Goal: Task Accomplishment & Management: Use online tool/utility

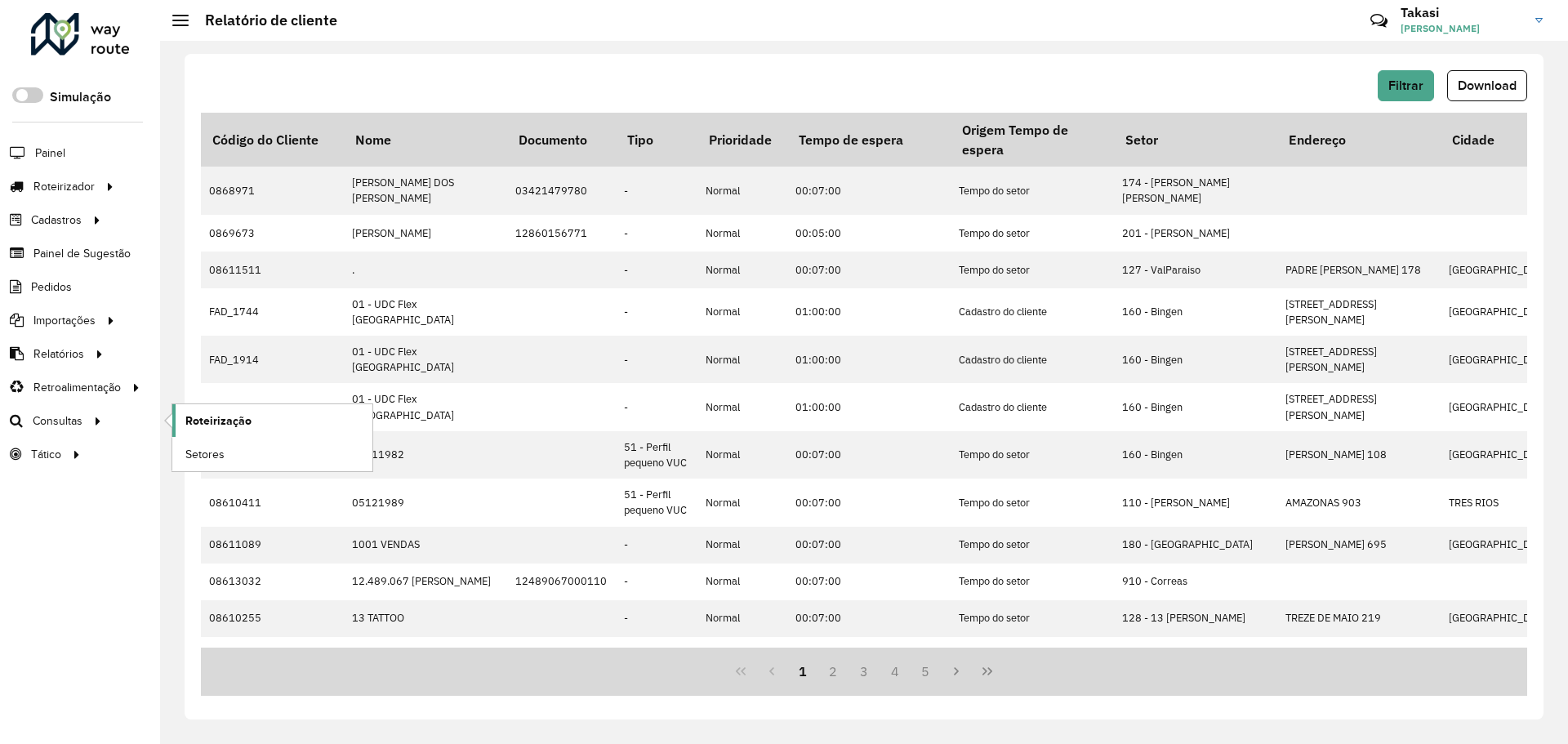
click at [197, 413] on span "Roteirização" at bounding box center [218, 421] width 66 height 17
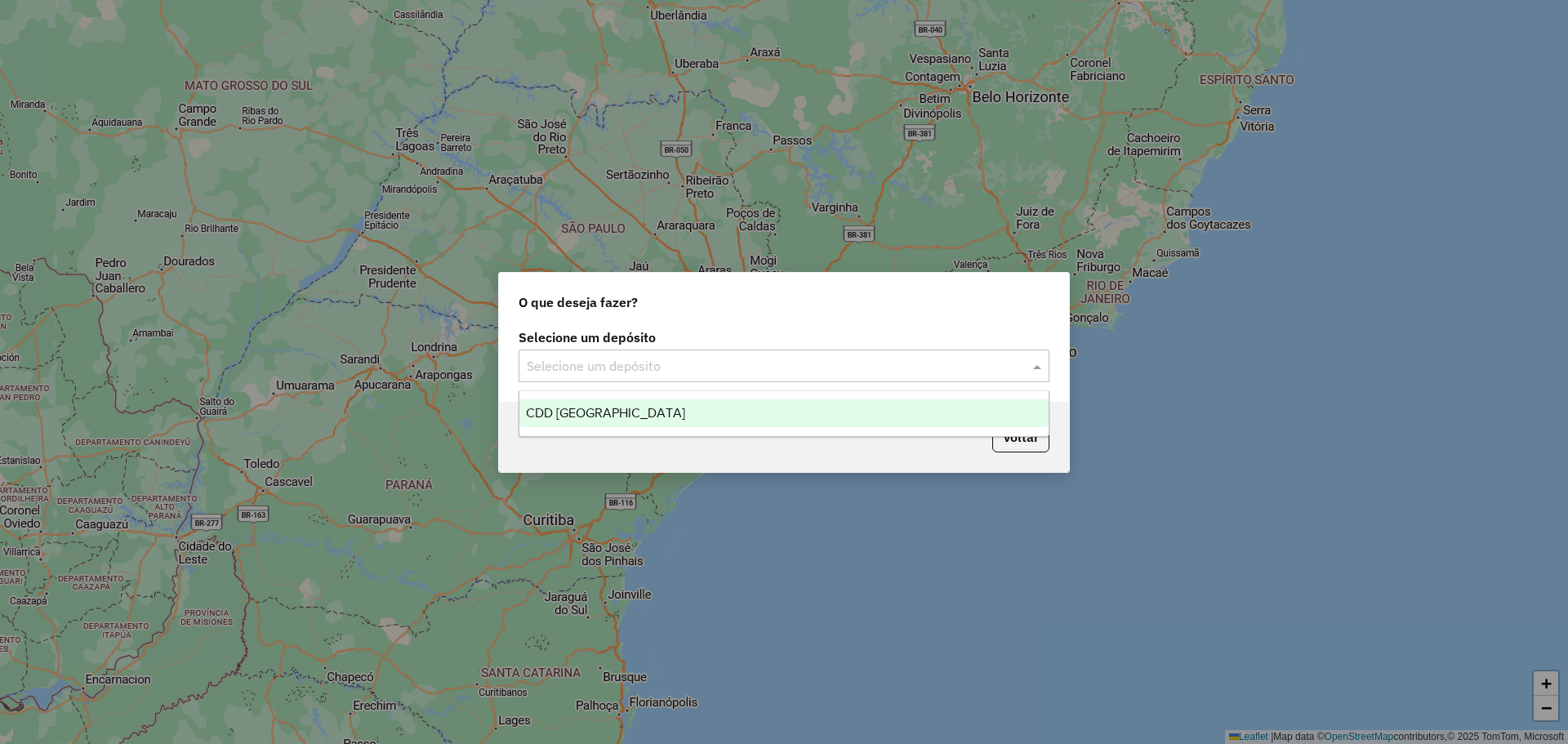
click at [850, 368] on input "text" at bounding box center [768, 366] width 482 height 20
click at [609, 418] on div "CDD [GEOGRAPHIC_DATA]" at bounding box center [783, 413] width 529 height 28
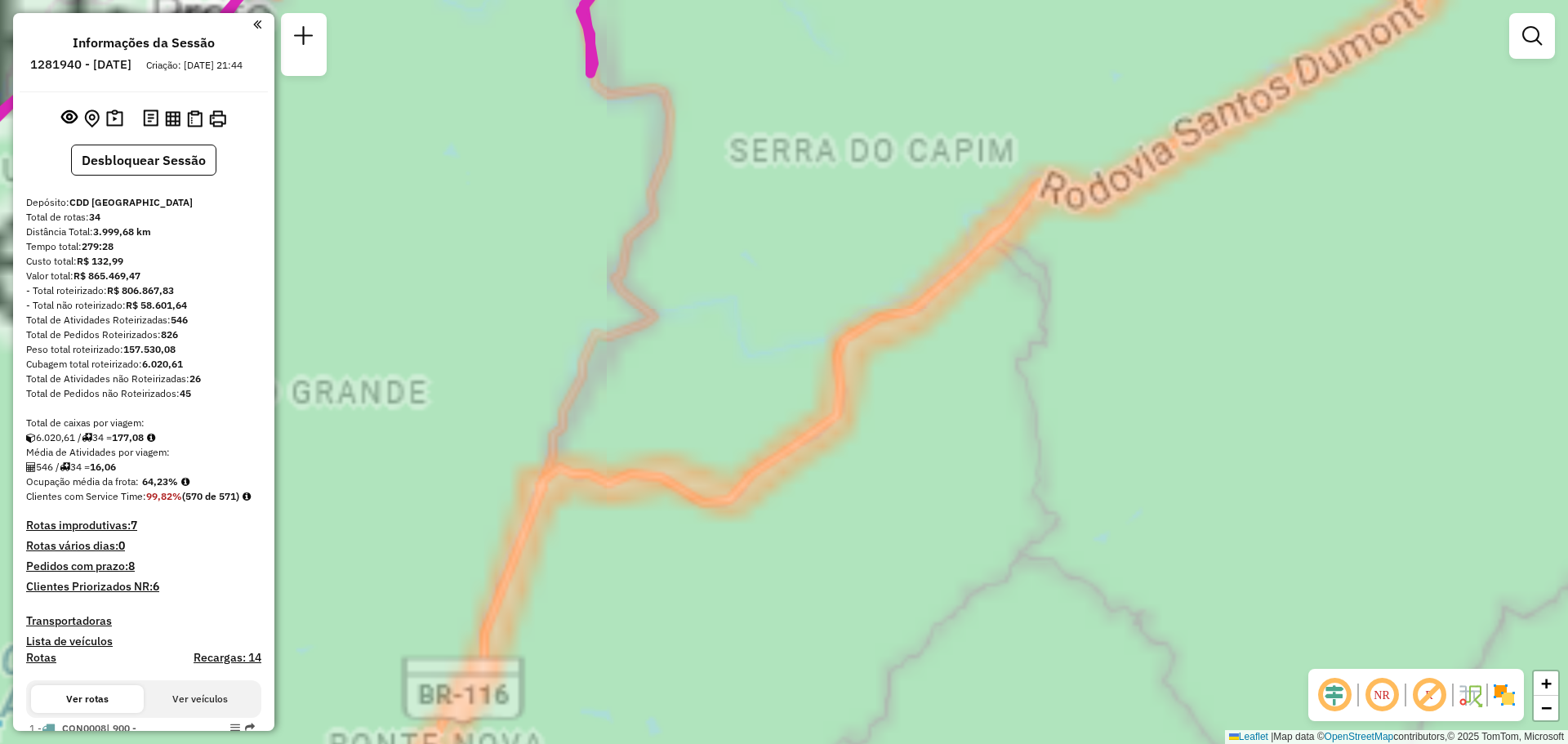
click at [857, 289] on div "Janela de atendimento Grade de atendimento Capacidade Transportadoras Veículos …" at bounding box center [784, 372] width 1568 height 744
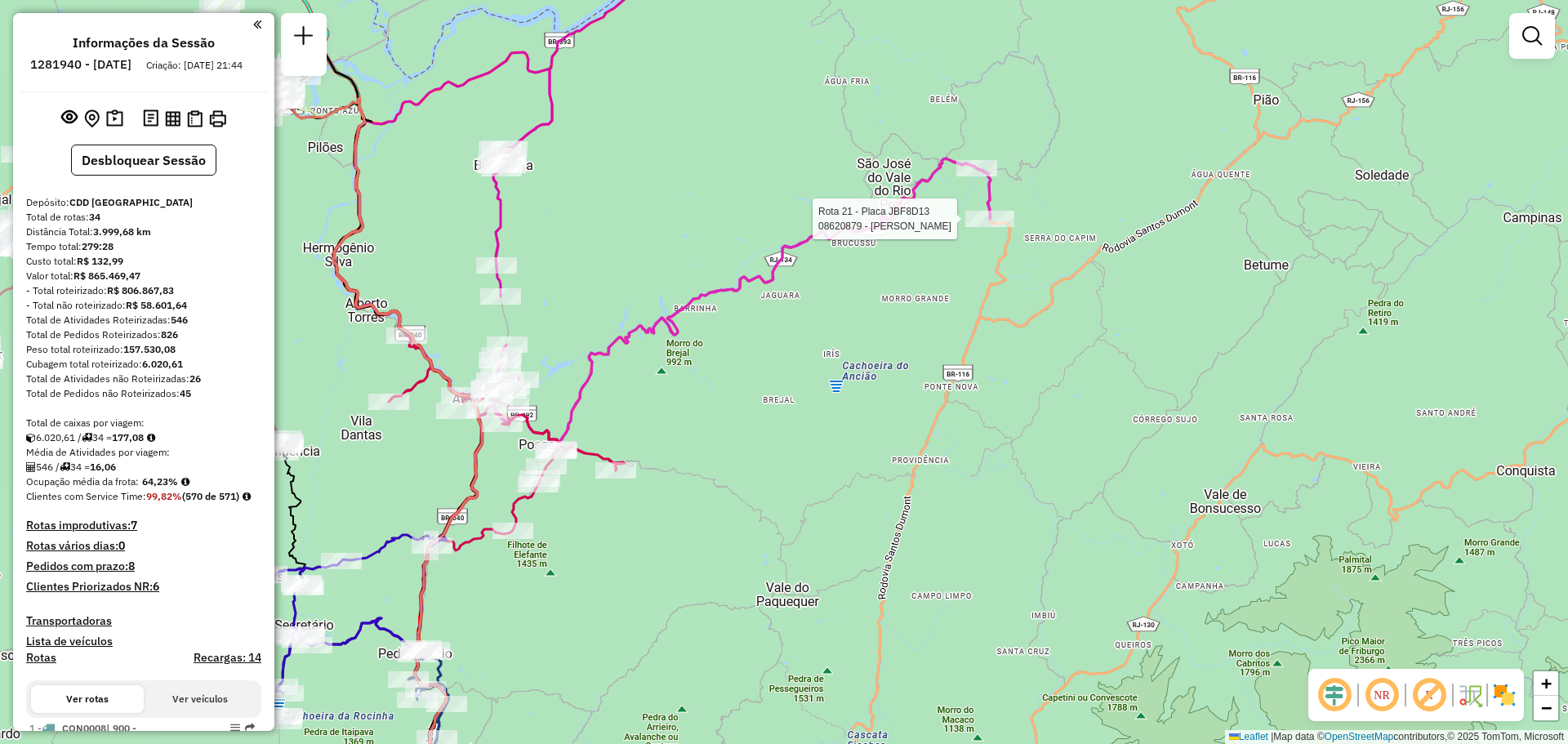
select select "**********"
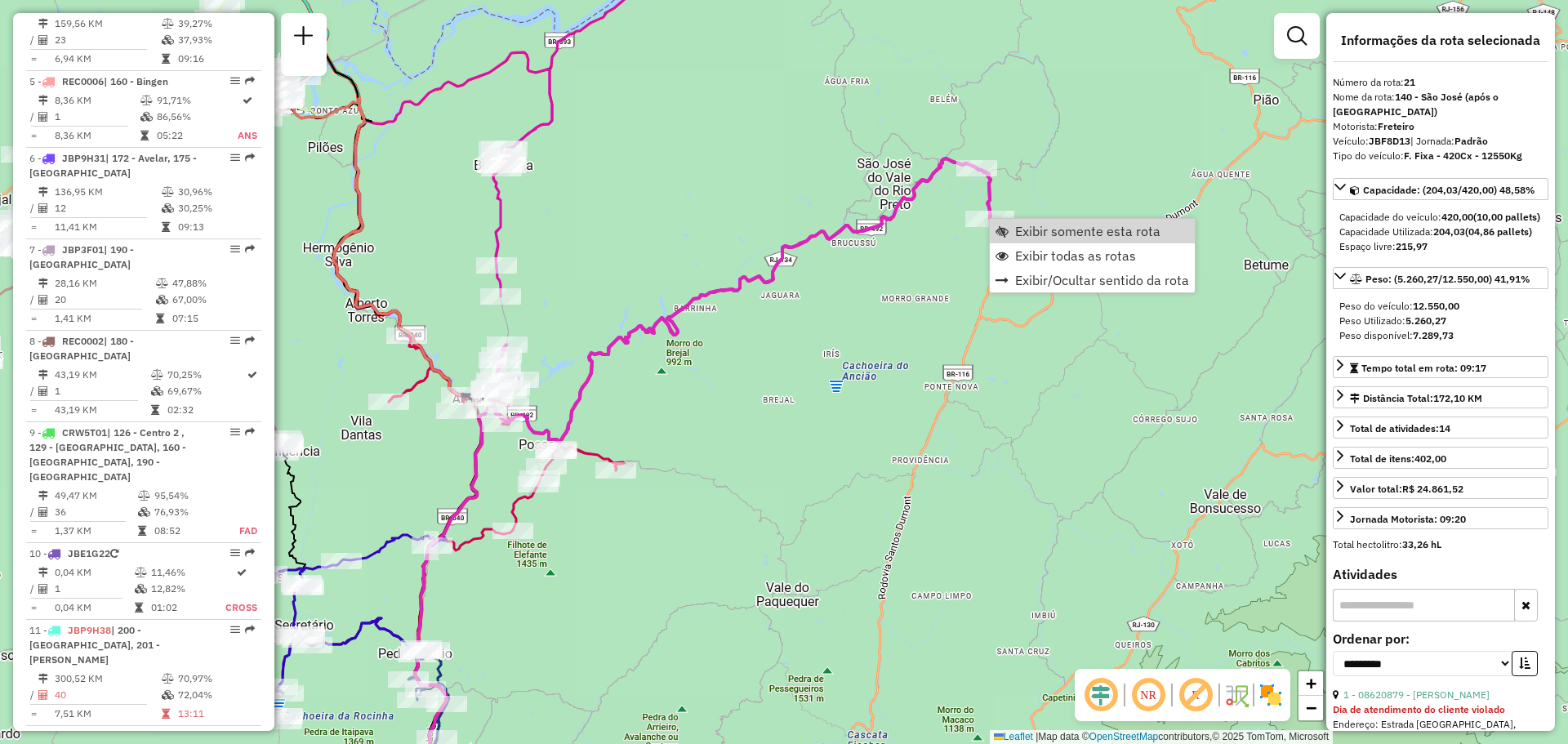
scroll to position [2533, 0]
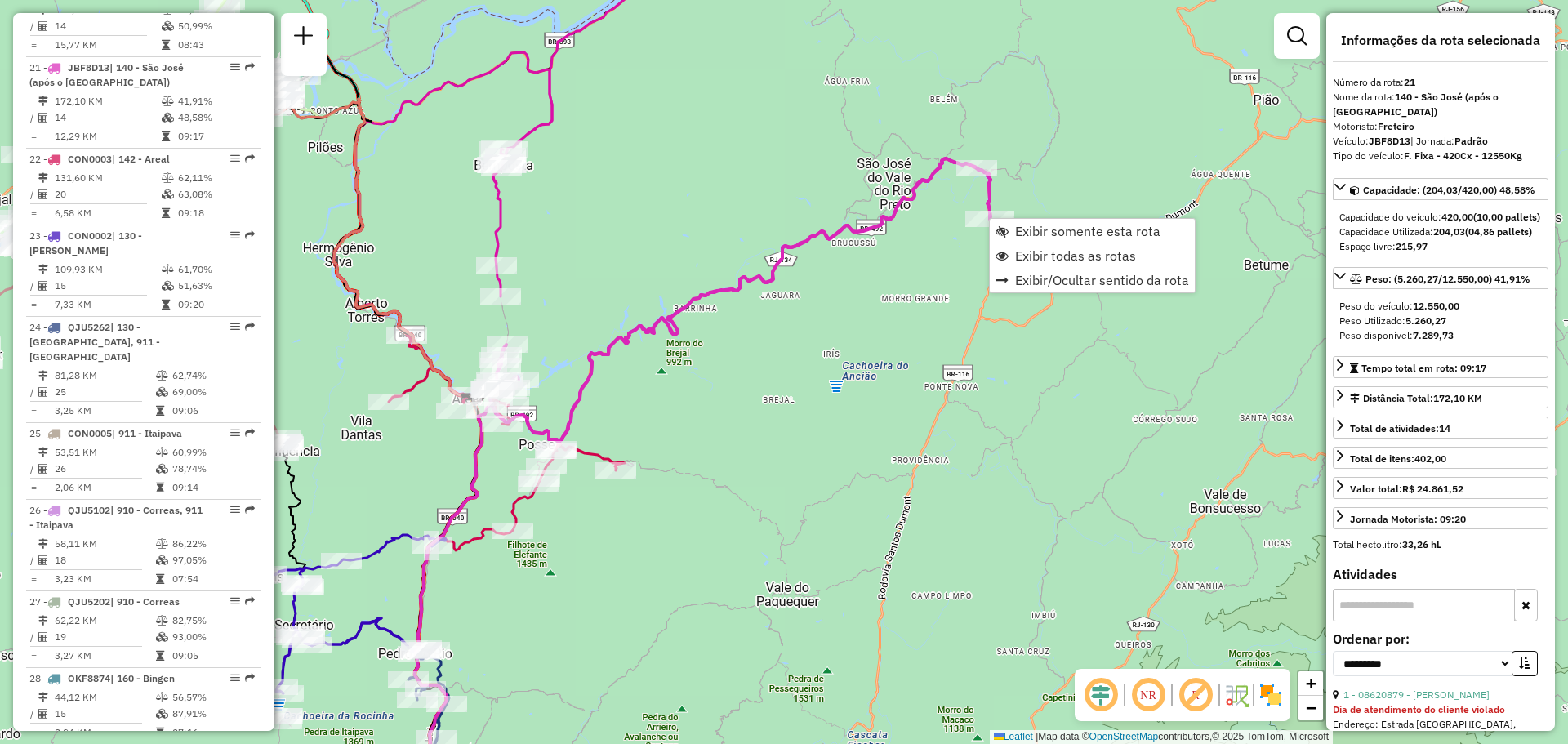
click at [1106, 182] on div "Janela de atendimento Grade de atendimento Capacidade Transportadoras Veículos …" at bounding box center [784, 372] width 1568 height 744
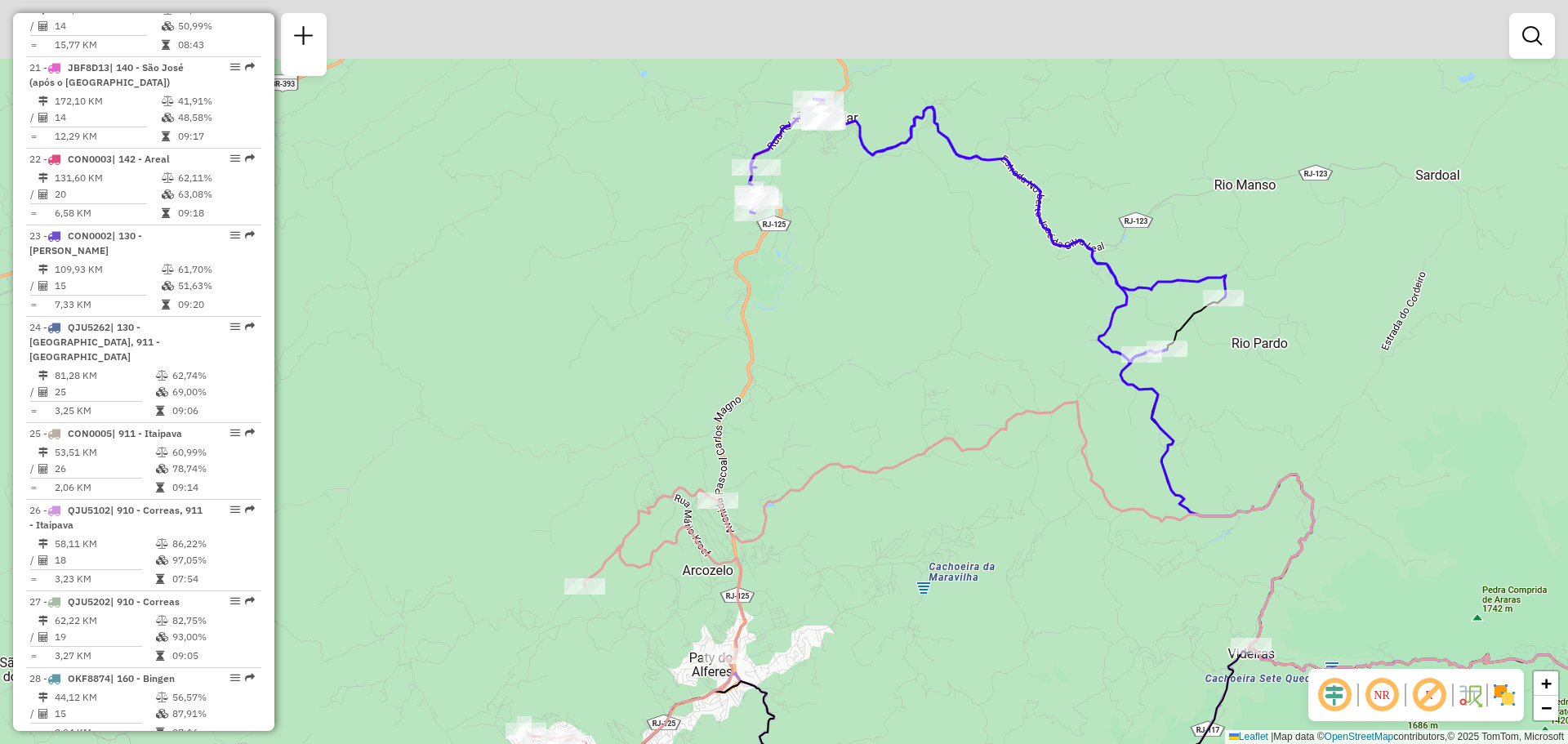
drag, startPoint x: 876, startPoint y: 134, endPoint x: 814, endPoint y: 281, distance: 159.5
click at [814, 281] on div "Janela de atendimento Grade de atendimento Capacidade Transportadoras Veículos …" at bounding box center [784, 372] width 1568 height 744
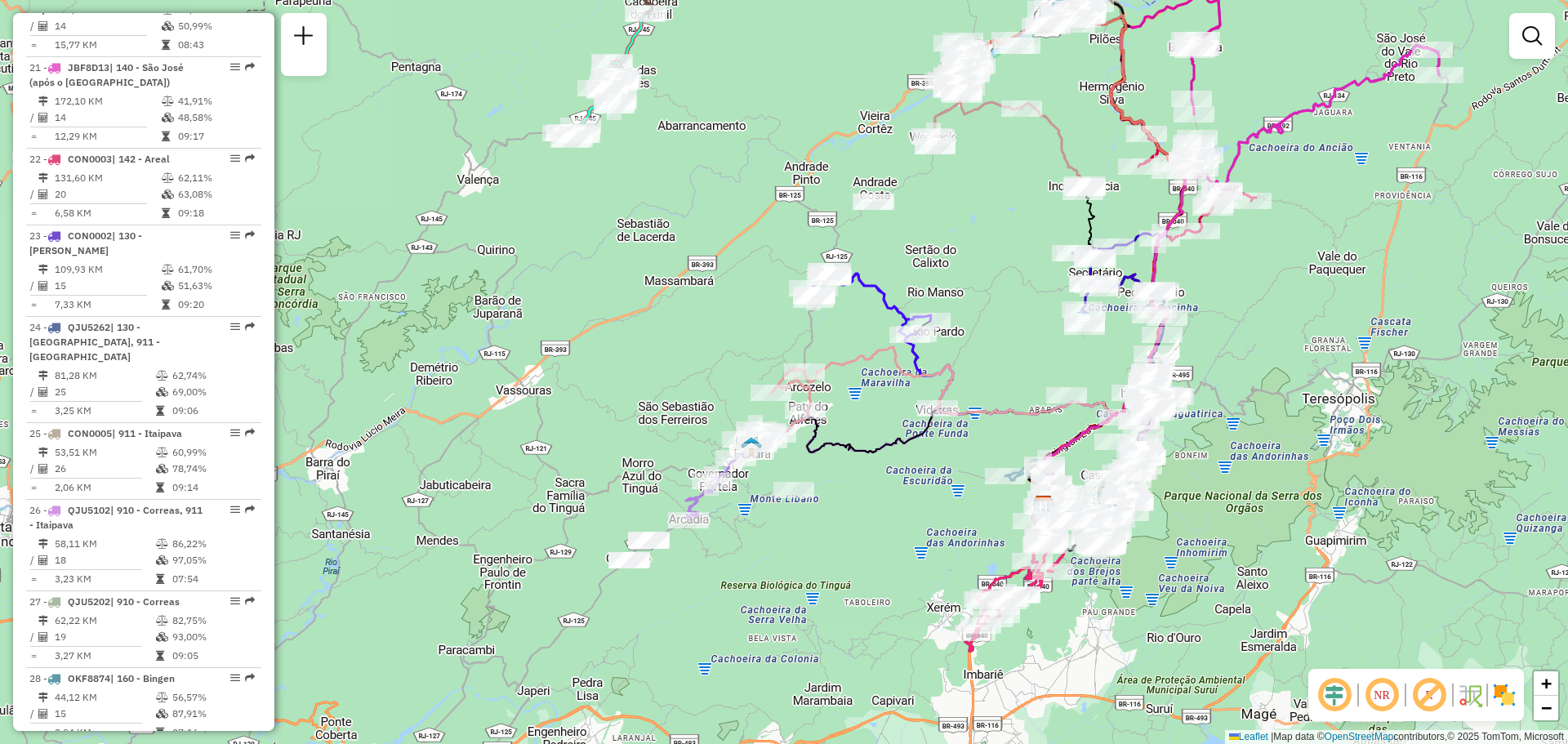
drag, startPoint x: 830, startPoint y: 445, endPoint x: 828, endPoint y: 420, distance: 25.1
click at [867, 403] on icon at bounding box center [929, 435] width 373 height 141
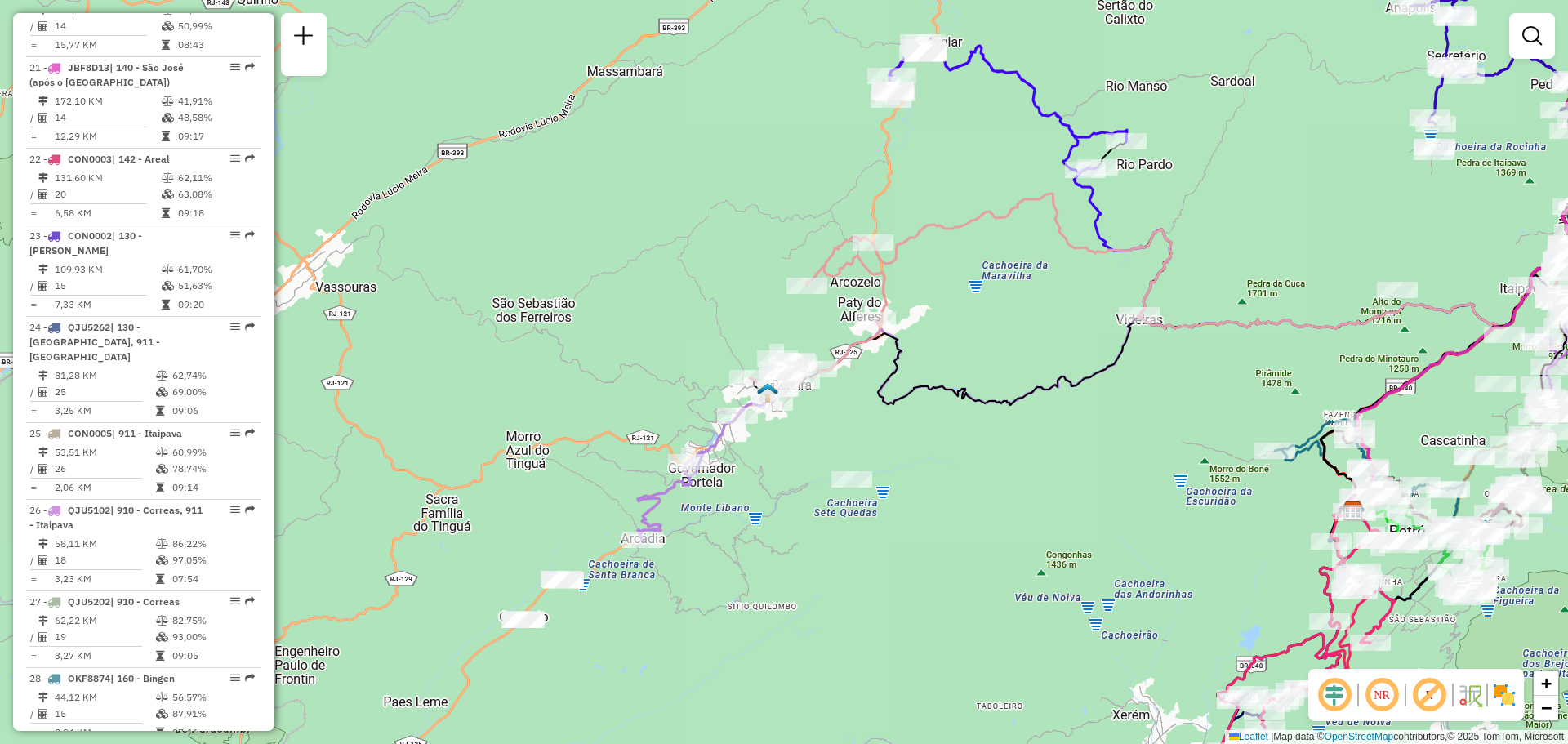
drag, startPoint x: 751, startPoint y: 508, endPoint x: 812, endPoint y: 381, distance: 140.9
click at [812, 381] on div "Janela de atendimento Grade de atendimento Capacidade Transportadoras Veículos …" at bounding box center [784, 372] width 1568 height 744
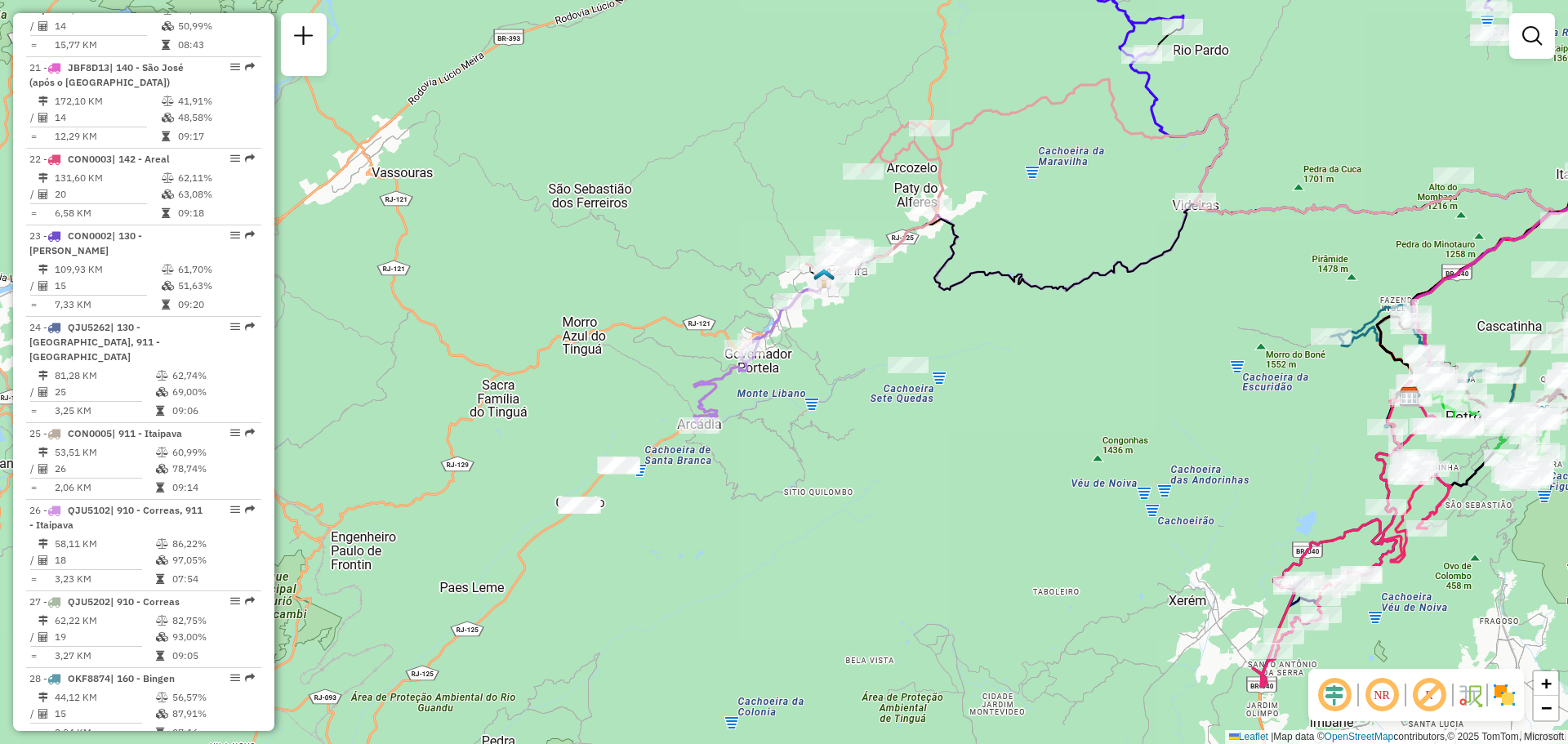
drag, startPoint x: 812, startPoint y: 370, endPoint x: 735, endPoint y: 429, distance: 97.0
click at [771, 407] on div "Janela de atendimento Grade de atendimento Capacidade Transportadoras Veículos …" at bounding box center [784, 372] width 1568 height 744
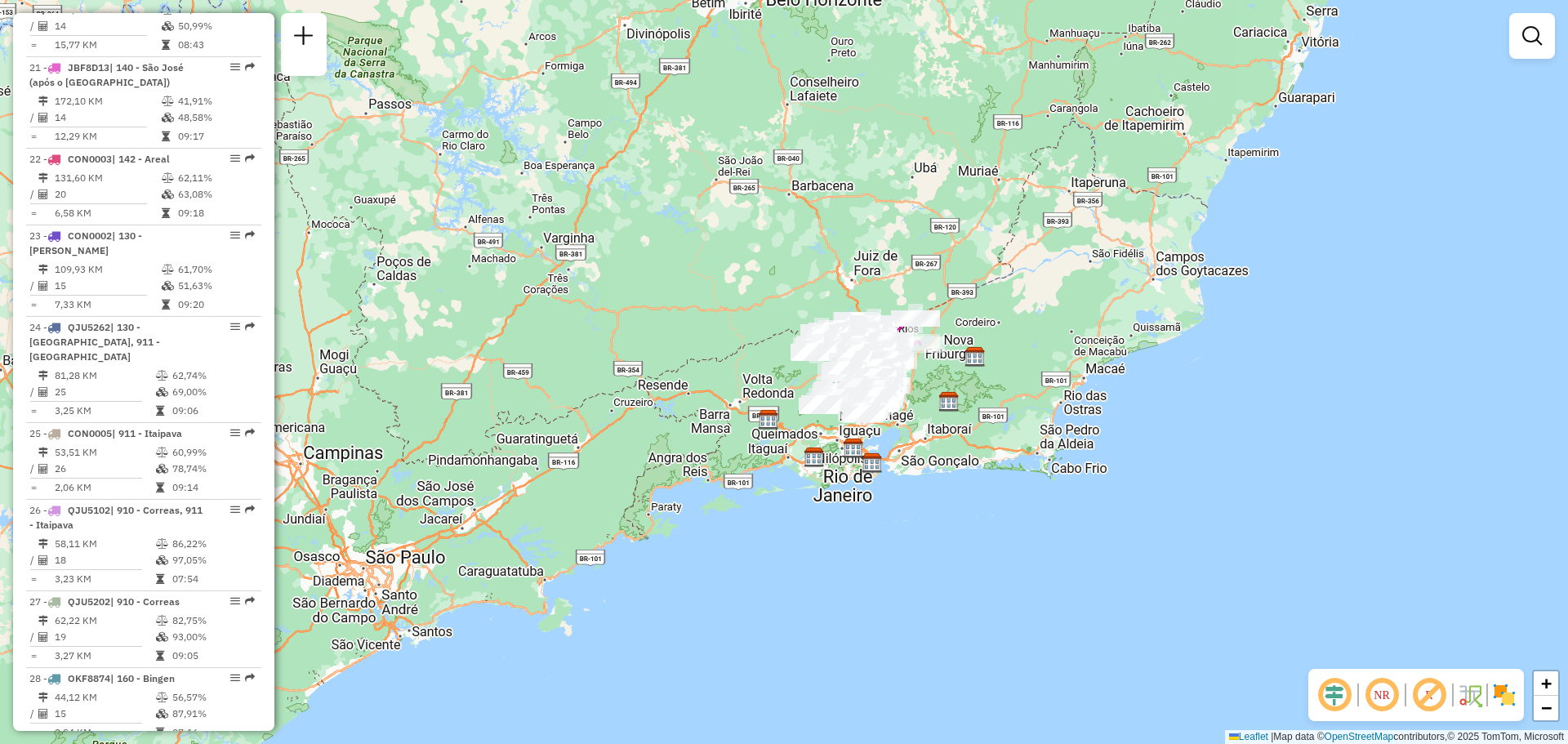
drag, startPoint x: 1008, startPoint y: 340, endPoint x: 896, endPoint y: 407, distance: 130.5
click at [896, 407] on div "Janela de atendimento Grade de atendimento Capacidade Transportadoras Veículos …" at bounding box center [784, 372] width 1568 height 744
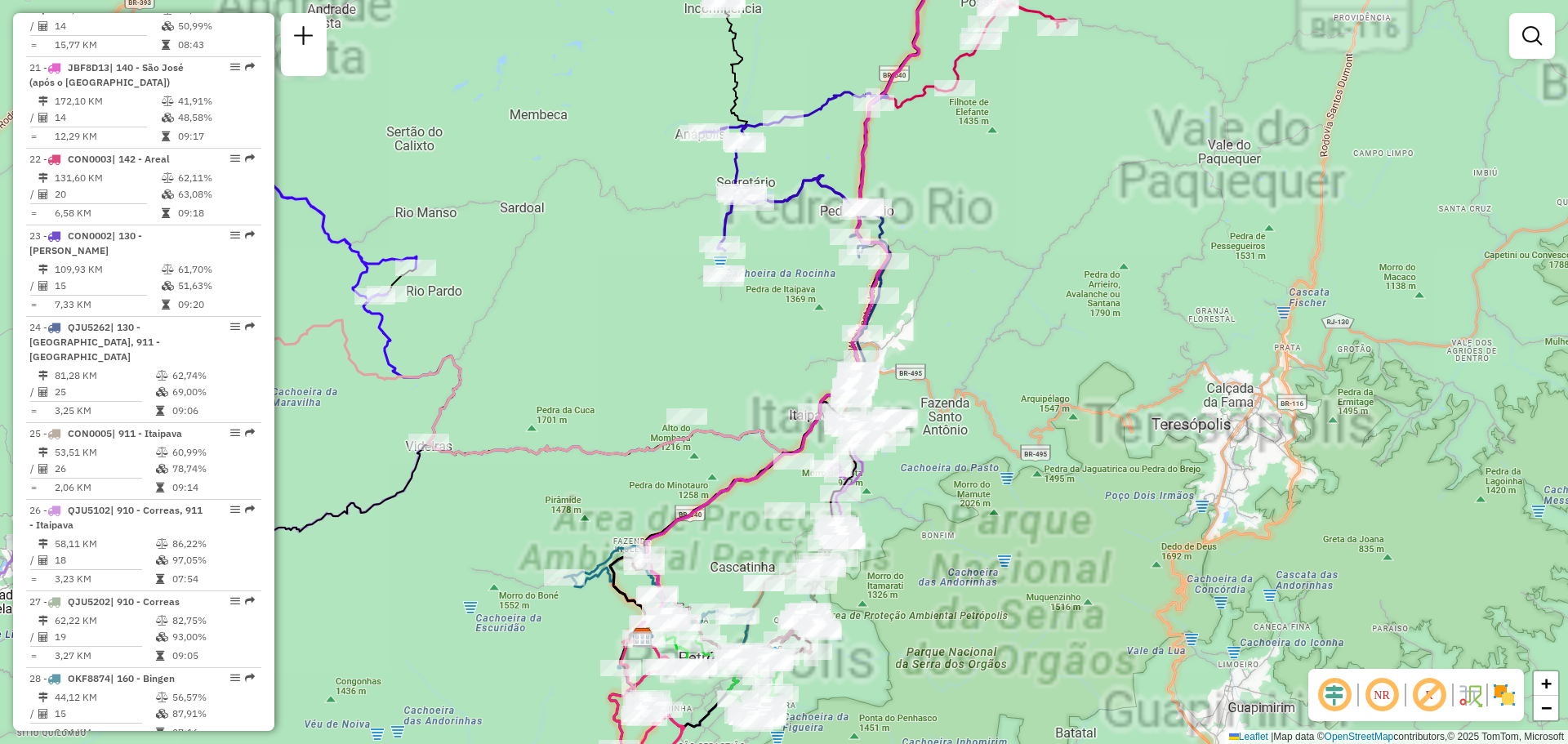
drag, startPoint x: 901, startPoint y: 419, endPoint x: 1009, endPoint y: 391, distance: 111.6
click at [1009, 391] on div "Janela de atendimento Grade de atendimento Capacidade Transportadoras Veículos …" at bounding box center [784, 372] width 1568 height 744
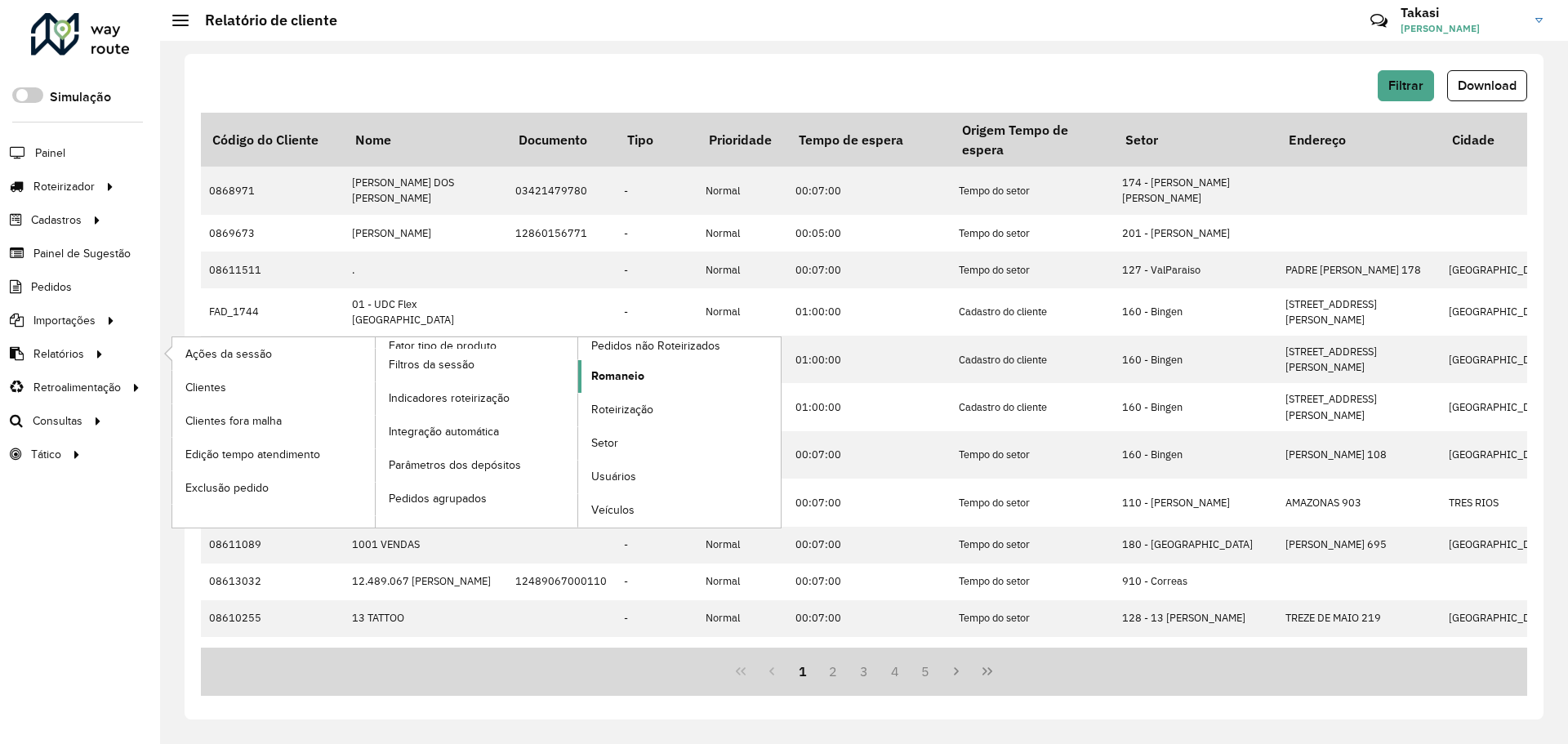
click at [641, 379] on span "Romaneio" at bounding box center [617, 376] width 53 height 17
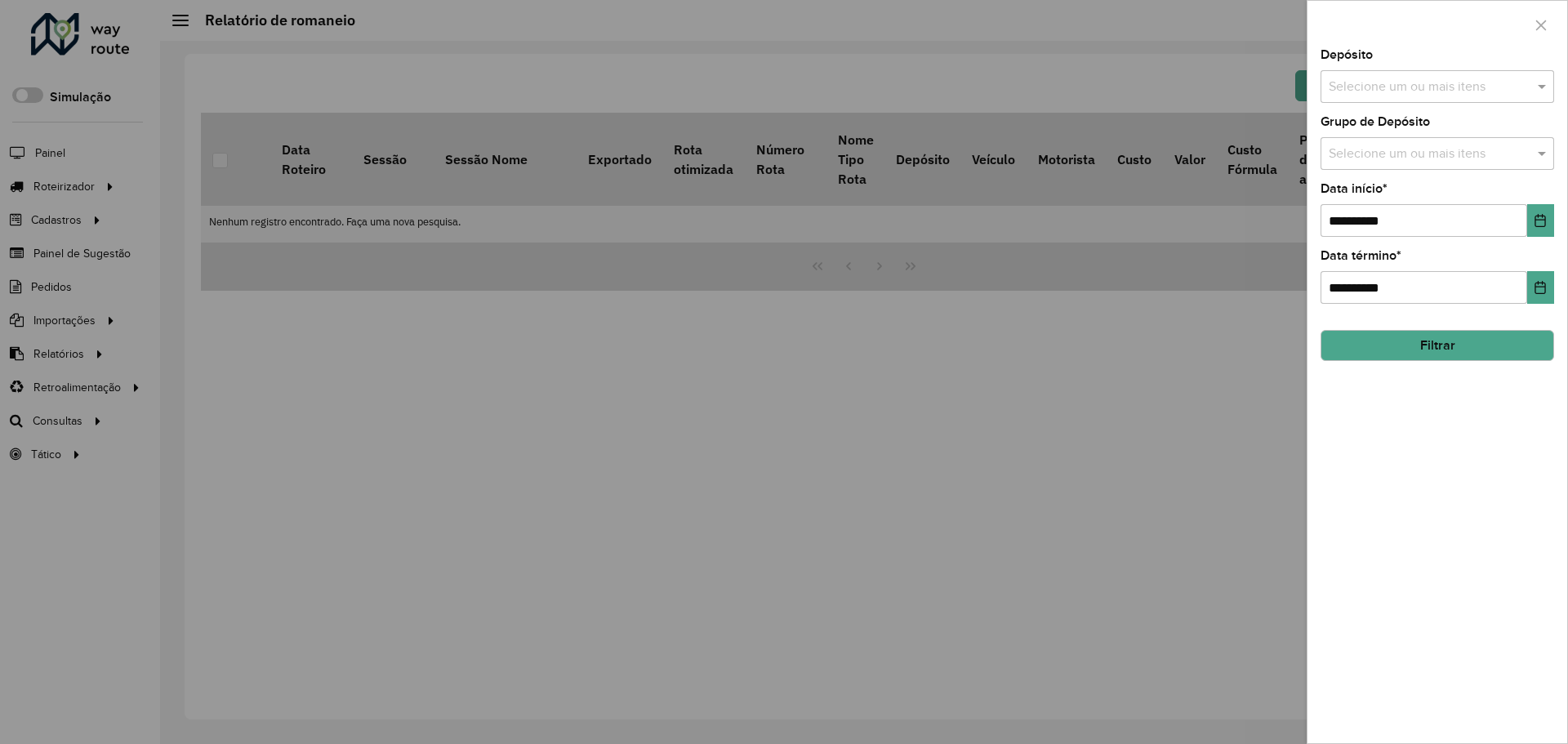
click at [1420, 87] on input "text" at bounding box center [1429, 87] width 209 height 20
click at [1396, 156] on div "CDD [GEOGRAPHIC_DATA]" at bounding box center [1437, 168] width 232 height 28
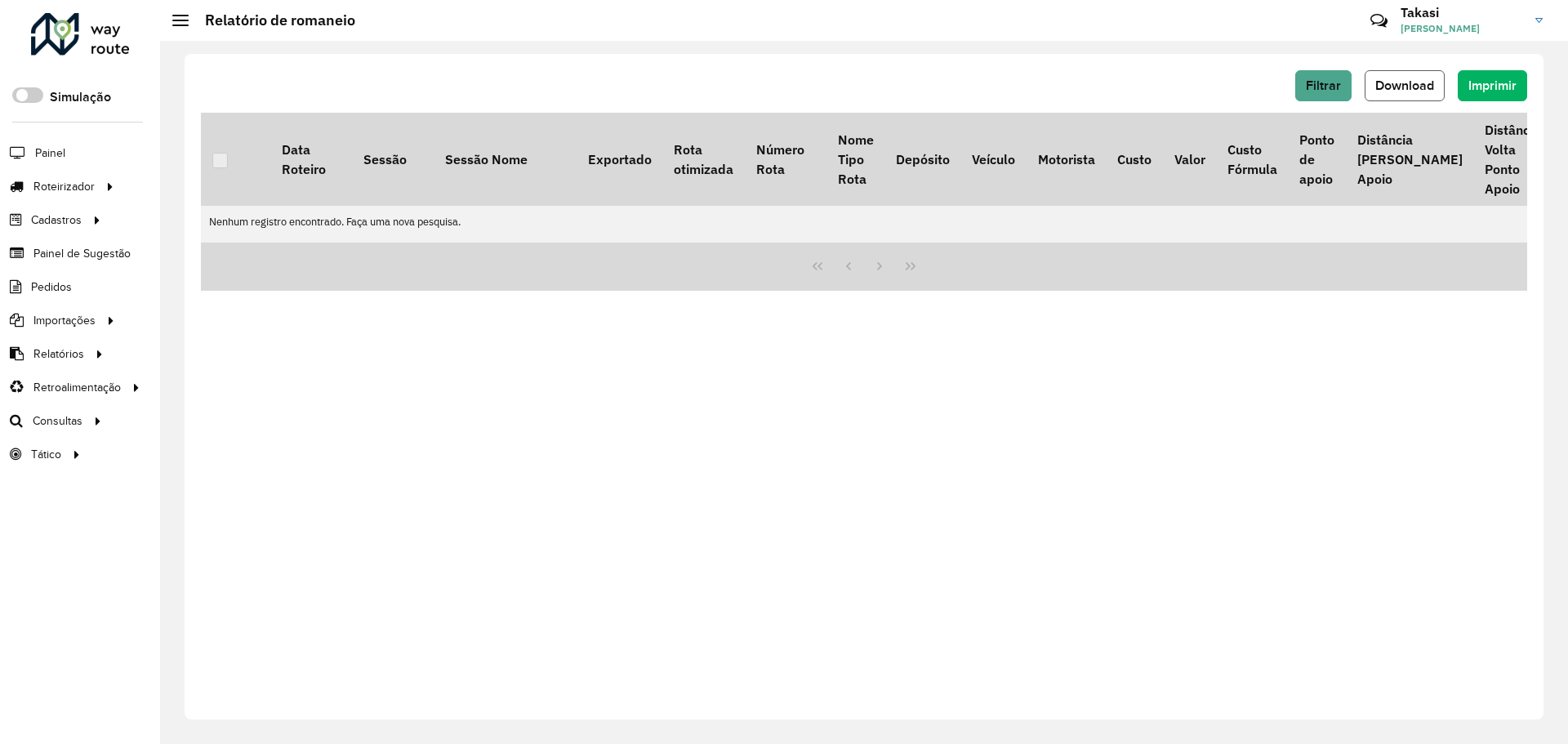
click at [1423, 83] on span "Download" at bounding box center [1405, 85] width 59 height 14
click at [1404, 87] on span "Download" at bounding box center [1405, 85] width 59 height 14
click at [1321, 79] on span "Filtrar" at bounding box center [1323, 85] width 35 height 14
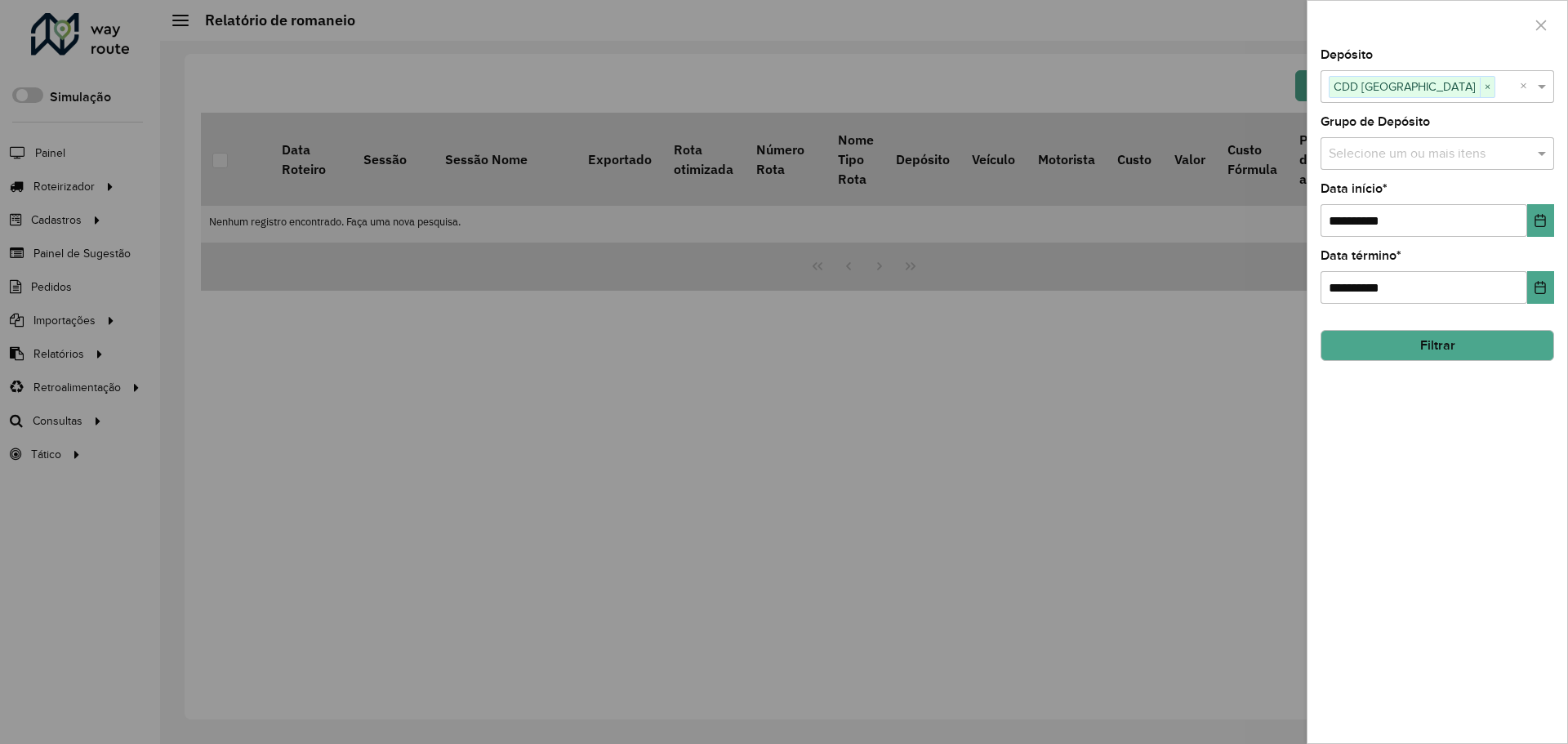
click at [1357, 154] on input "text" at bounding box center [1429, 154] width 209 height 20
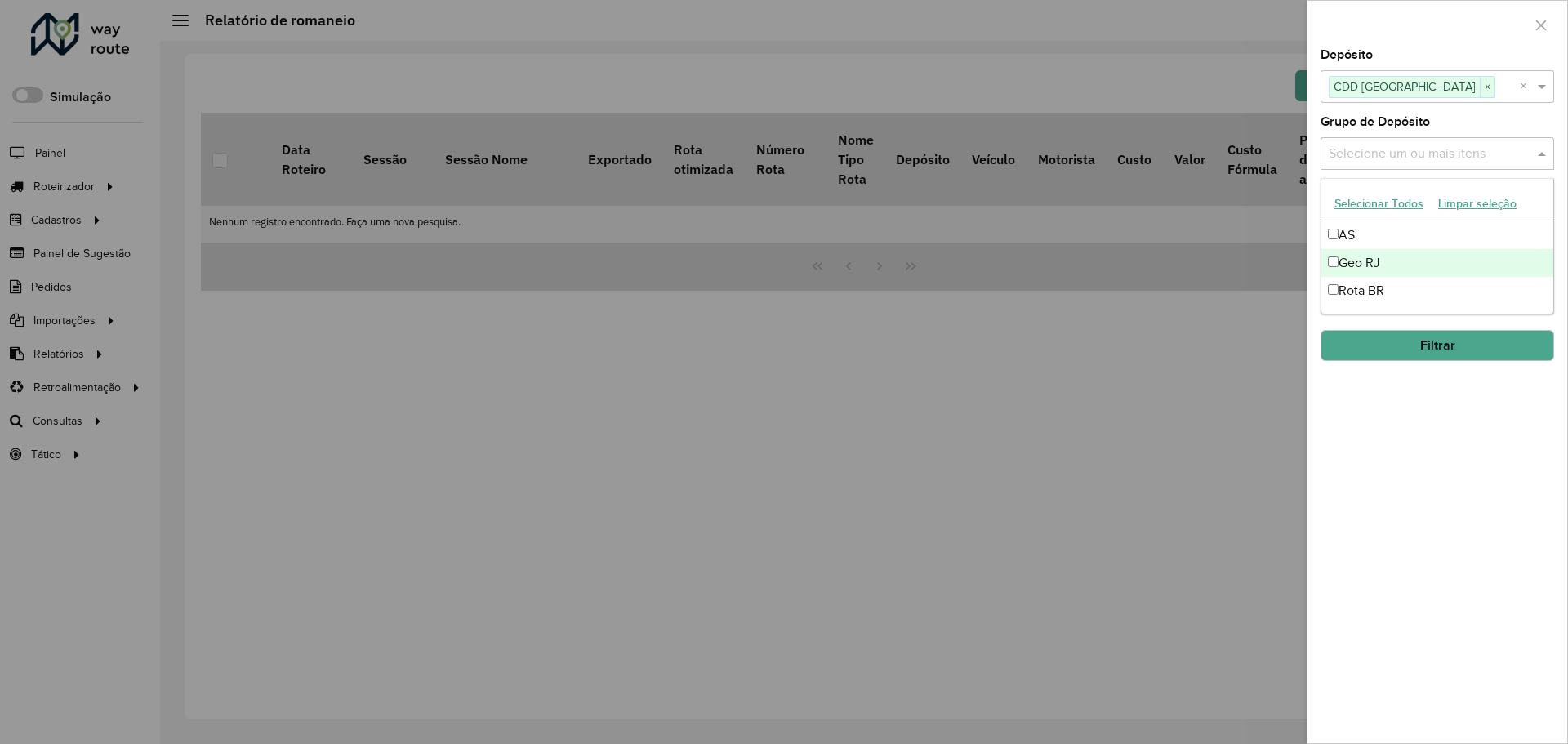
click at [1361, 263] on div "Geo RJ" at bounding box center [1437, 262] width 232 height 28
click at [1369, 394] on div "**********" at bounding box center [1437, 396] width 260 height 694
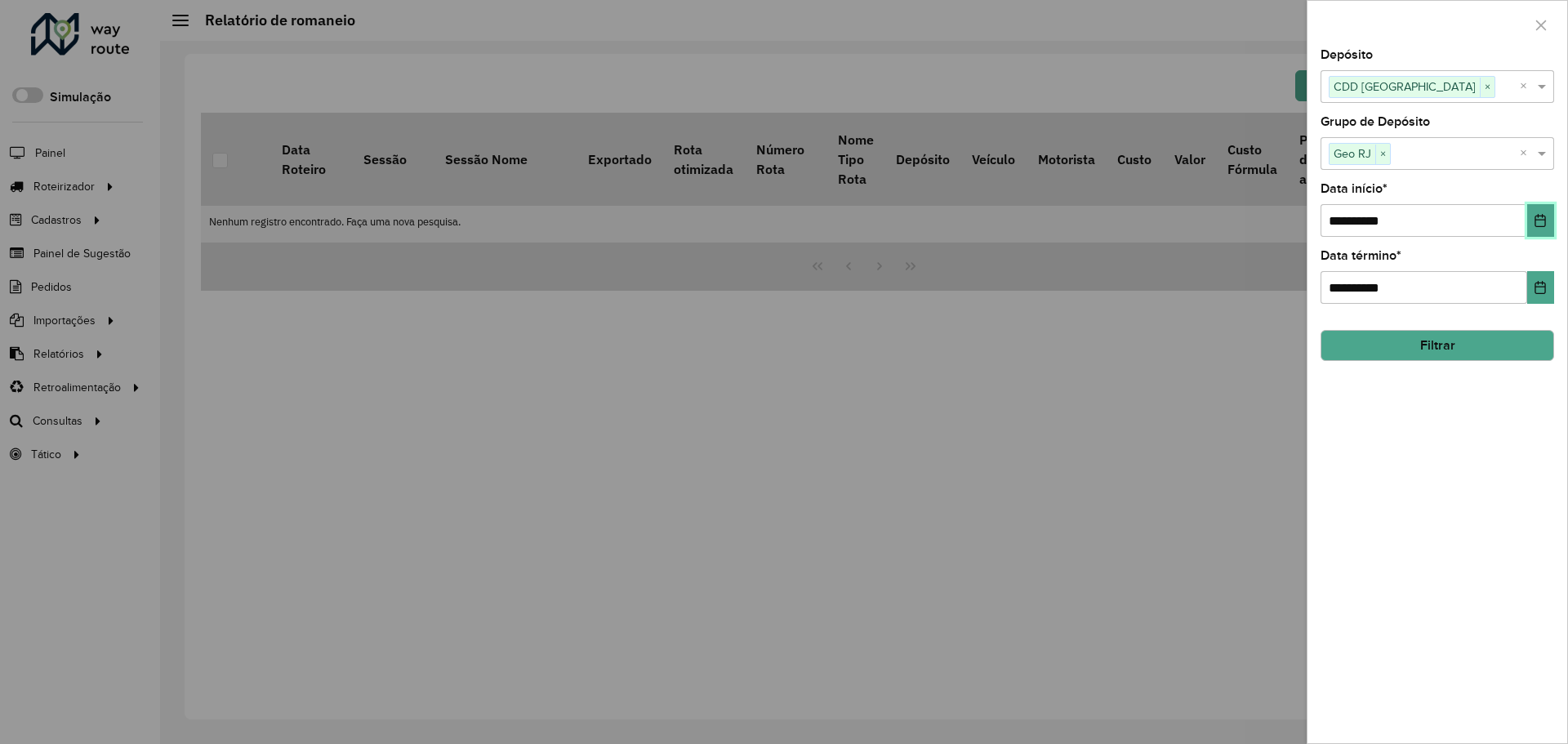
click at [1537, 218] on icon "Choose Date" at bounding box center [1540, 220] width 13 height 13
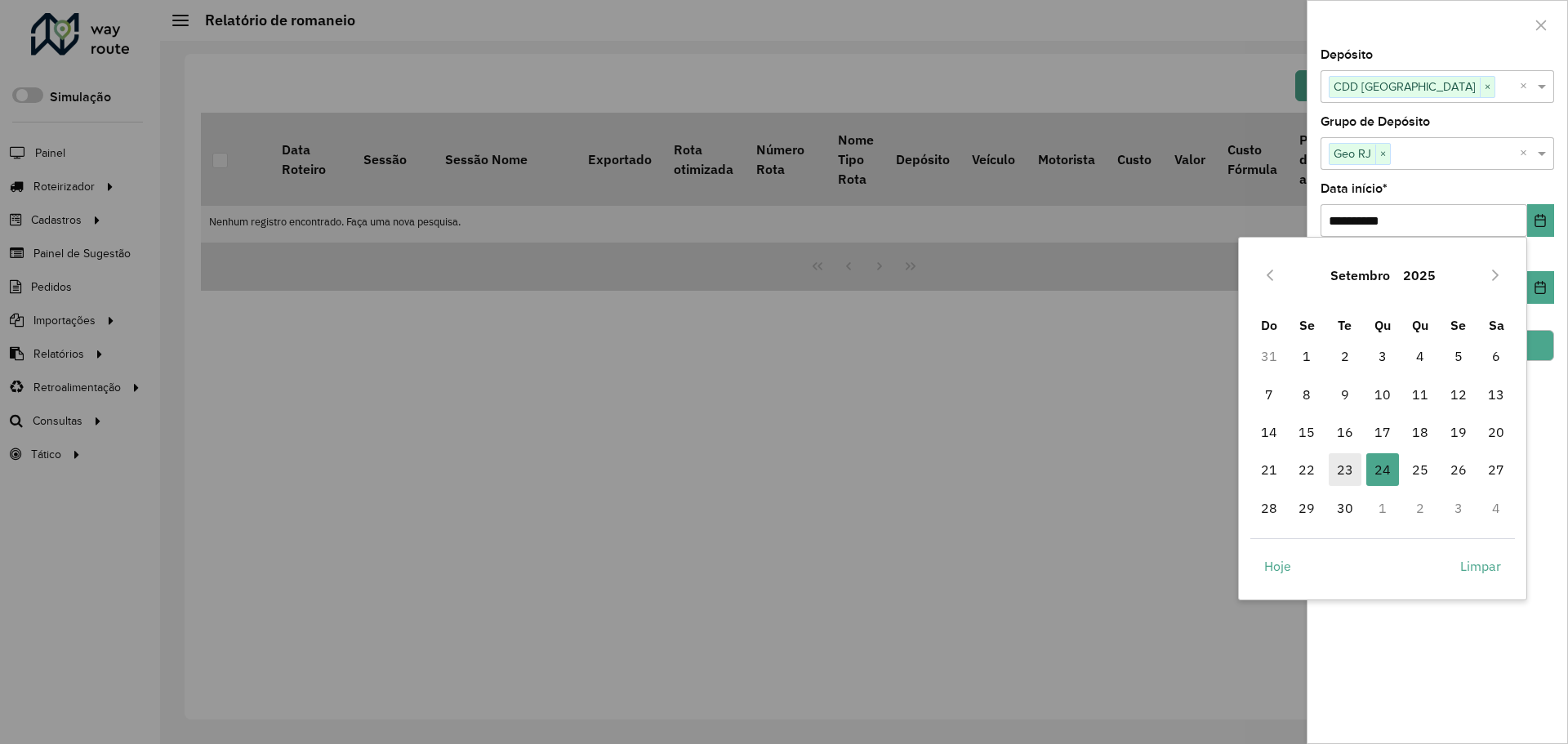
click at [1350, 476] on span "23" at bounding box center [1345, 470] width 33 height 33
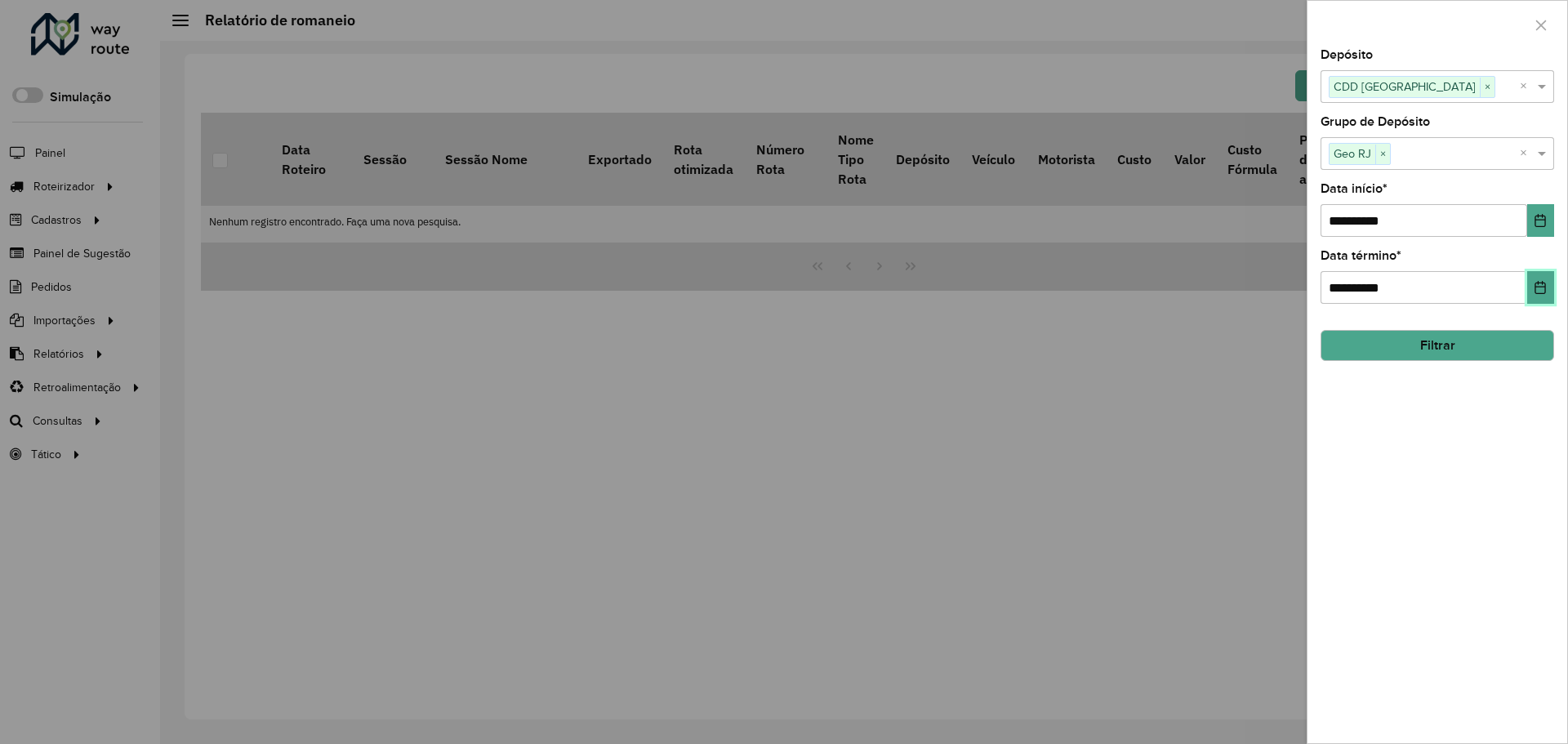
click at [1544, 287] on icon "Choose Date" at bounding box center [1540, 287] width 13 height 13
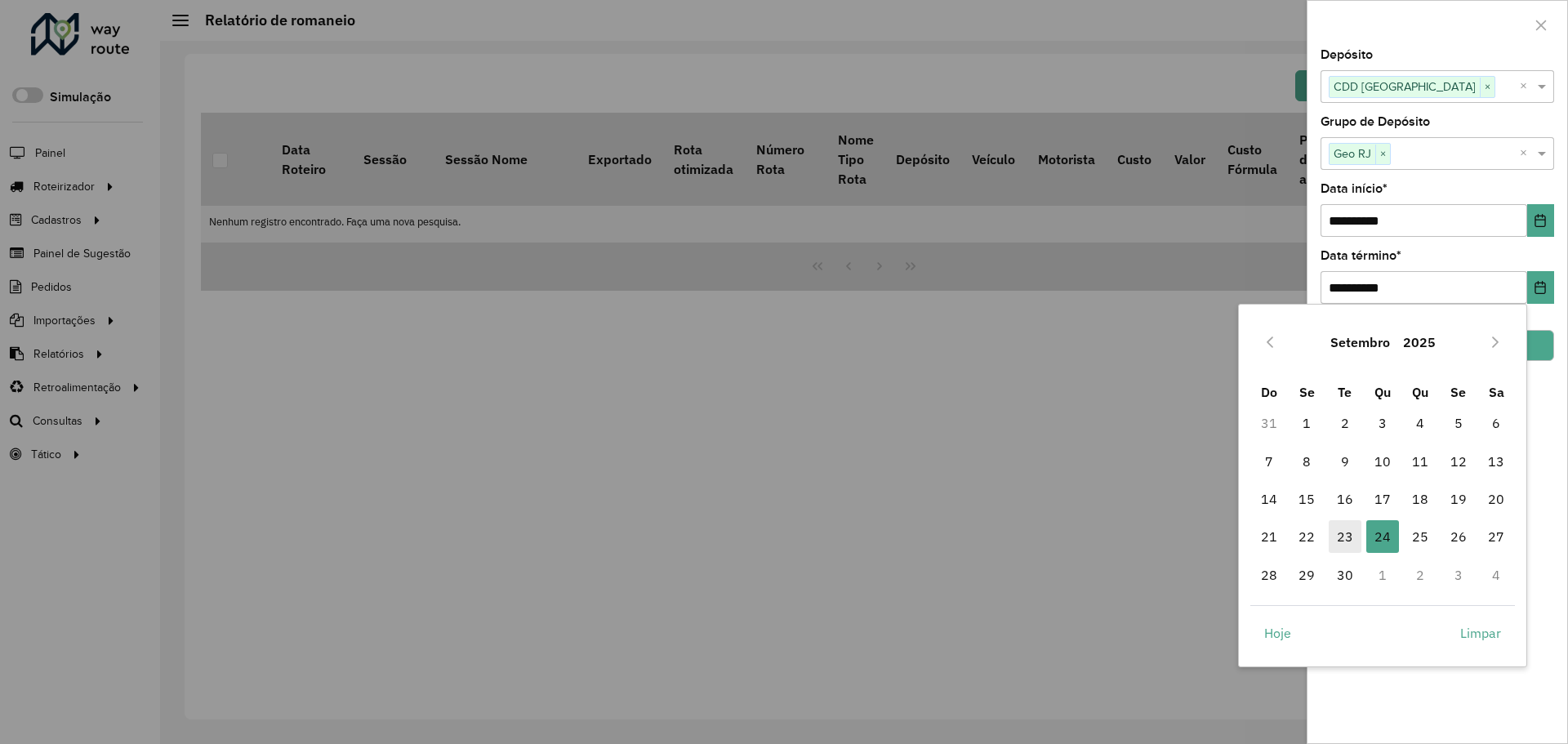
click at [1348, 537] on span "23" at bounding box center [1345, 536] width 33 height 33
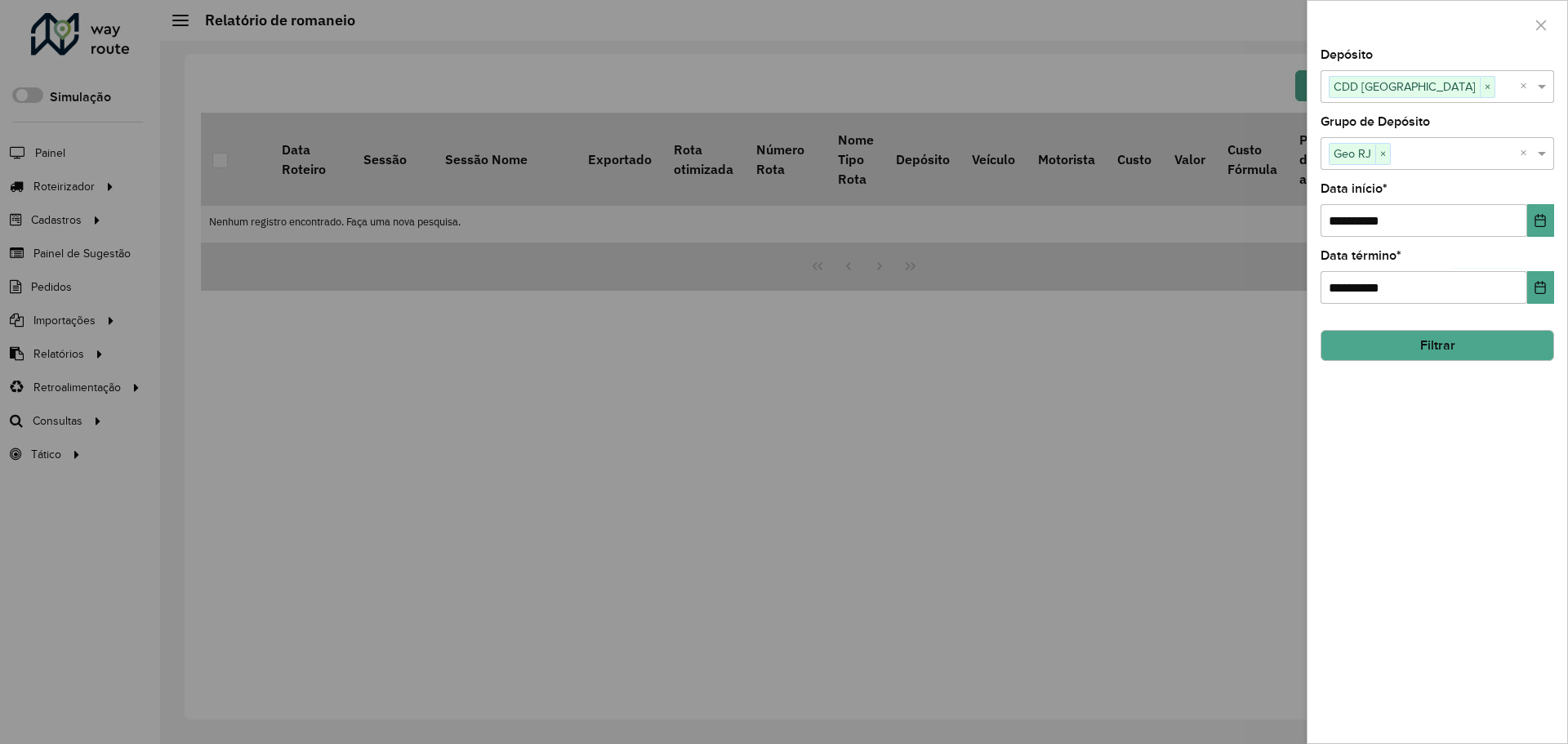
click at [1461, 349] on button "Filtrar" at bounding box center [1437, 345] width 233 height 31
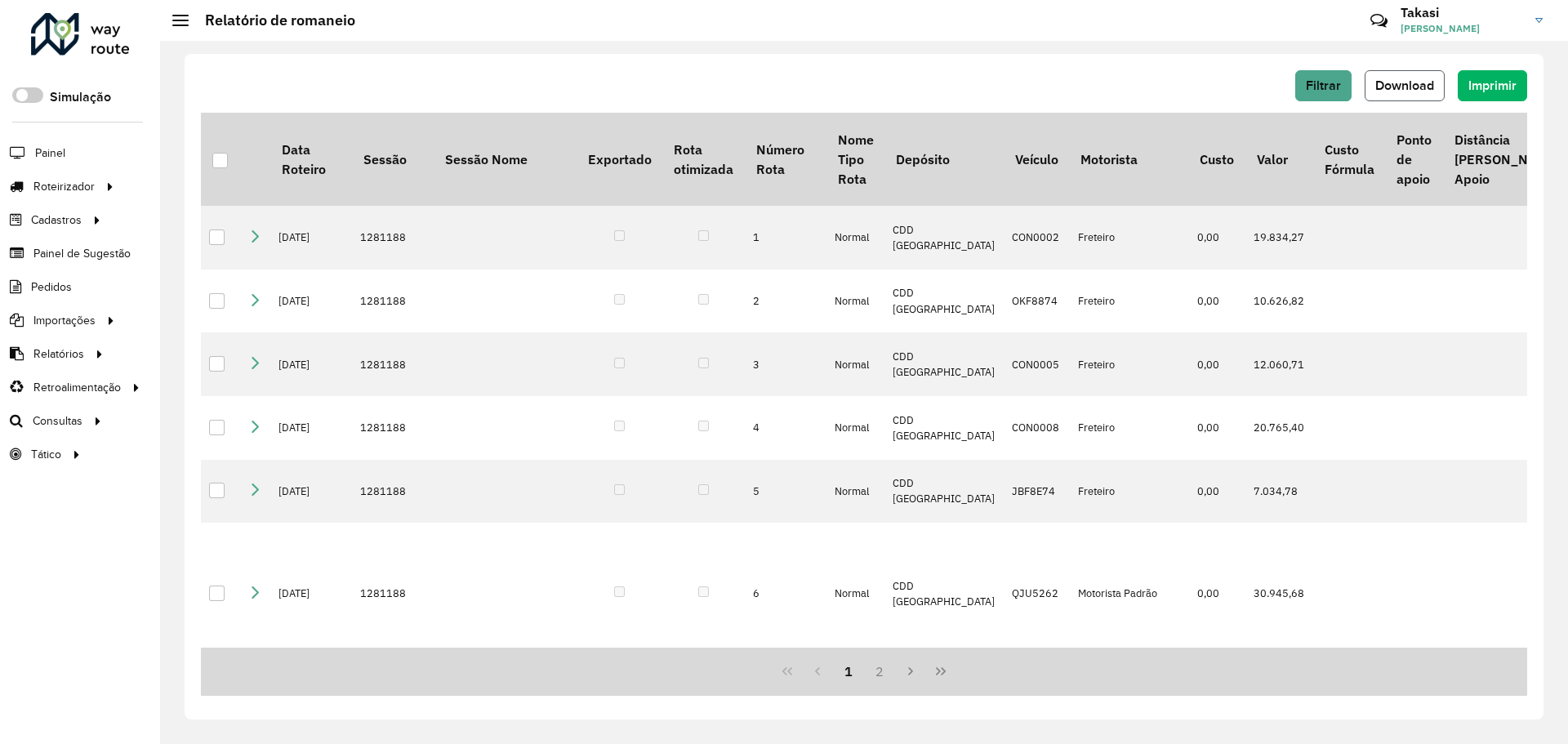
click at [1391, 80] on span "Download" at bounding box center [1405, 85] width 59 height 14
click at [1426, 78] on button "Download" at bounding box center [1404, 85] width 80 height 31
click at [1207, 67] on div "Filtrar Download Imprimir Data Roteiro Sessão Sessão Nome Exportado Rota otimiz…" at bounding box center [864, 386] width 1359 height 665
click at [1294, 90] on div "Filtrar Download Imprimir" at bounding box center [864, 85] width 1326 height 31
click at [1306, 90] on span "Filtrar" at bounding box center [1323, 85] width 35 height 14
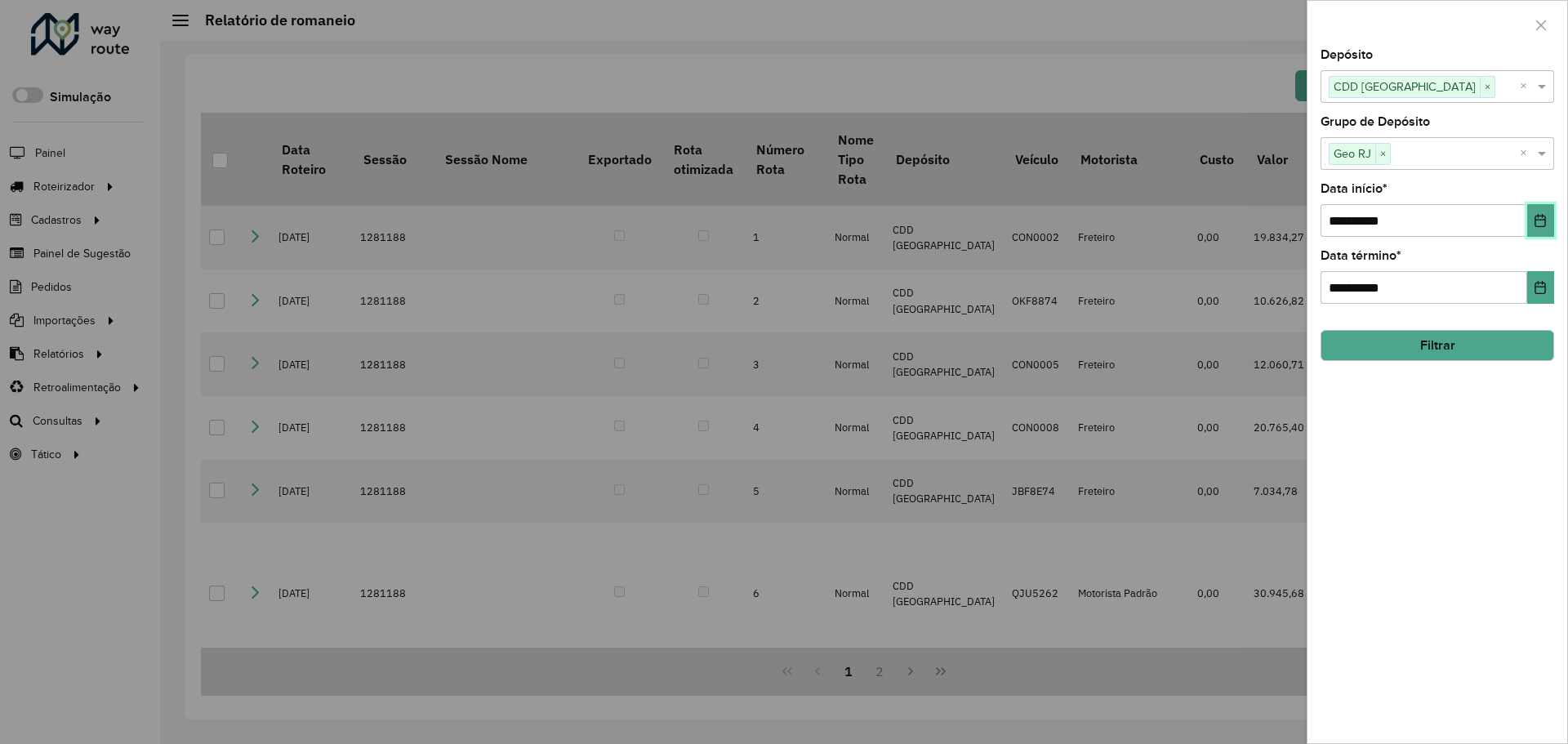
click at [1536, 223] on icon "Choose Date" at bounding box center [1540, 220] width 10 height 13
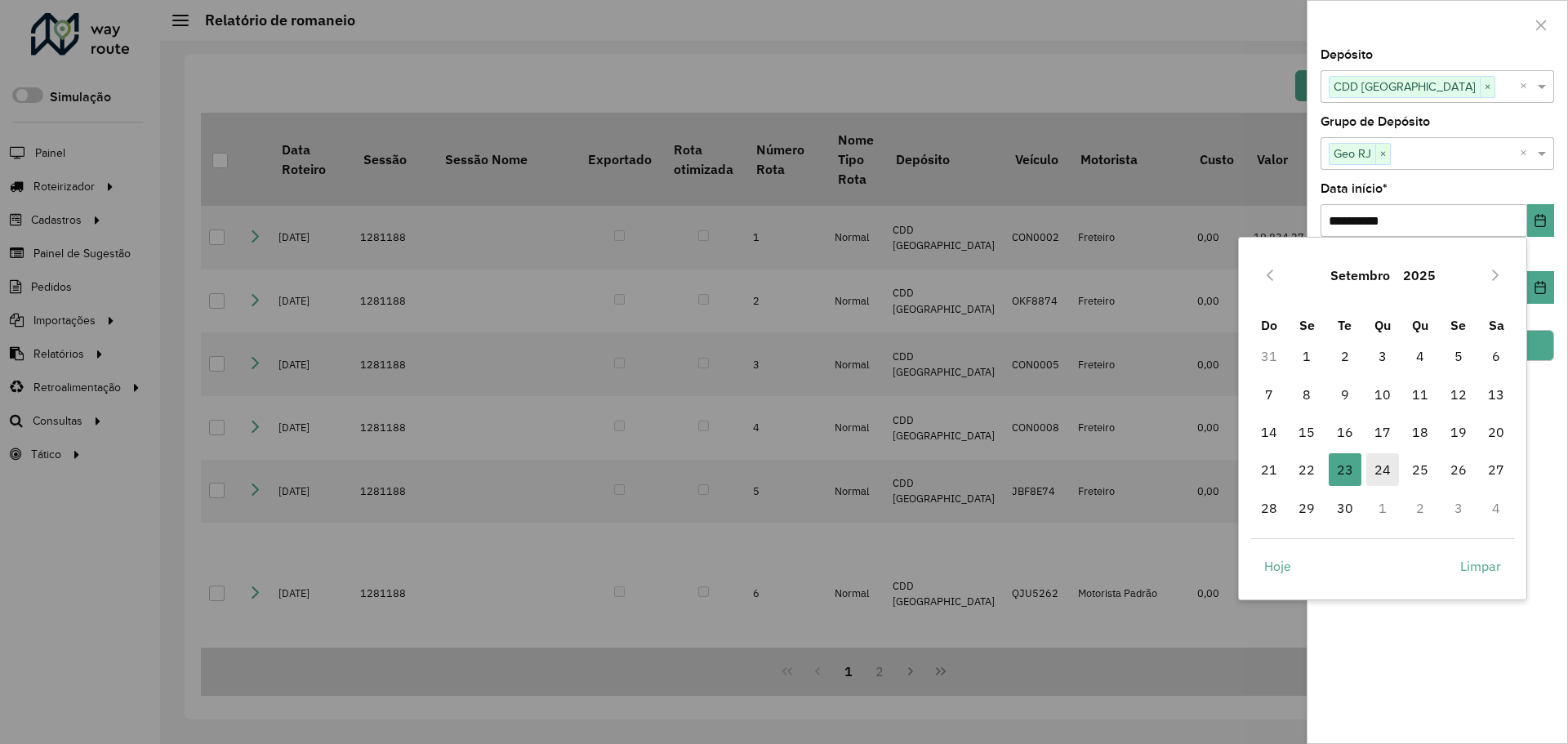
click at [1381, 474] on span "24" at bounding box center [1382, 470] width 33 height 33
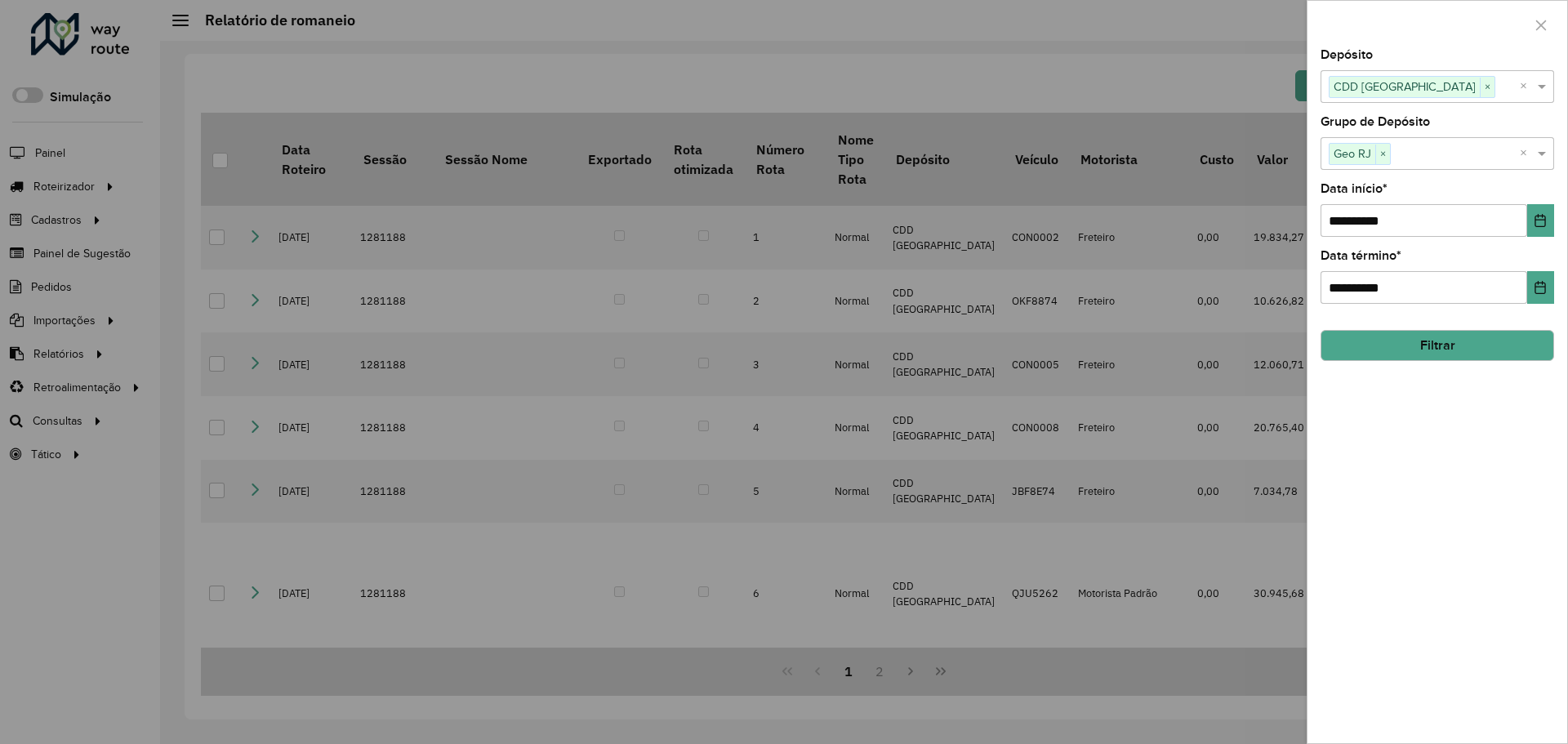
click at [1457, 346] on button "Filtrar" at bounding box center [1437, 345] width 233 height 31
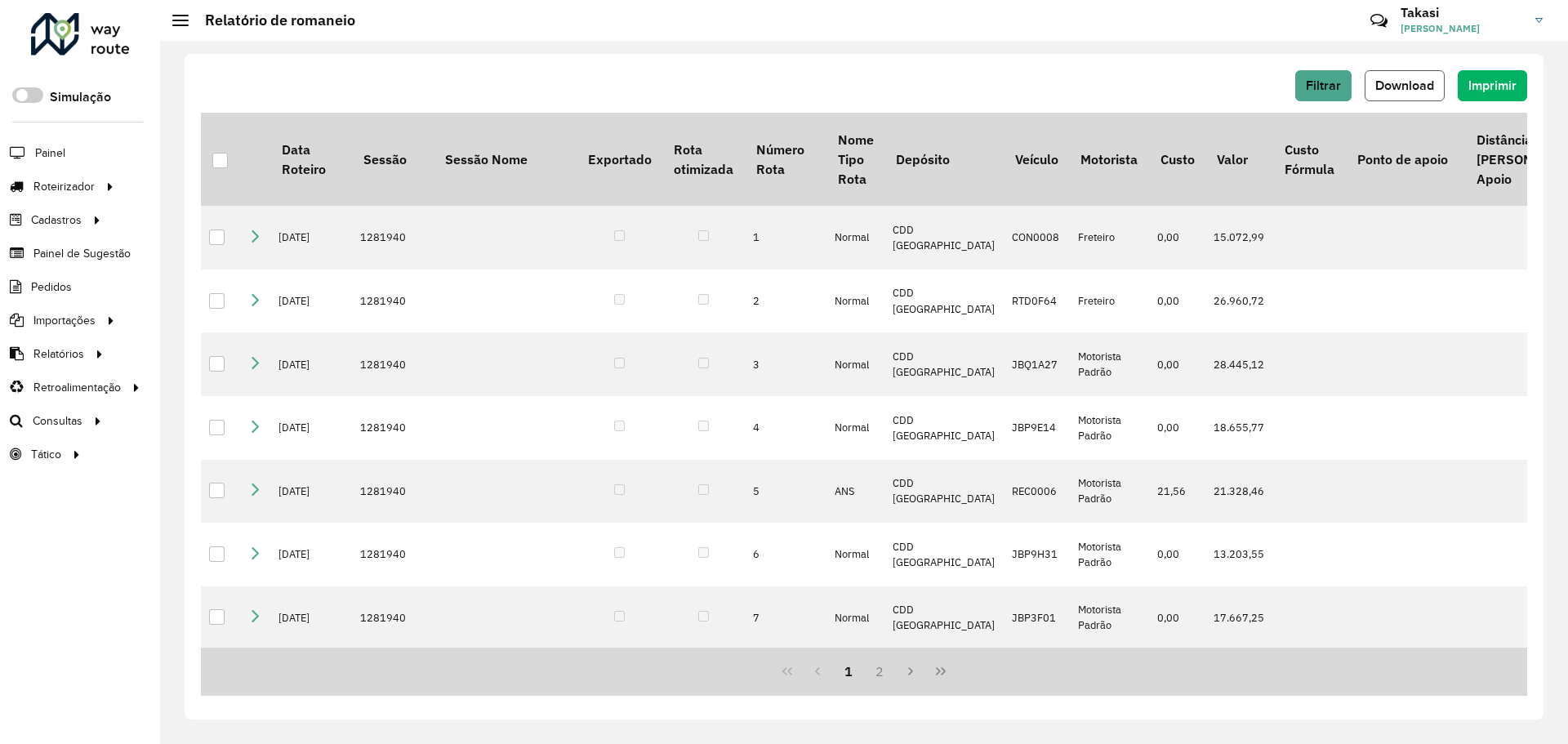
click at [1407, 90] on span "Download" at bounding box center [1405, 85] width 59 height 14
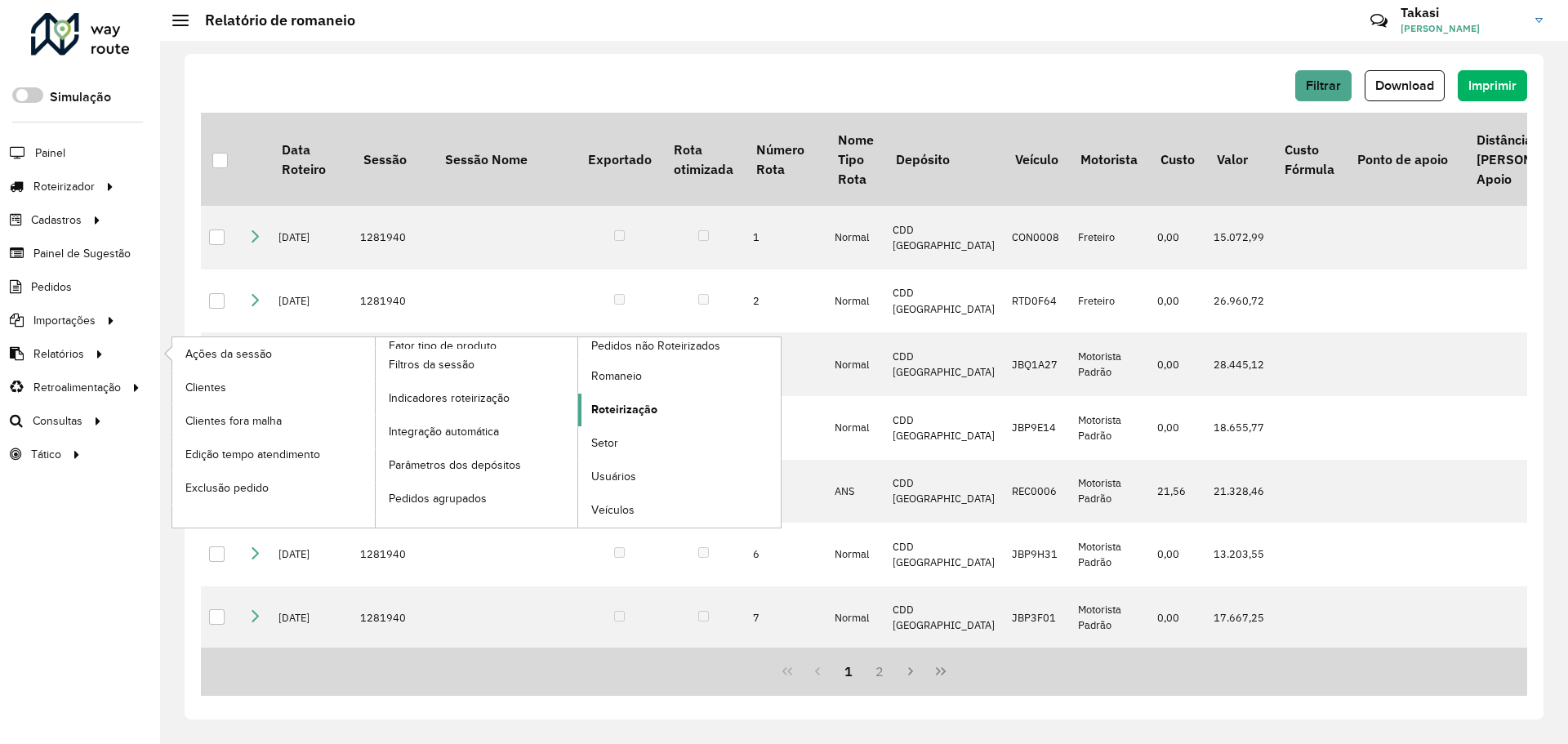
click at [629, 406] on span "Roteirização" at bounding box center [624, 409] width 66 height 17
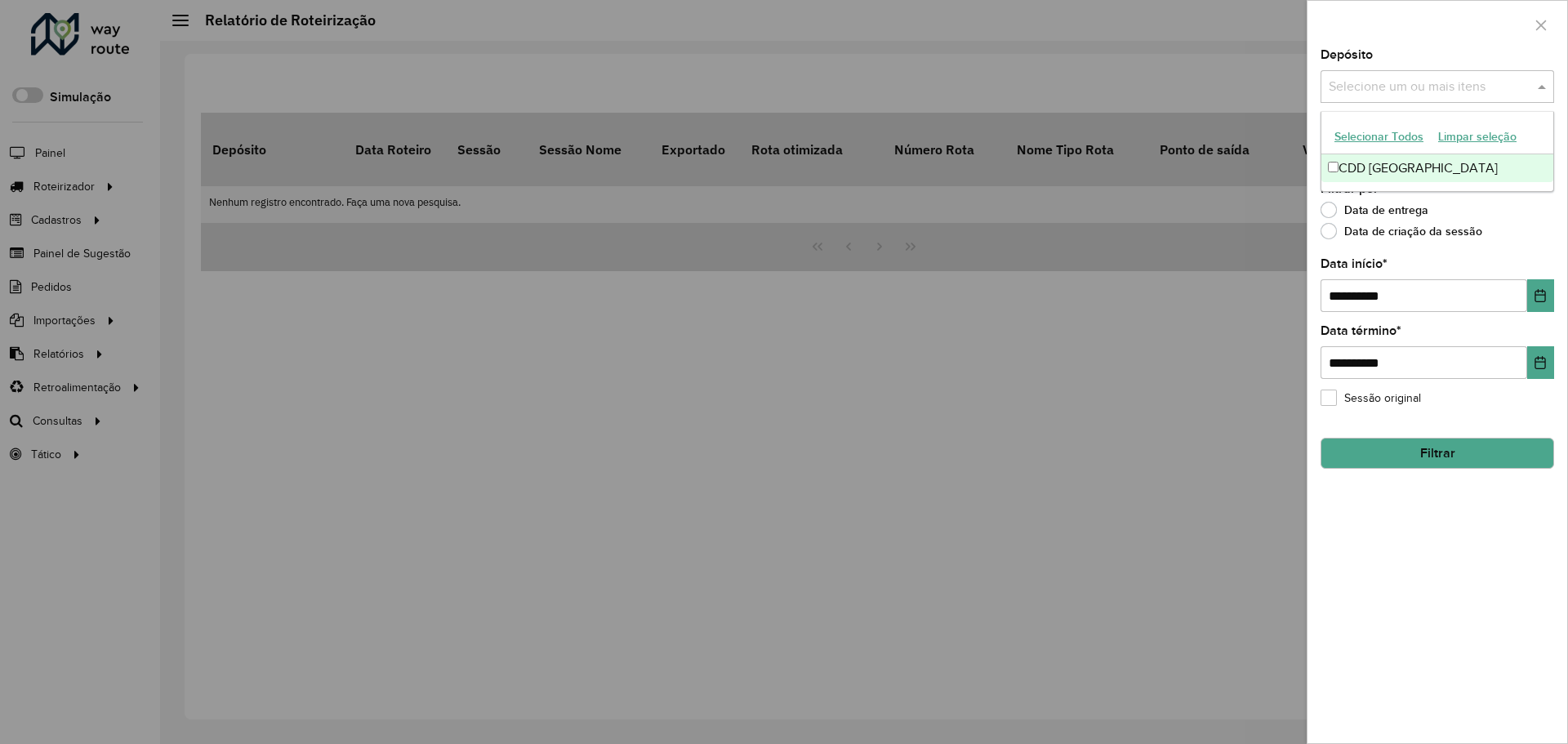
click at [1472, 76] on div "Selecione um ou mais itens" at bounding box center [1437, 86] width 233 height 33
click at [1398, 172] on div "CDD [GEOGRAPHIC_DATA]" at bounding box center [1437, 168] width 232 height 28
click at [1430, 595] on div "**********" at bounding box center [1437, 396] width 260 height 694
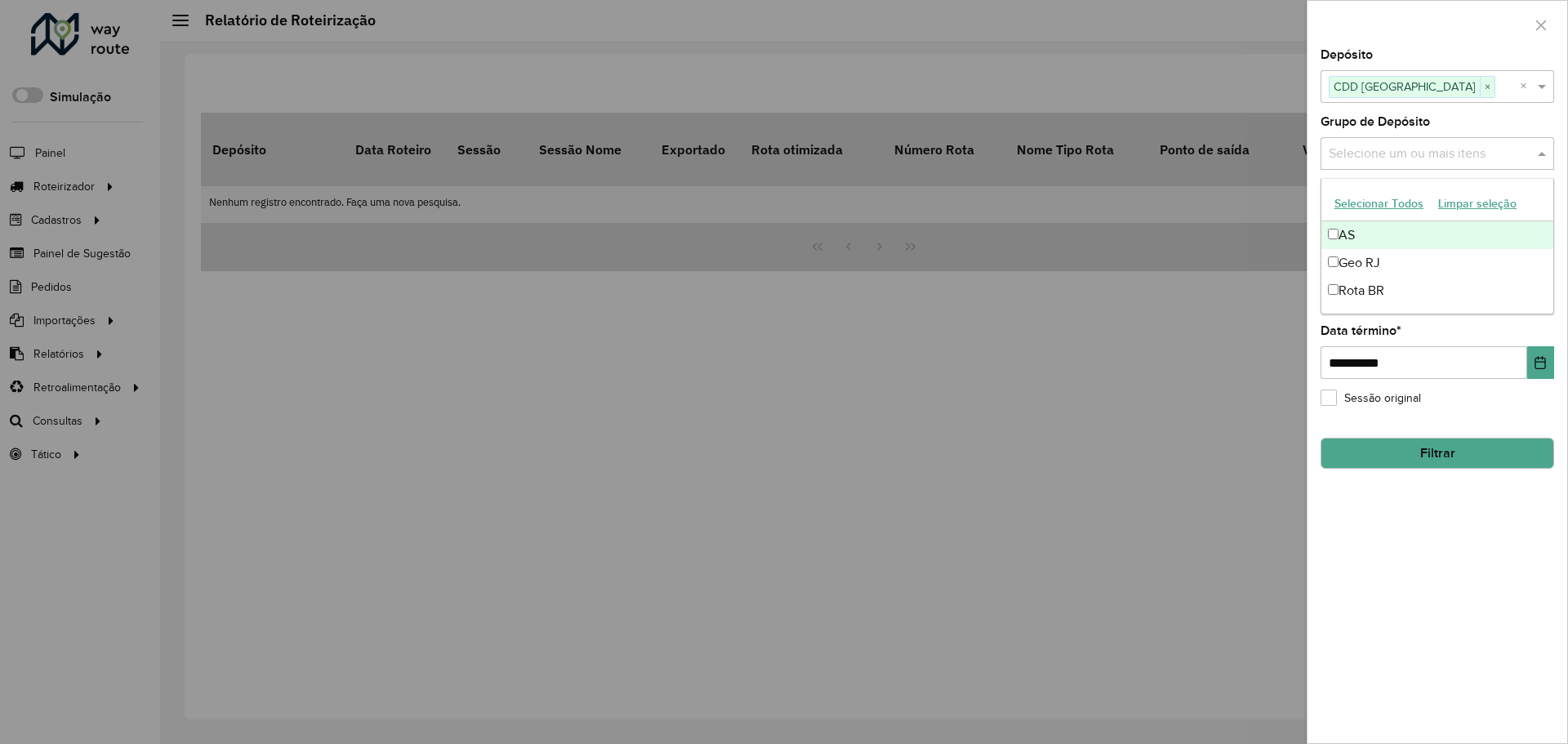
click at [1501, 160] on input "text" at bounding box center [1429, 154] width 209 height 20
click at [1418, 262] on div "Geo RJ" at bounding box center [1437, 262] width 232 height 28
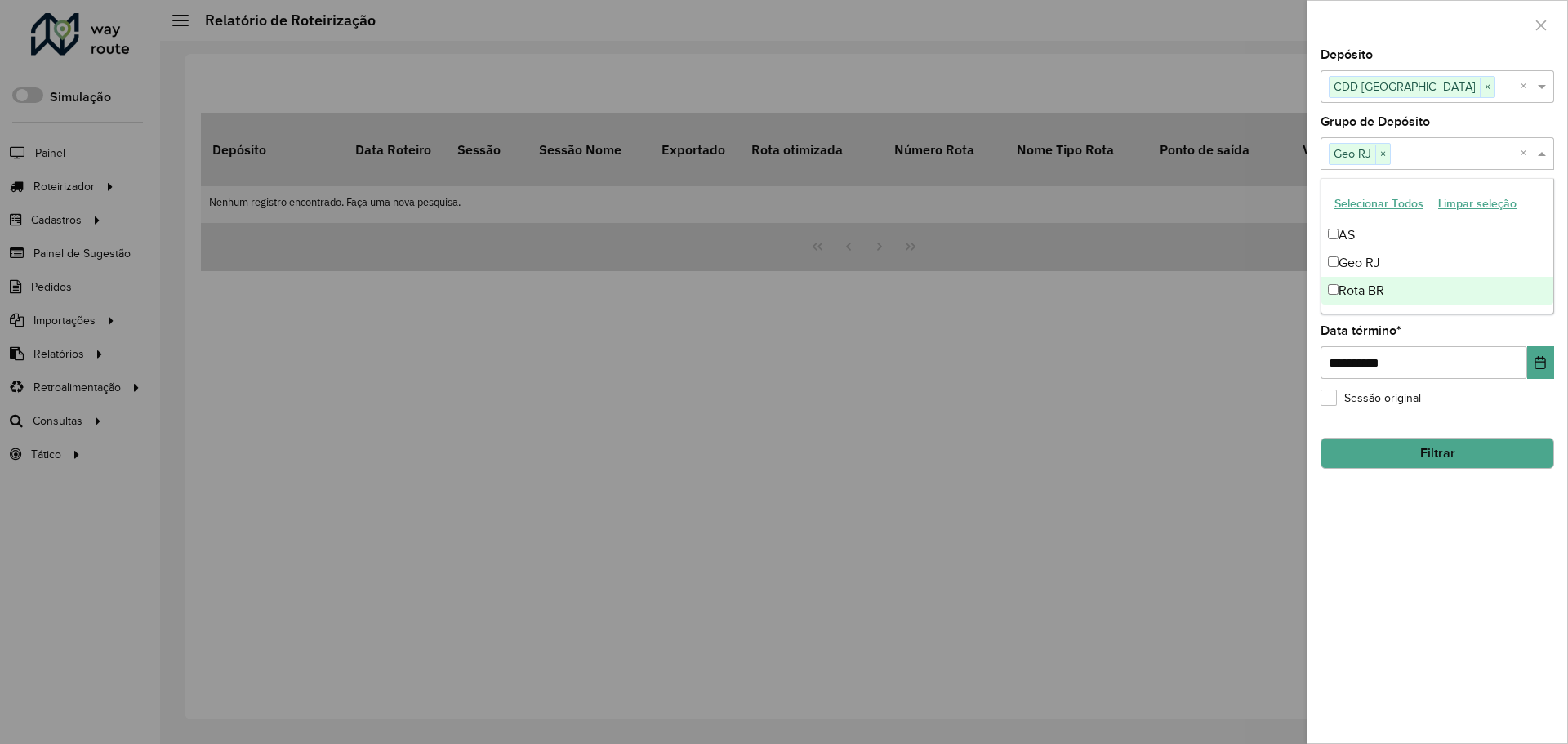
click at [1423, 533] on div "**********" at bounding box center [1437, 396] width 260 height 694
click at [1447, 447] on button "Filtrar" at bounding box center [1437, 453] width 233 height 31
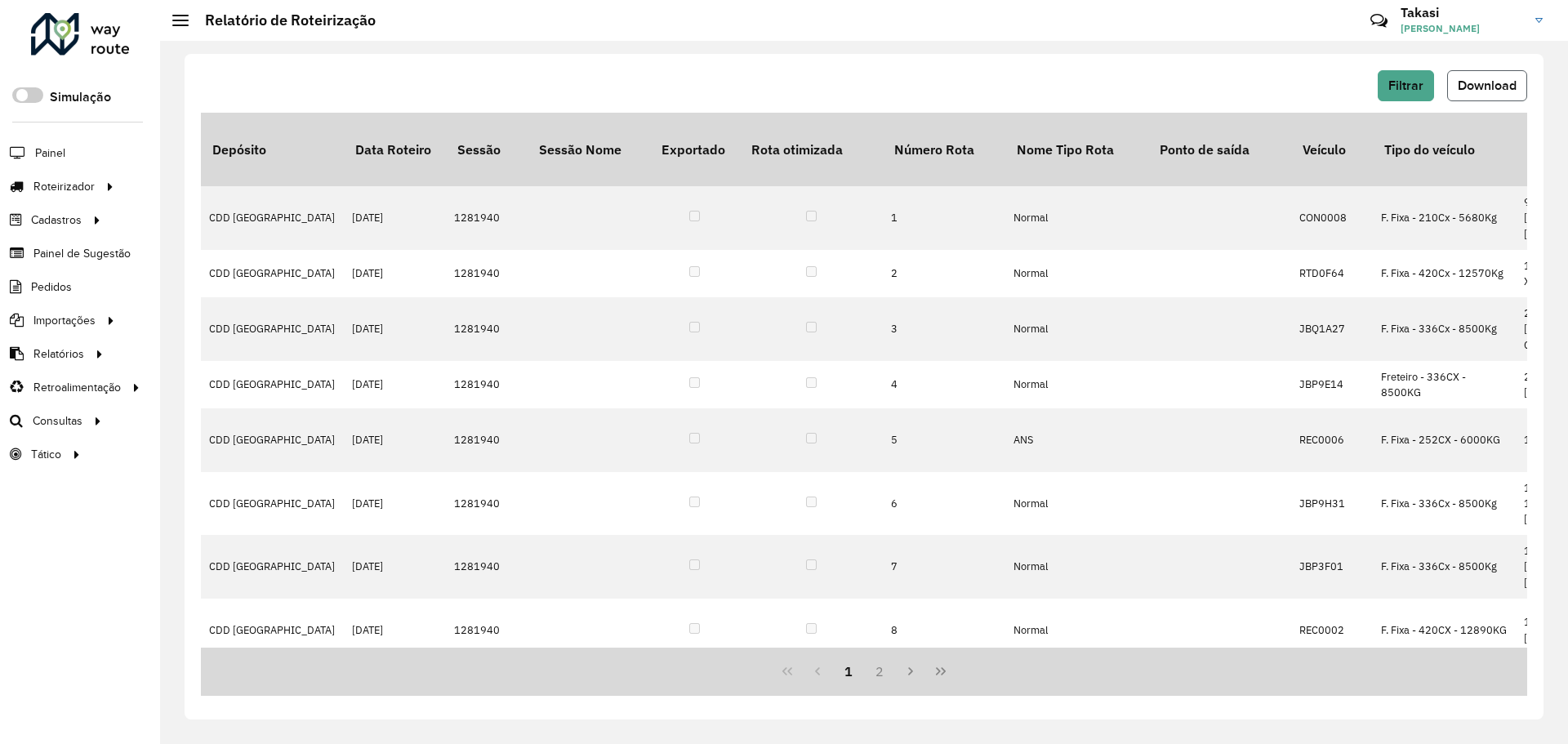
click at [1464, 86] on span "Download" at bounding box center [1487, 85] width 59 height 14
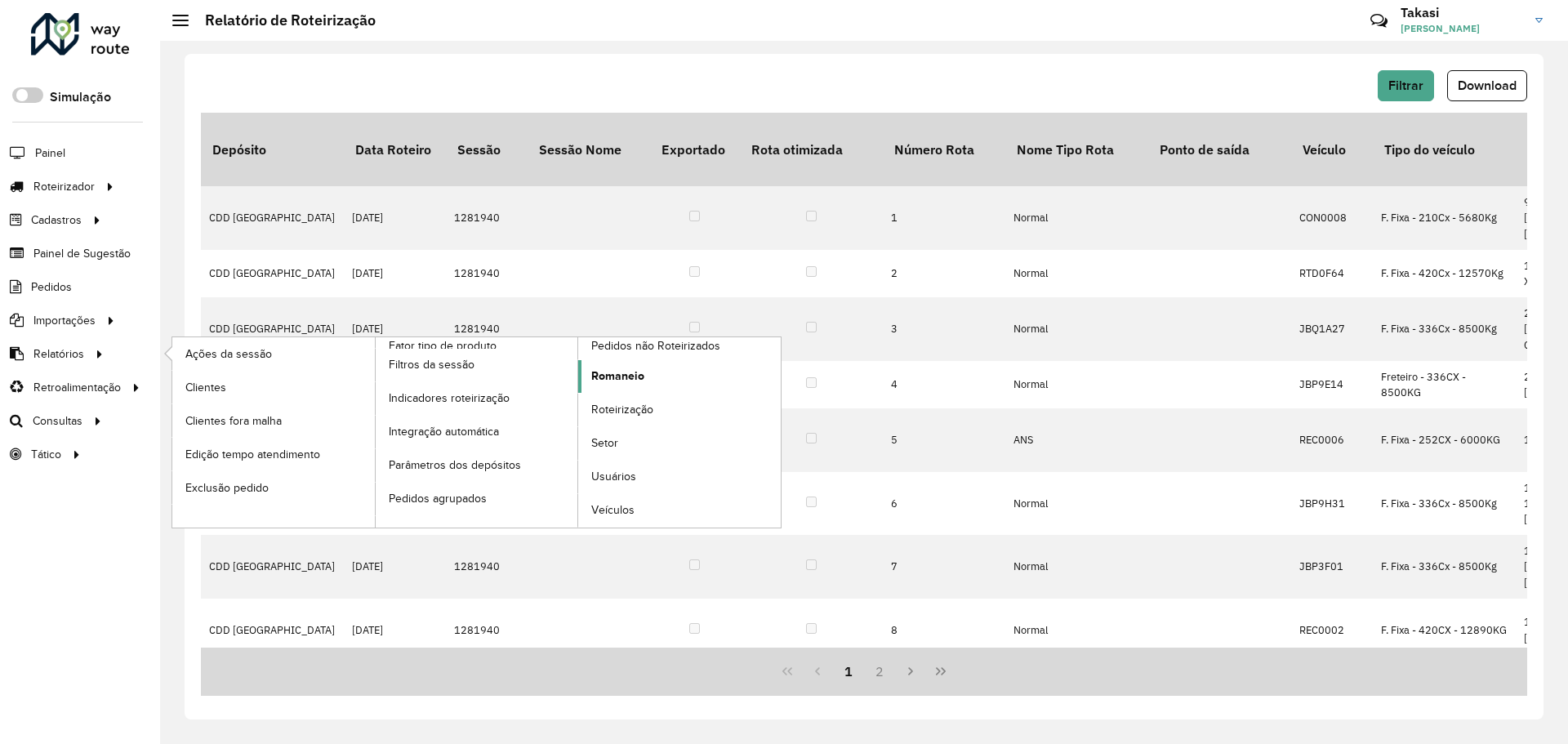
click at [617, 378] on span "Romaneio" at bounding box center [617, 376] width 53 height 17
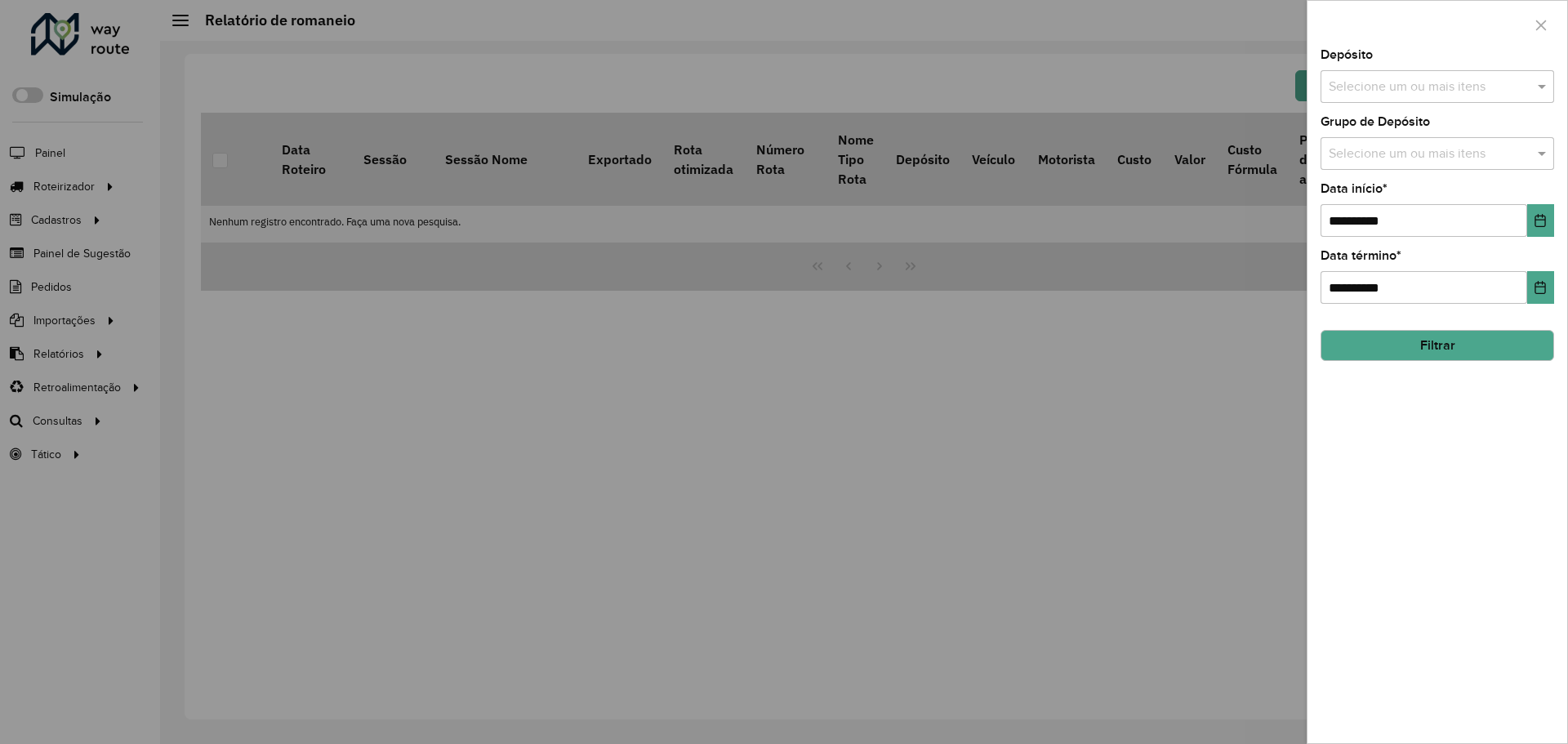
click at [1523, 85] on input "text" at bounding box center [1429, 87] width 209 height 20
click at [1440, 162] on div "CDD [GEOGRAPHIC_DATA]" at bounding box center [1437, 168] width 232 height 28
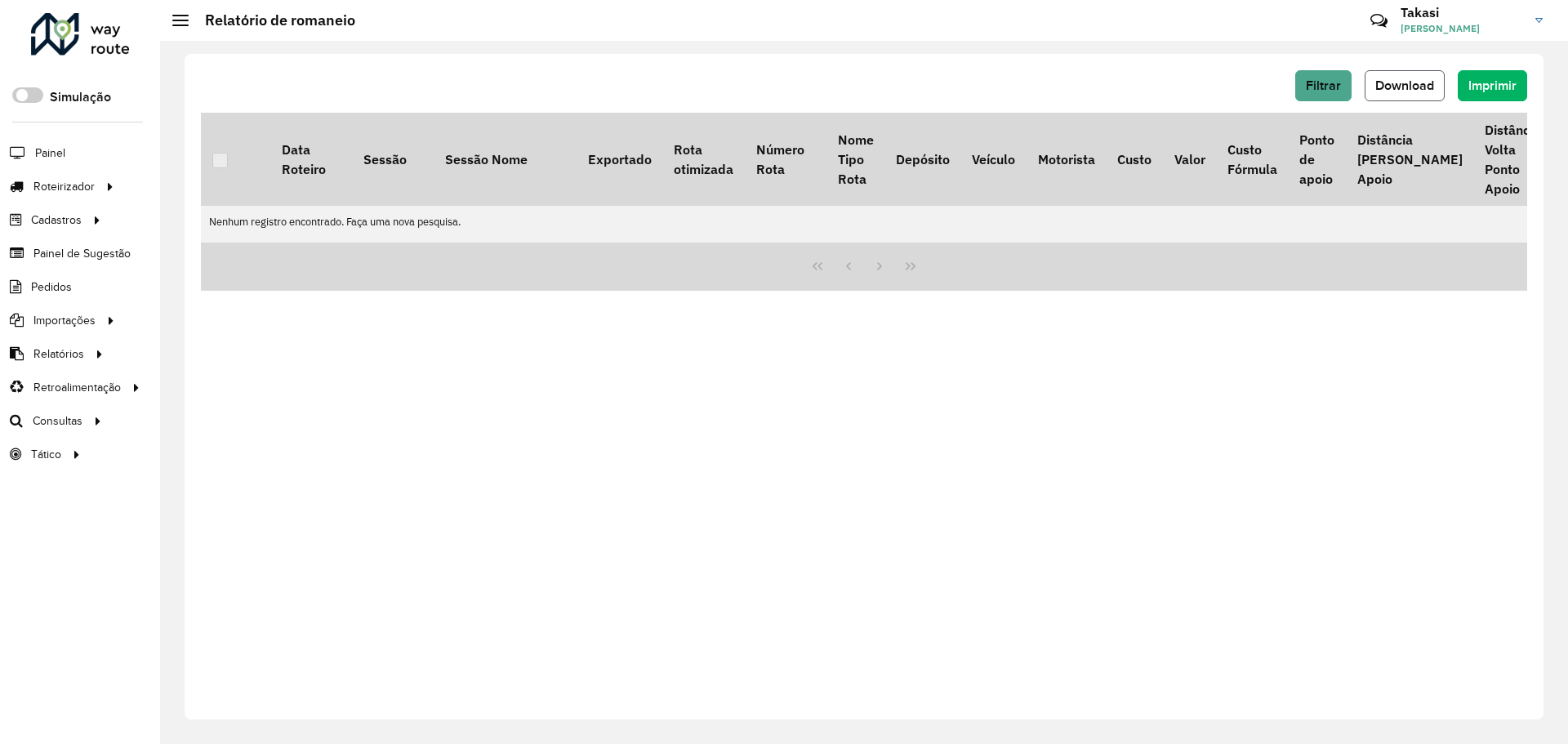
click at [1425, 87] on span "Download" at bounding box center [1405, 85] width 59 height 14
click at [1432, 69] on div "Filtrar Download Imprimir Data Roteiro Sessão Sessão Nome Exportado Rota otimiz…" at bounding box center [864, 386] width 1359 height 665
click at [1422, 83] on span "Download" at bounding box center [1405, 85] width 59 height 14
click at [1419, 87] on span "Download" at bounding box center [1405, 85] width 59 height 14
click at [1342, 77] on button "Filtrar" at bounding box center [1323, 85] width 56 height 31
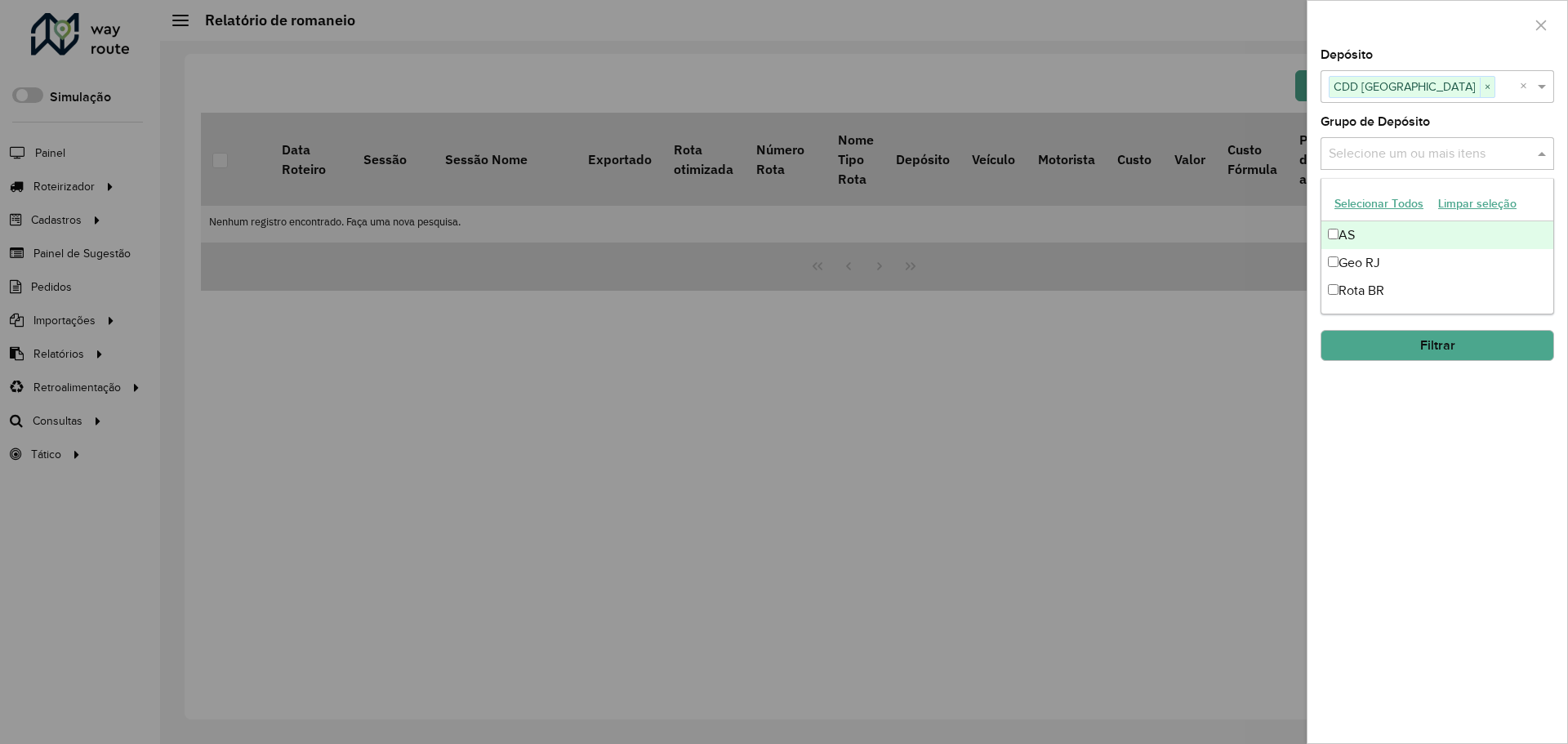
click at [1389, 146] on input "text" at bounding box center [1429, 154] width 209 height 20
click at [1361, 262] on div "Geo RJ" at bounding box center [1437, 262] width 232 height 28
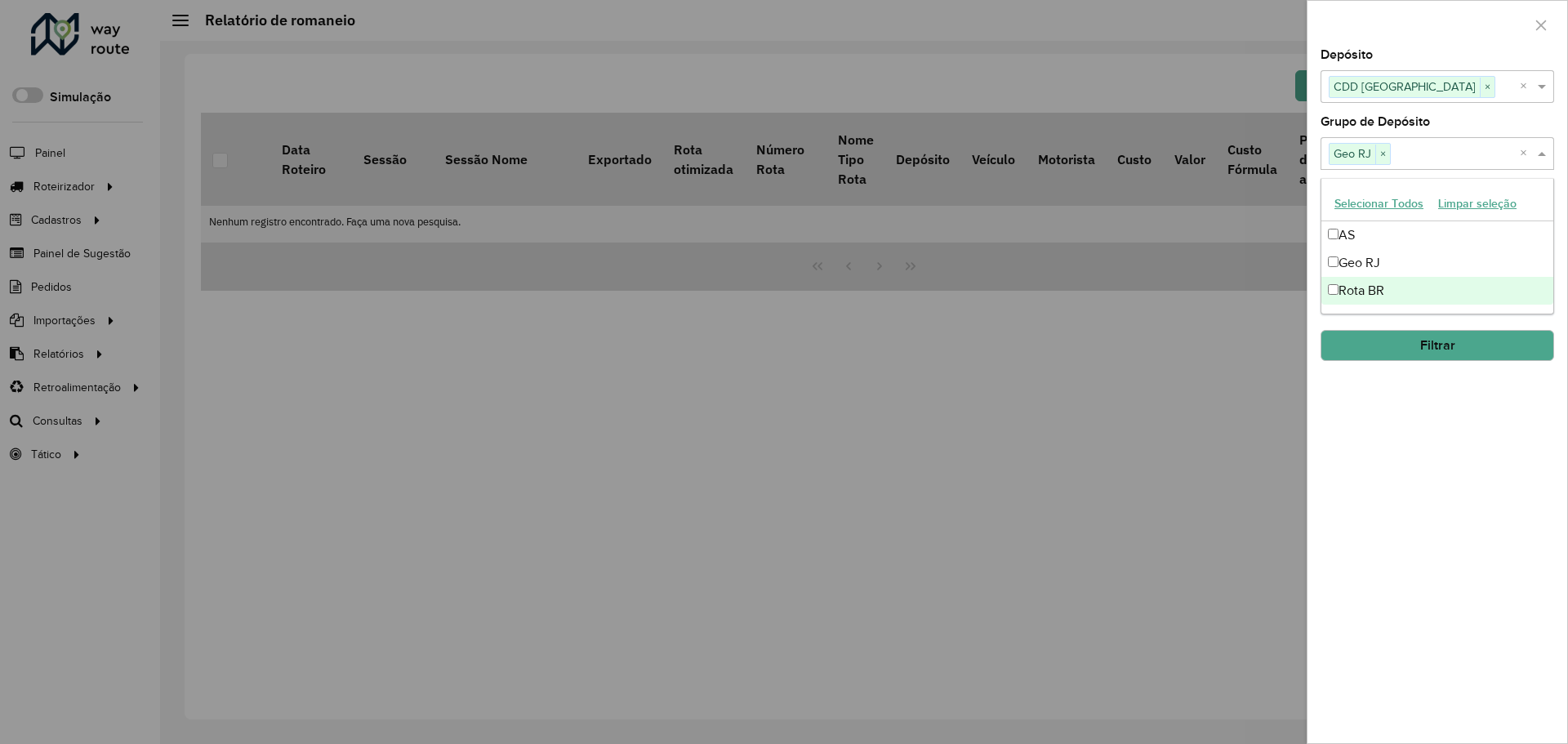
click at [1393, 432] on div "**********" at bounding box center [1437, 396] width 260 height 694
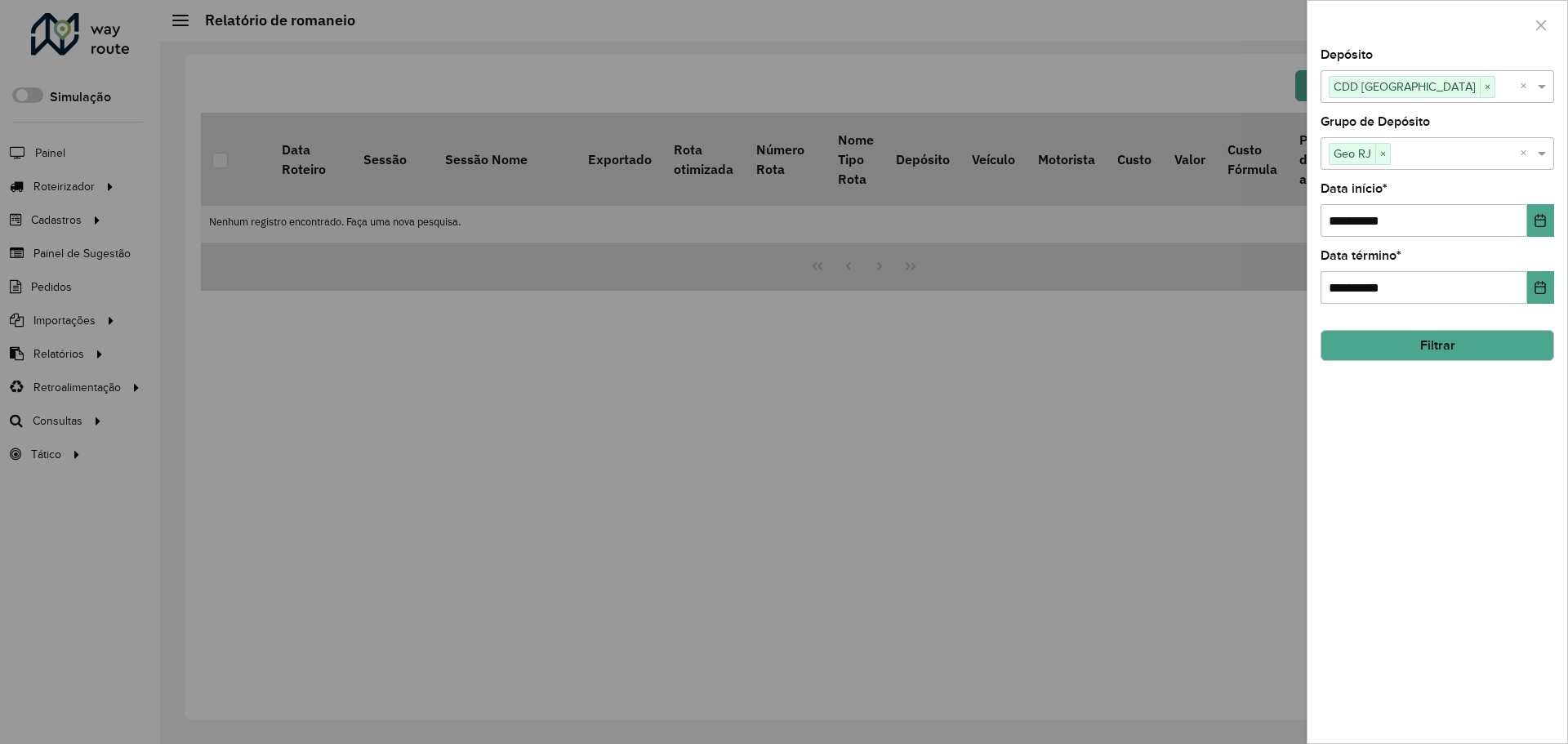
click at [1479, 343] on button "Filtrar" at bounding box center [1437, 345] width 233 height 31
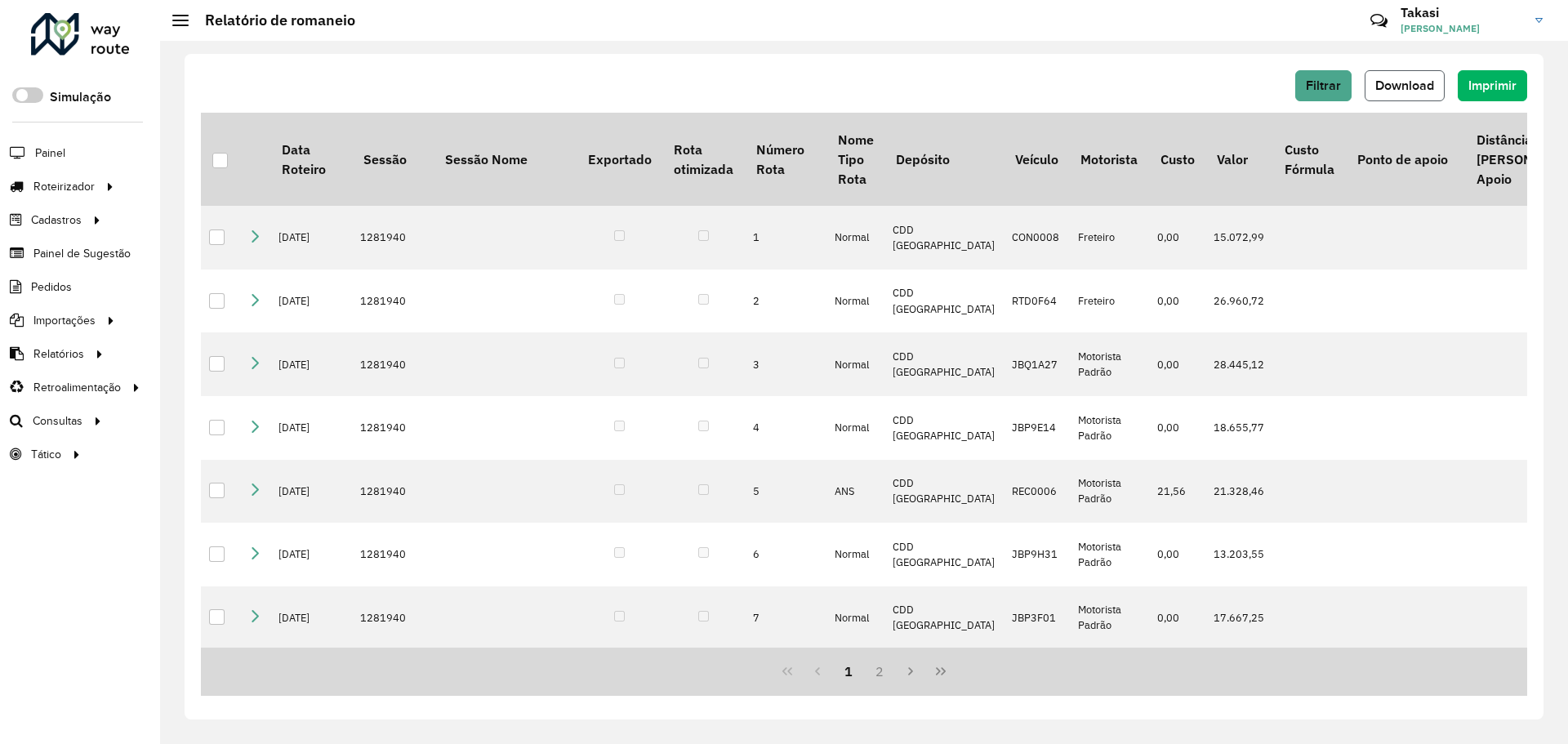
click at [1420, 83] on span "Download" at bounding box center [1405, 85] width 59 height 14
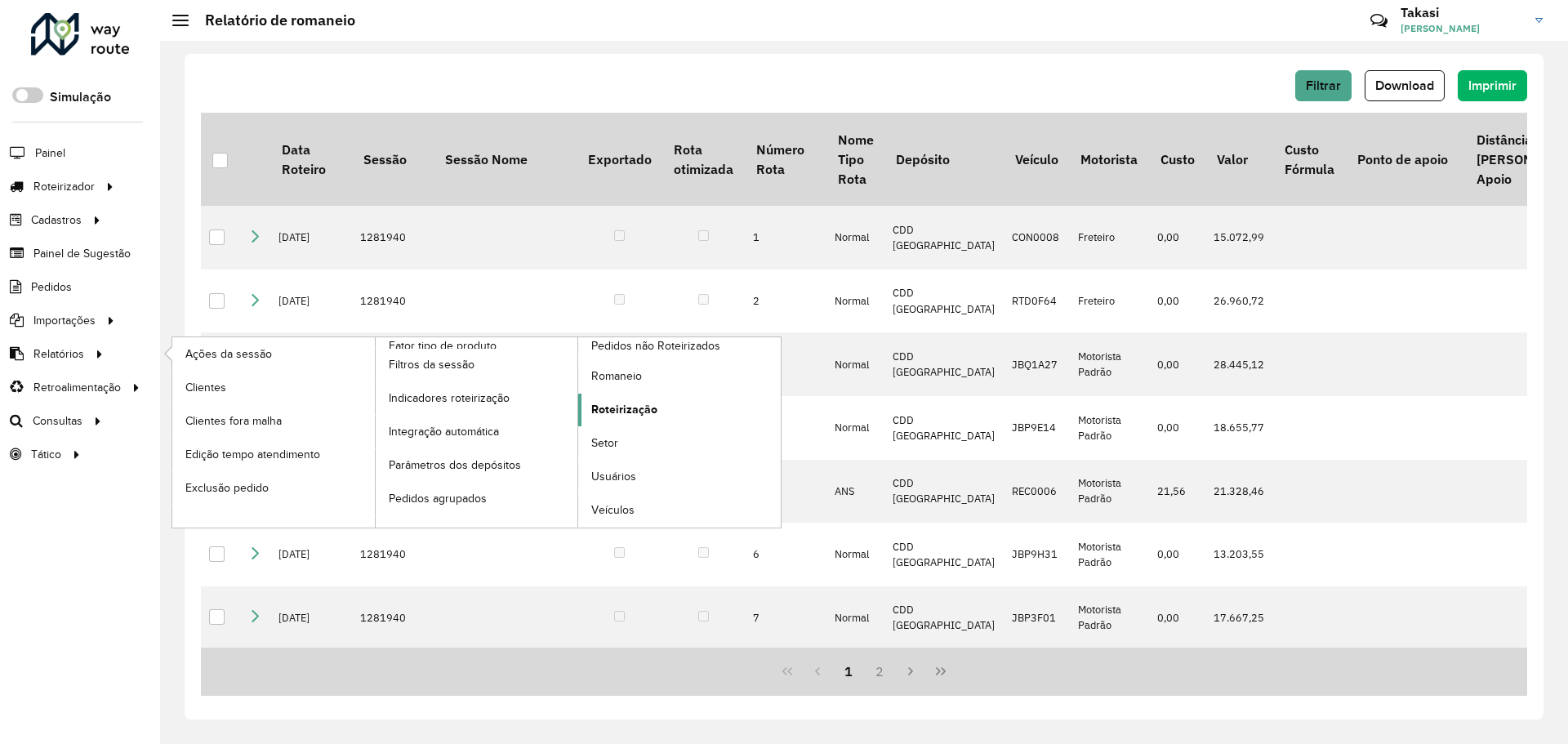
click at [630, 403] on span "Roteirização" at bounding box center [624, 409] width 66 height 17
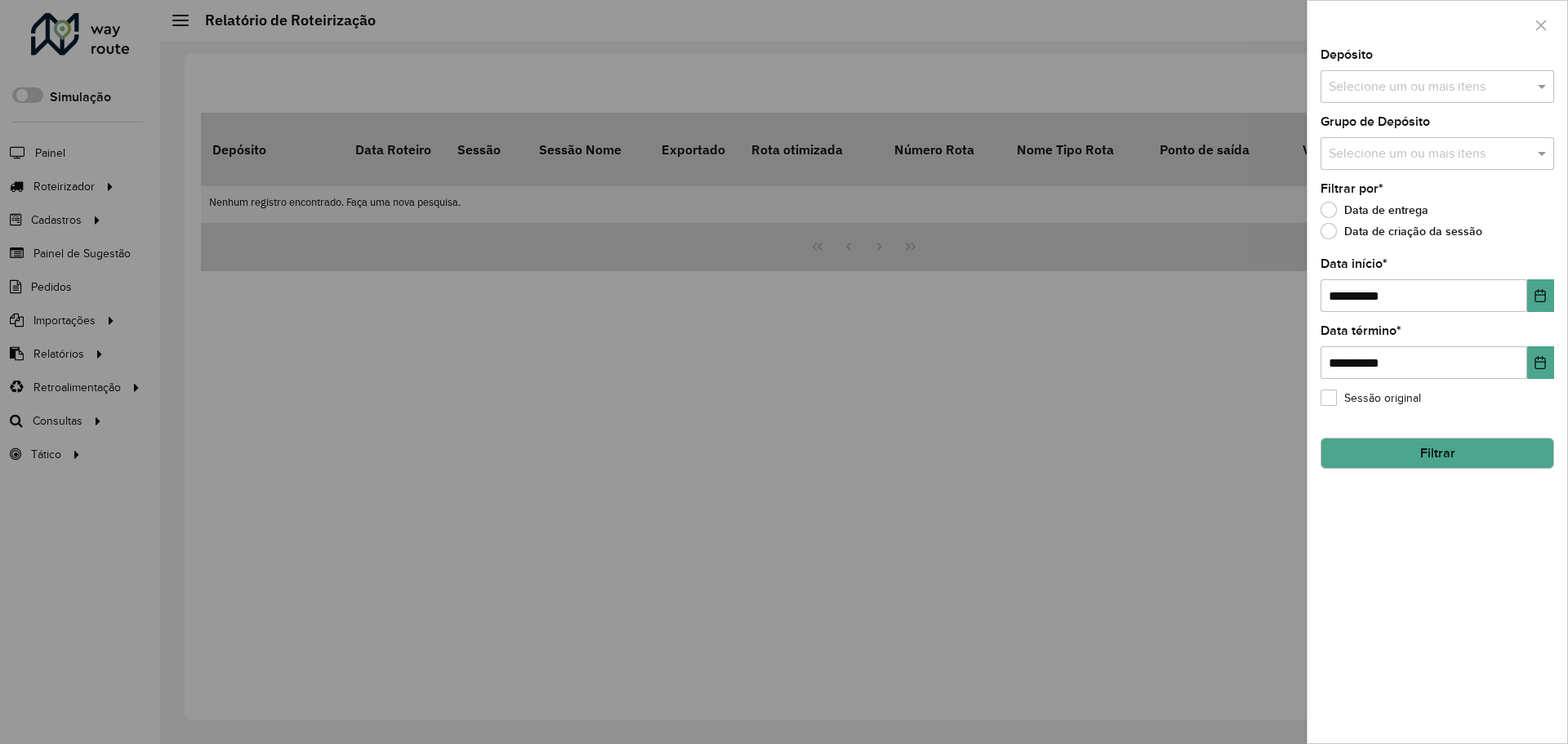
click at [1482, 84] on input "text" at bounding box center [1429, 87] width 209 height 20
click at [1409, 176] on div "CDD [GEOGRAPHIC_DATA]" at bounding box center [1437, 168] width 232 height 28
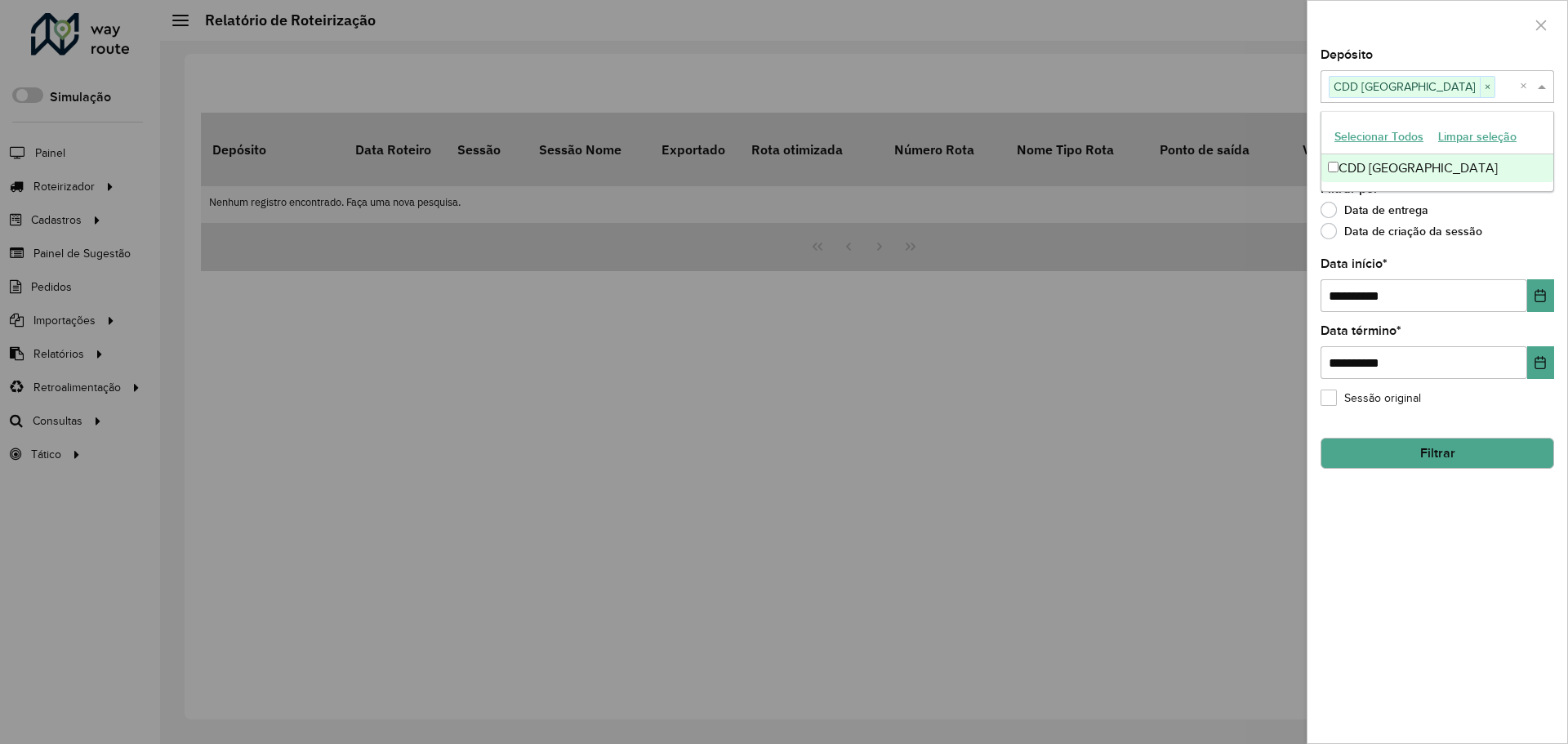
click at [1534, 207] on div "Data de entrega" at bounding box center [1437, 213] width 233 height 20
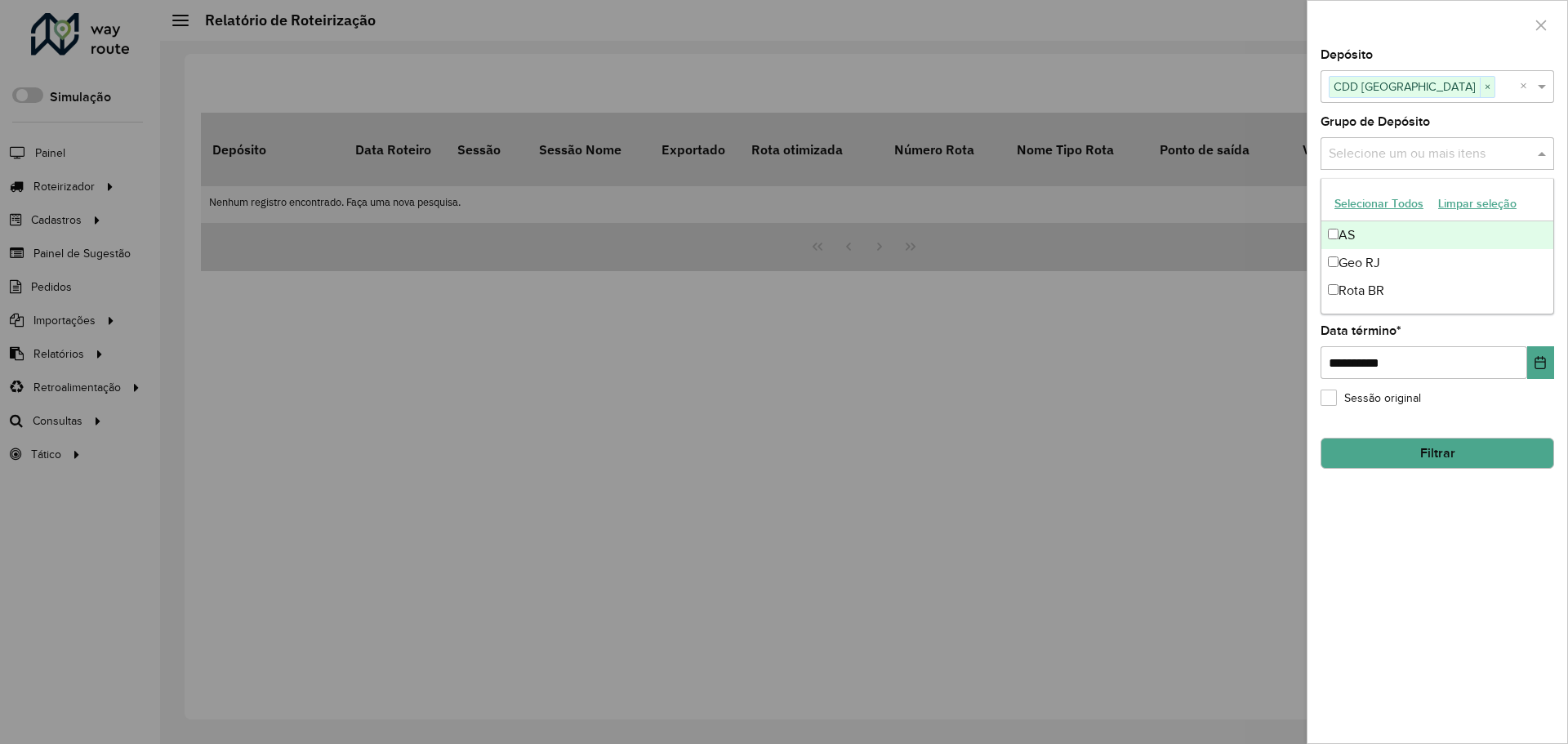
click at [1457, 154] on input "text" at bounding box center [1429, 154] width 209 height 20
click at [1423, 258] on div "Geo RJ" at bounding box center [1437, 262] width 232 height 28
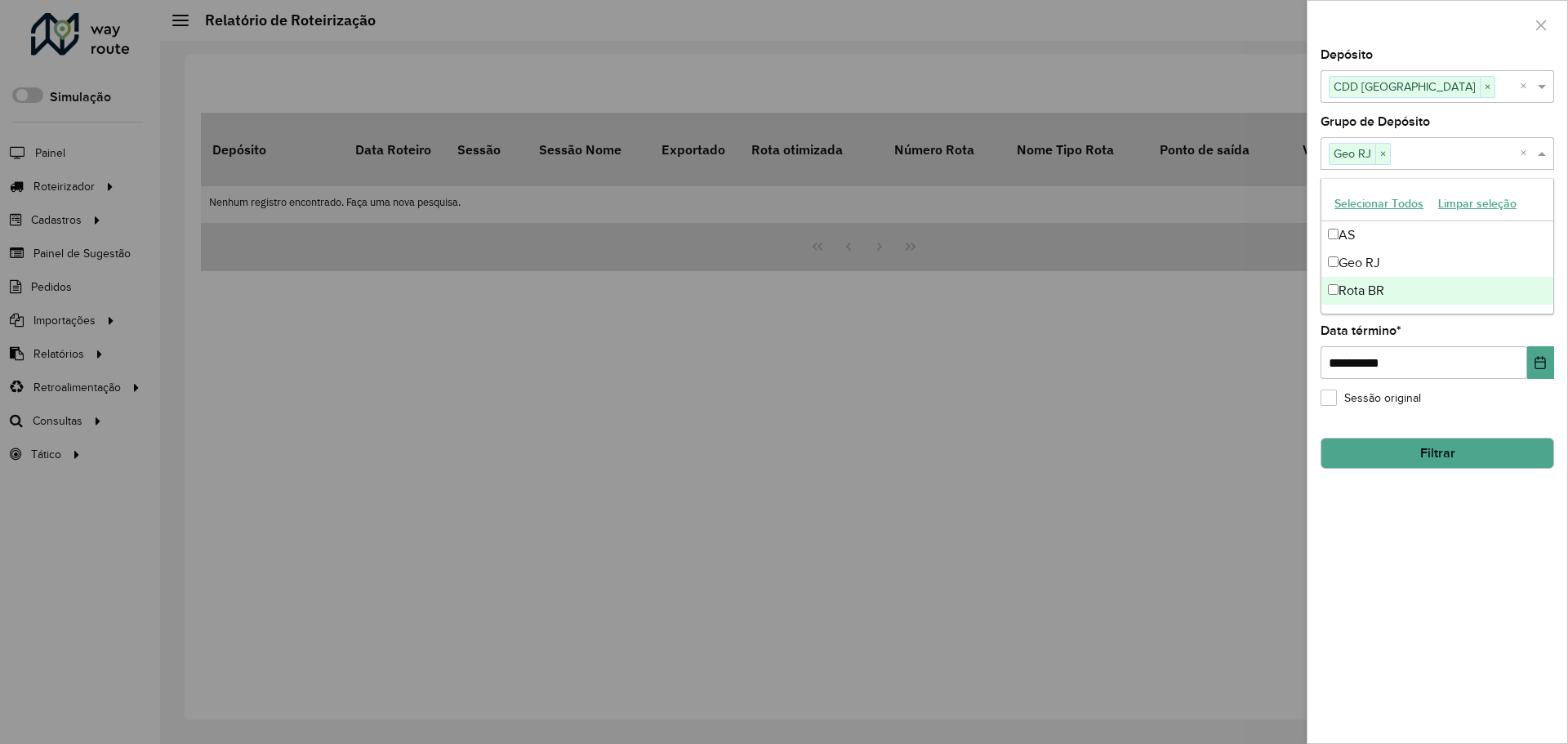
click at [1413, 542] on div "**********" at bounding box center [1437, 396] width 260 height 694
click at [1463, 452] on button "Filtrar" at bounding box center [1437, 453] width 233 height 31
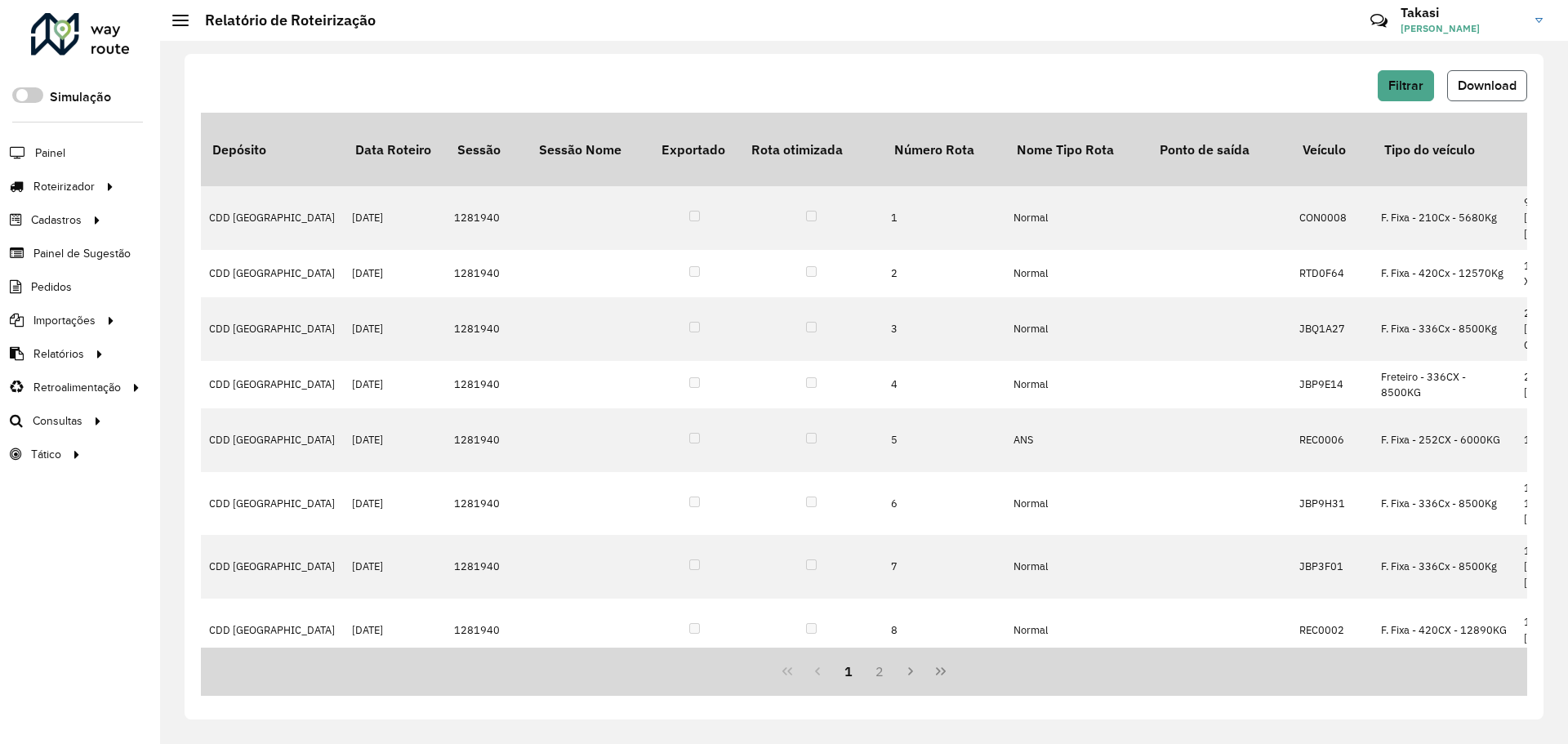
click at [1490, 89] on span "Download" at bounding box center [1487, 85] width 59 height 14
click at [1395, 82] on span "Filtrar" at bounding box center [1406, 85] width 35 height 14
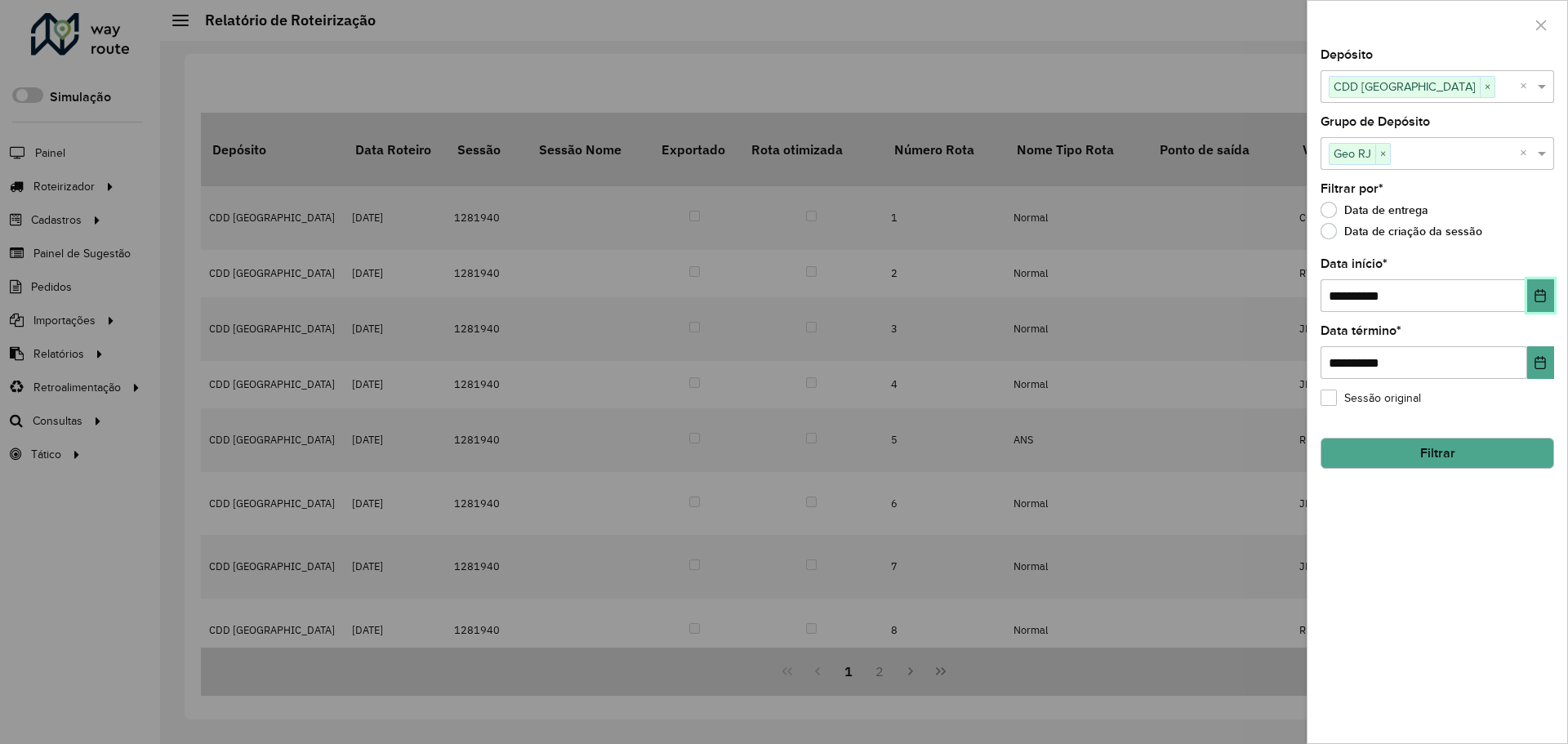
click at [1535, 289] on icon "Choose Date" at bounding box center [1540, 295] width 13 height 13
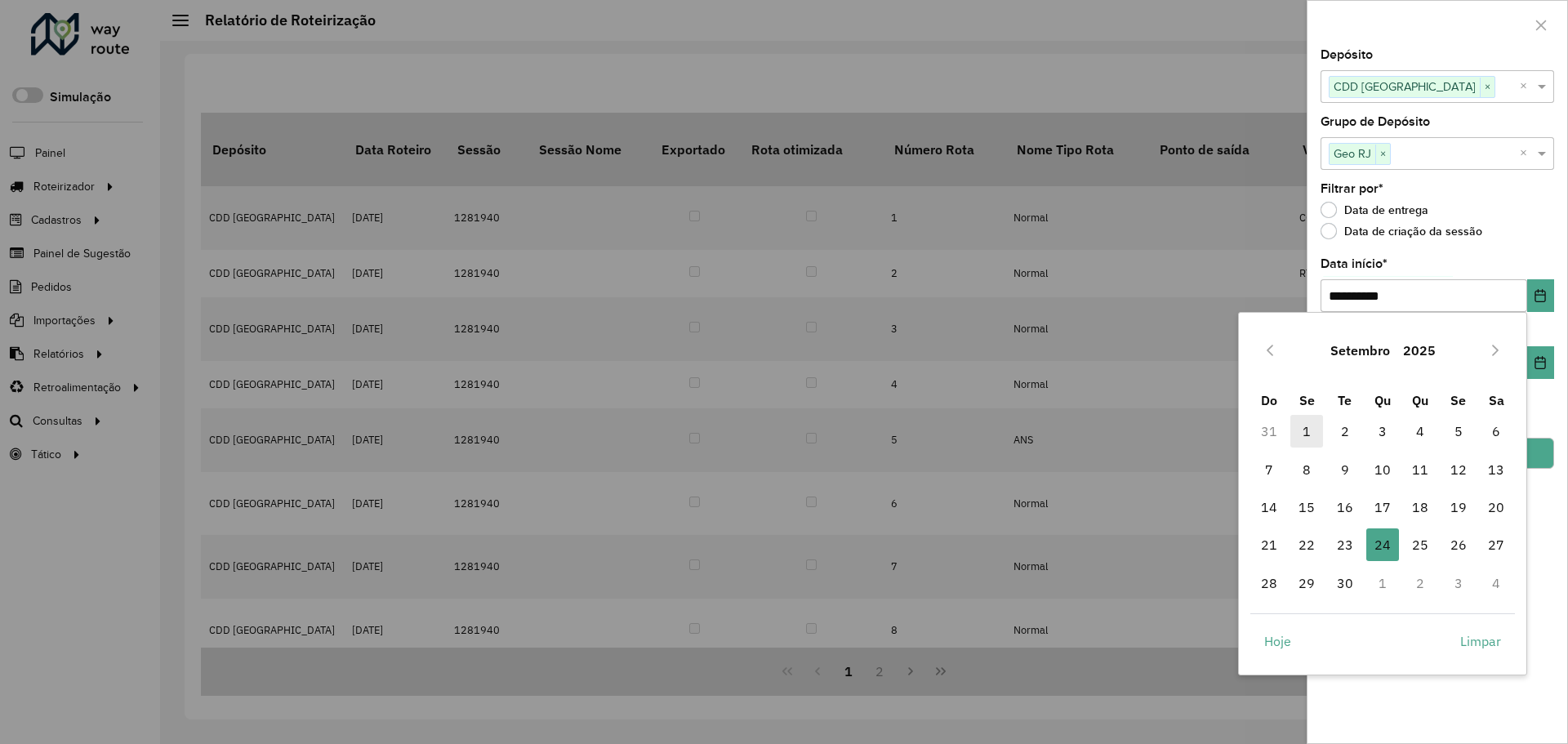
click at [1305, 428] on span "1" at bounding box center [1306, 431] width 33 height 33
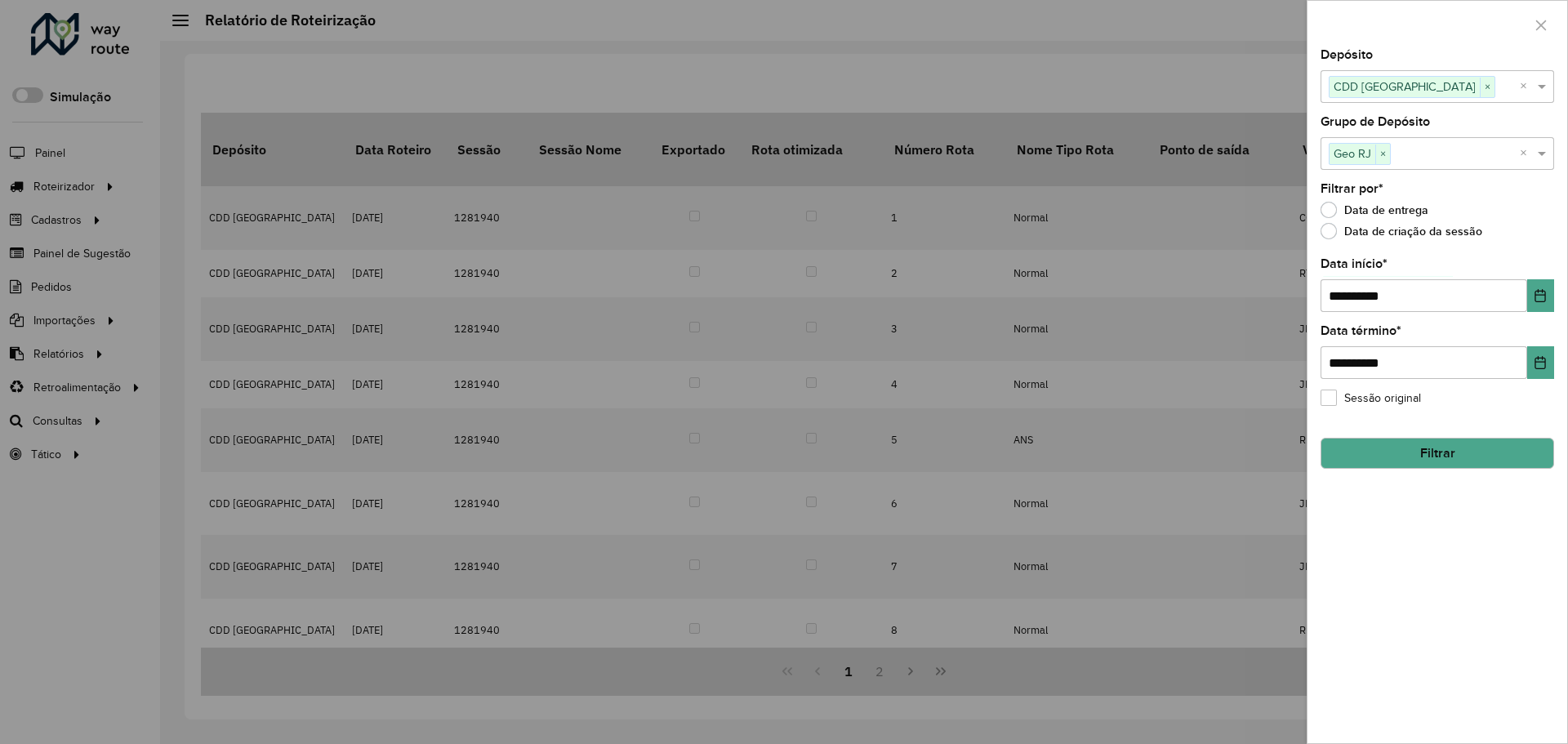
click at [1434, 459] on button "Filtrar" at bounding box center [1437, 453] width 233 height 31
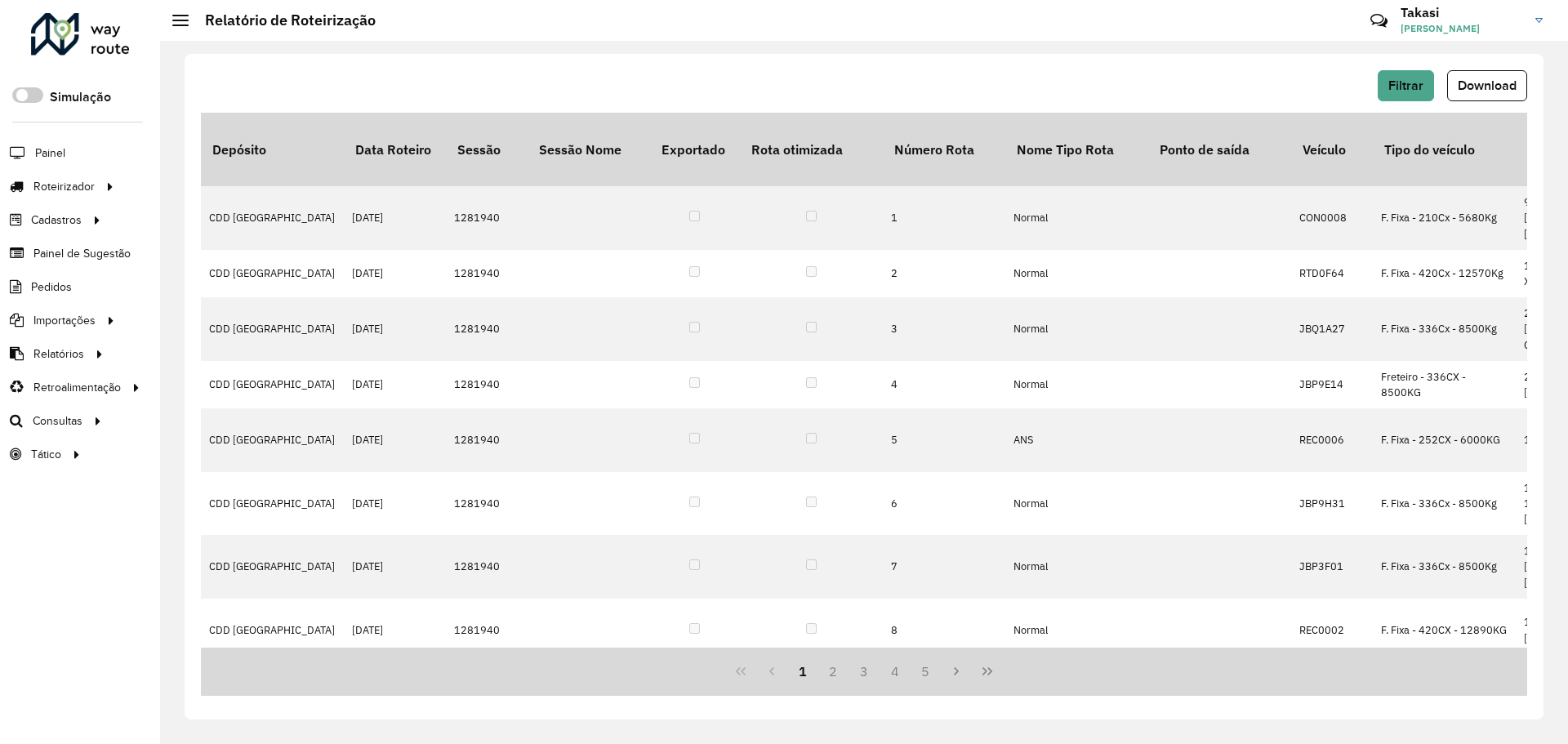
click at [1474, 83] on span "Download" at bounding box center [1487, 85] width 59 height 14
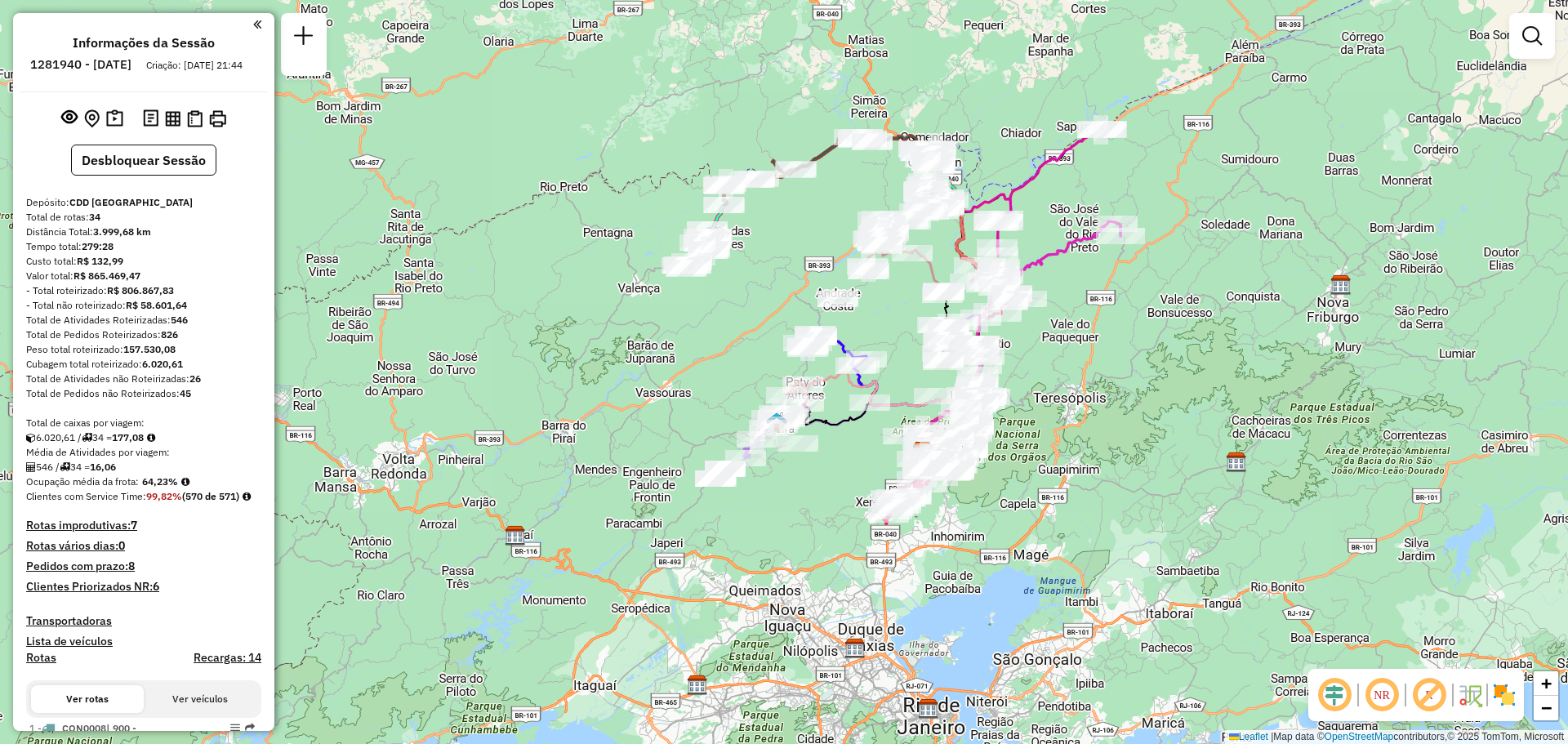
scroll to position [2533, 0]
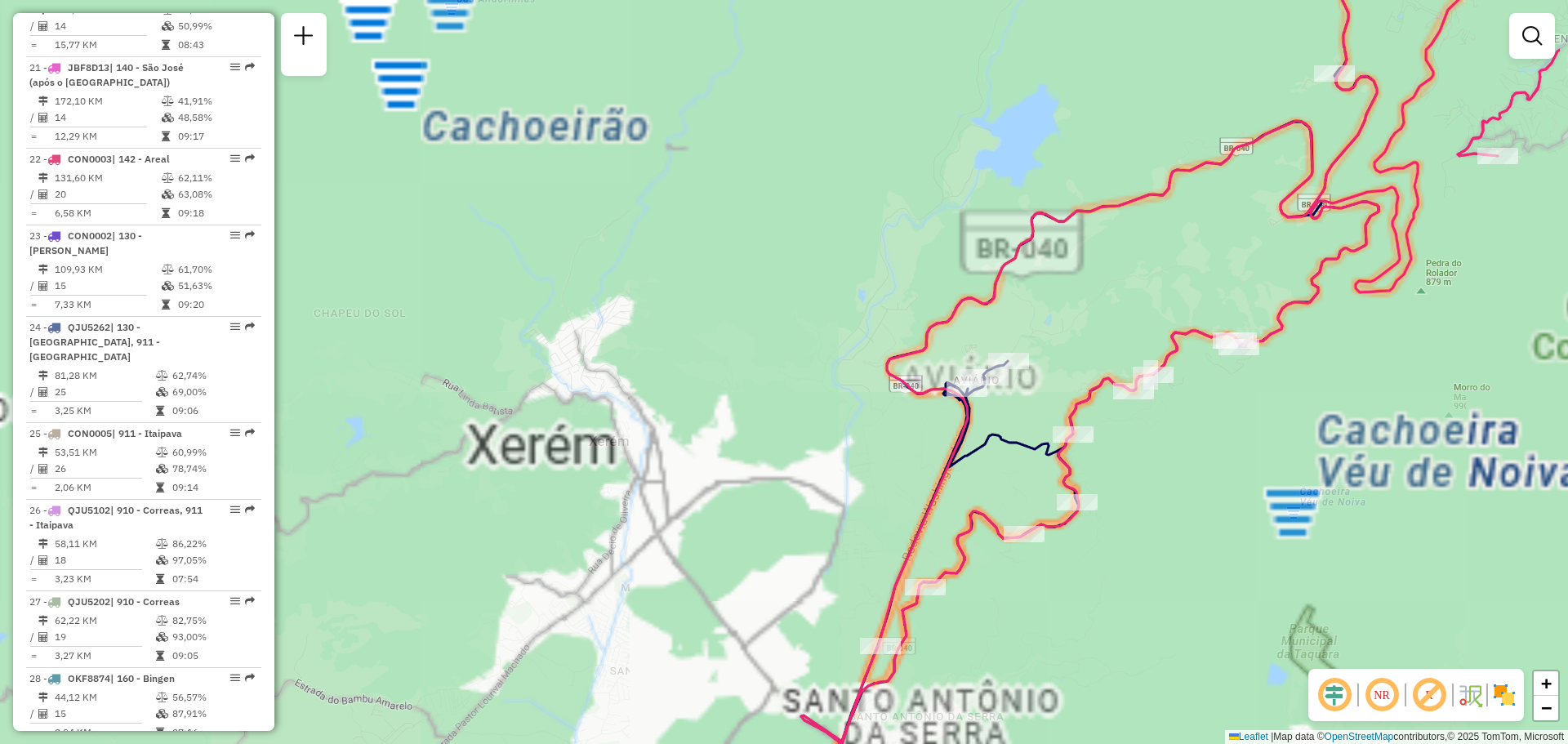
drag, startPoint x: 800, startPoint y: 438, endPoint x: 766, endPoint y: 427, distance: 35.7
click at [706, 457] on div "Janela de atendimento Grade de atendimento Capacidade Transportadoras Veículos …" at bounding box center [784, 372] width 1568 height 744
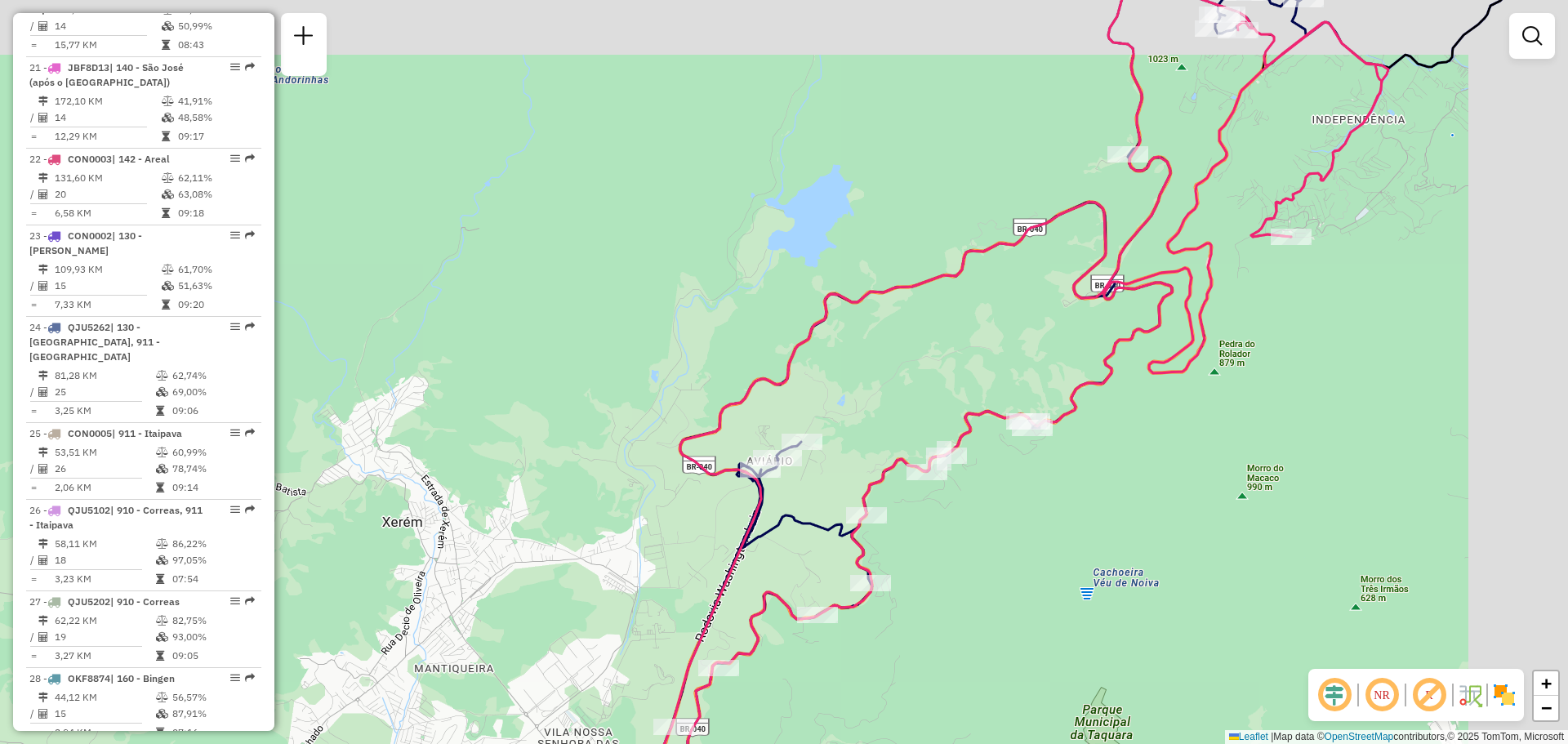
drag, startPoint x: 793, startPoint y: 412, endPoint x: 592, endPoint y: 482, distance: 212.8
click at [593, 482] on div "Janela de atendimento Grade de atendimento Capacidade Transportadoras Veículos …" at bounding box center [784, 372] width 1568 height 744
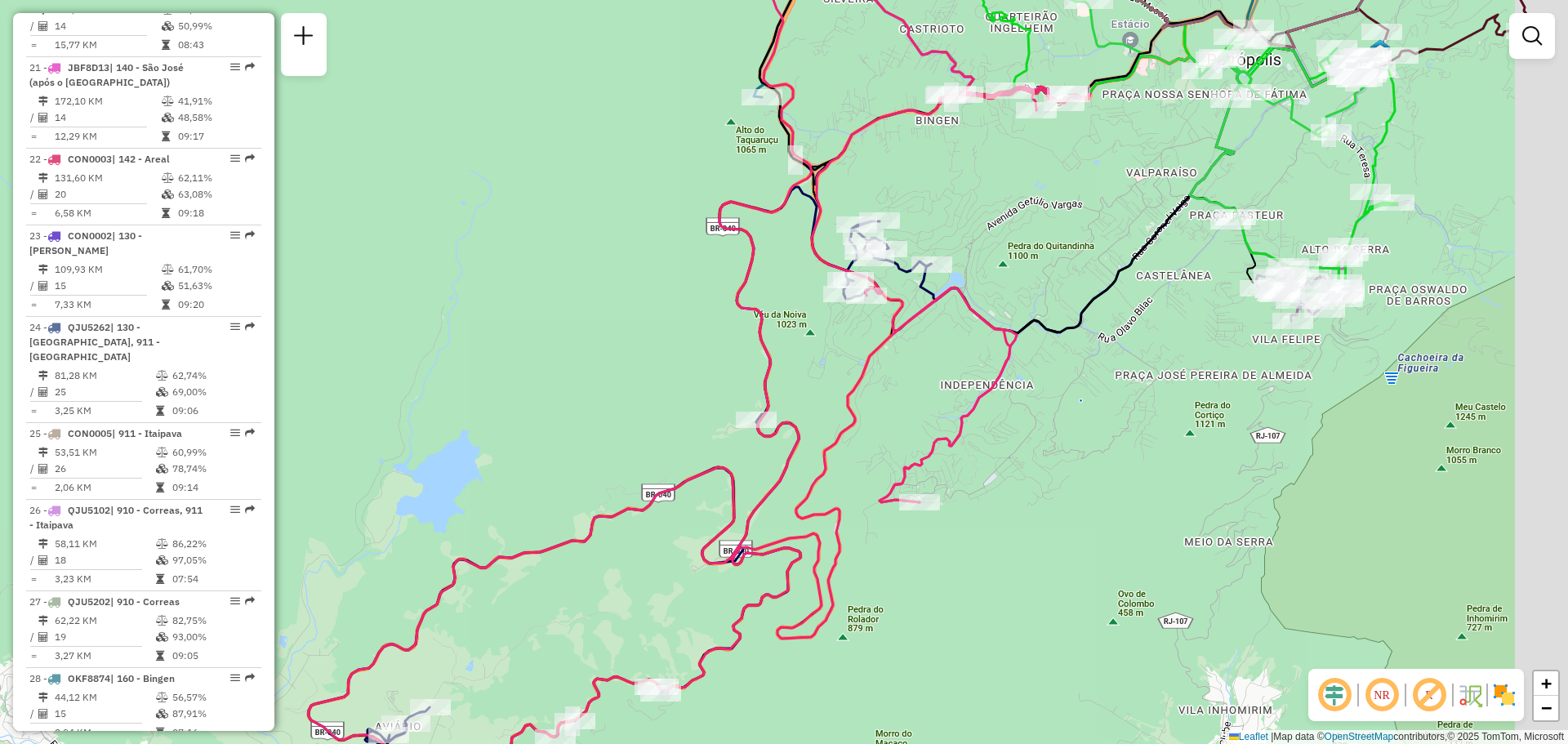
drag, startPoint x: 1503, startPoint y: 309, endPoint x: 1287, endPoint y: 344, distance: 218.8
click at [1325, 375] on div "Janela de atendimento Grade de atendimento Capacidade Transportadoras Veículos …" at bounding box center [784, 372] width 1568 height 744
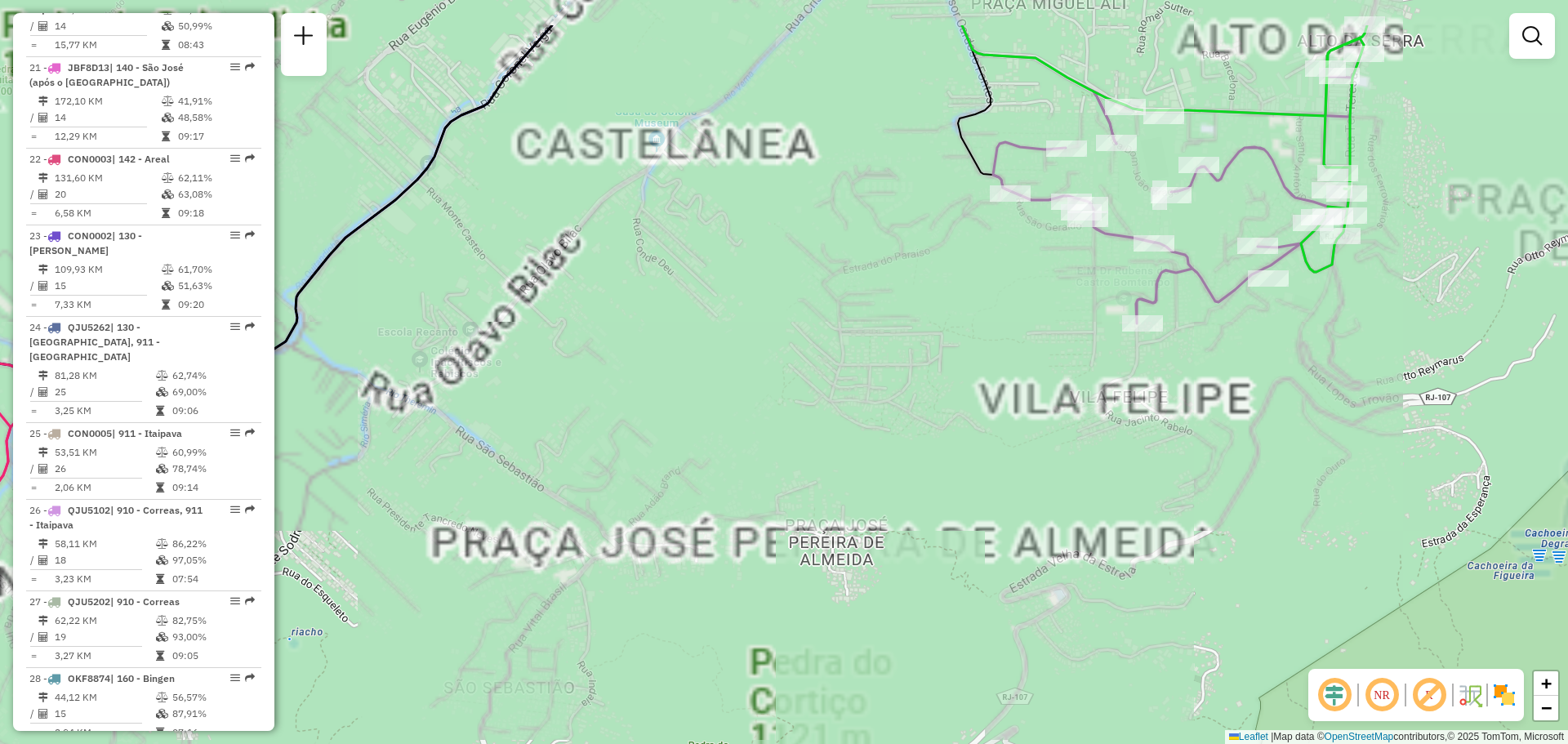
drag, startPoint x: 1310, startPoint y: 321, endPoint x: 1117, endPoint y: 478, distance: 248.8
click at [1122, 491] on div "Janela de atendimento Grade de atendimento Capacidade Transportadoras Veículos …" at bounding box center [784, 372] width 1568 height 744
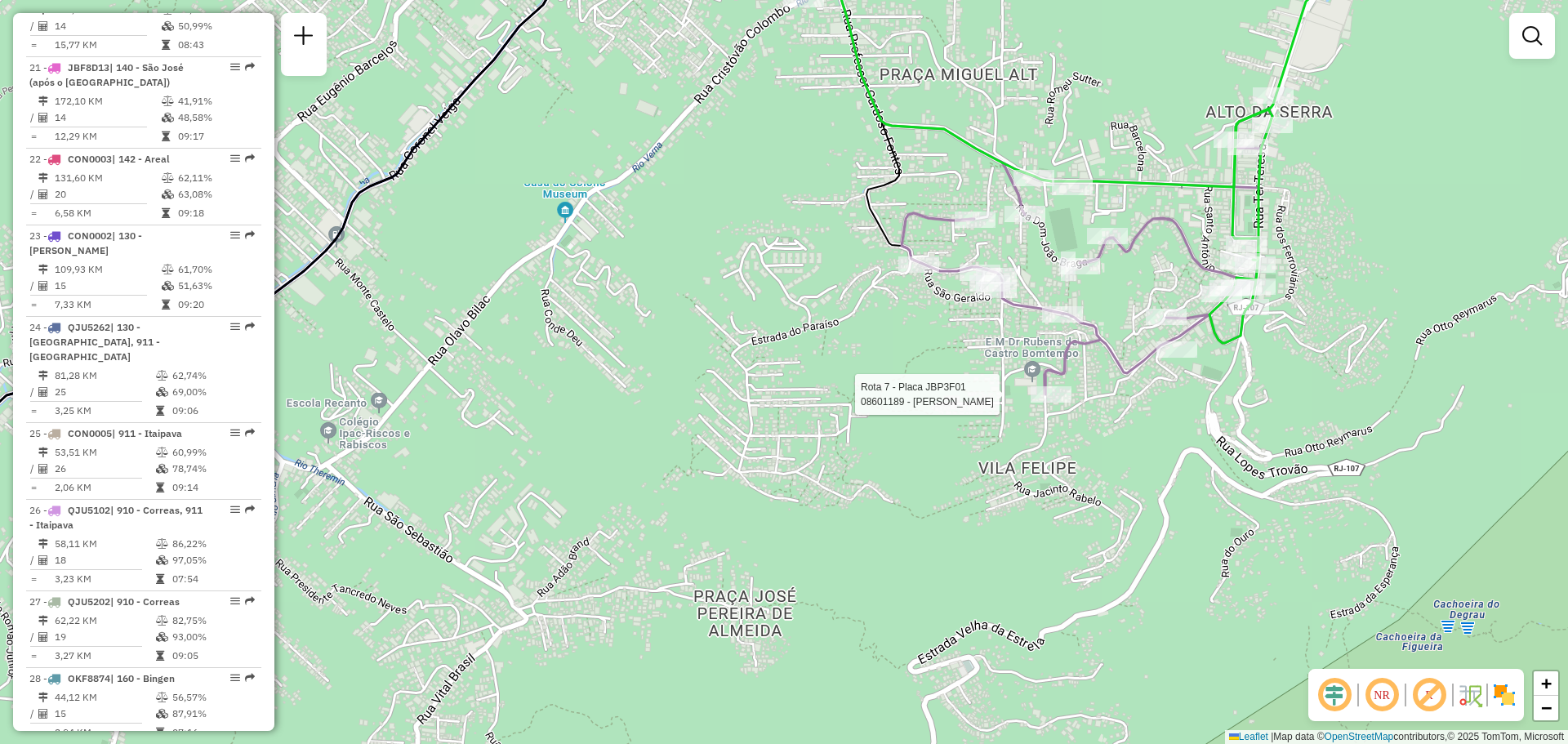
select select "**********"
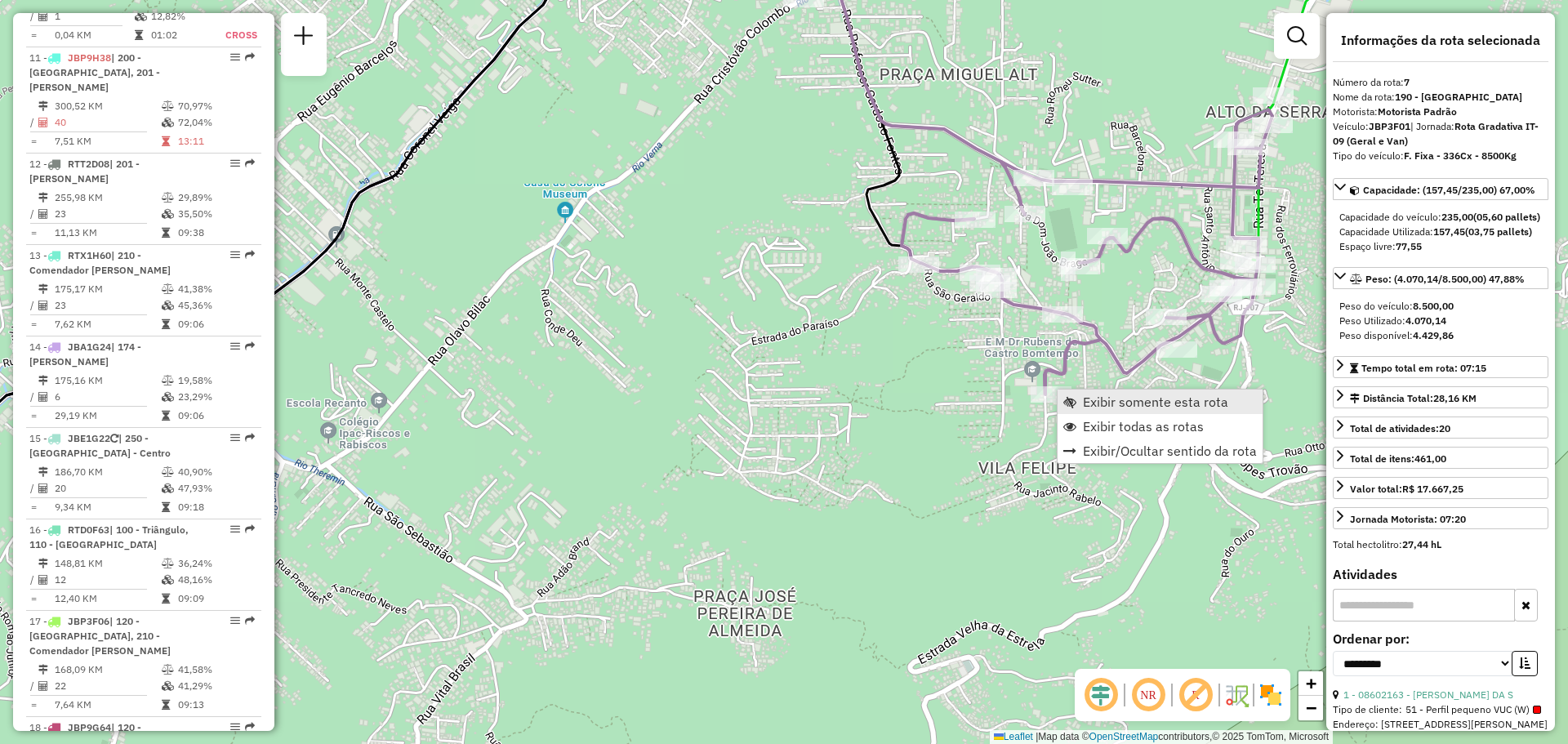
scroll to position [1268, 0]
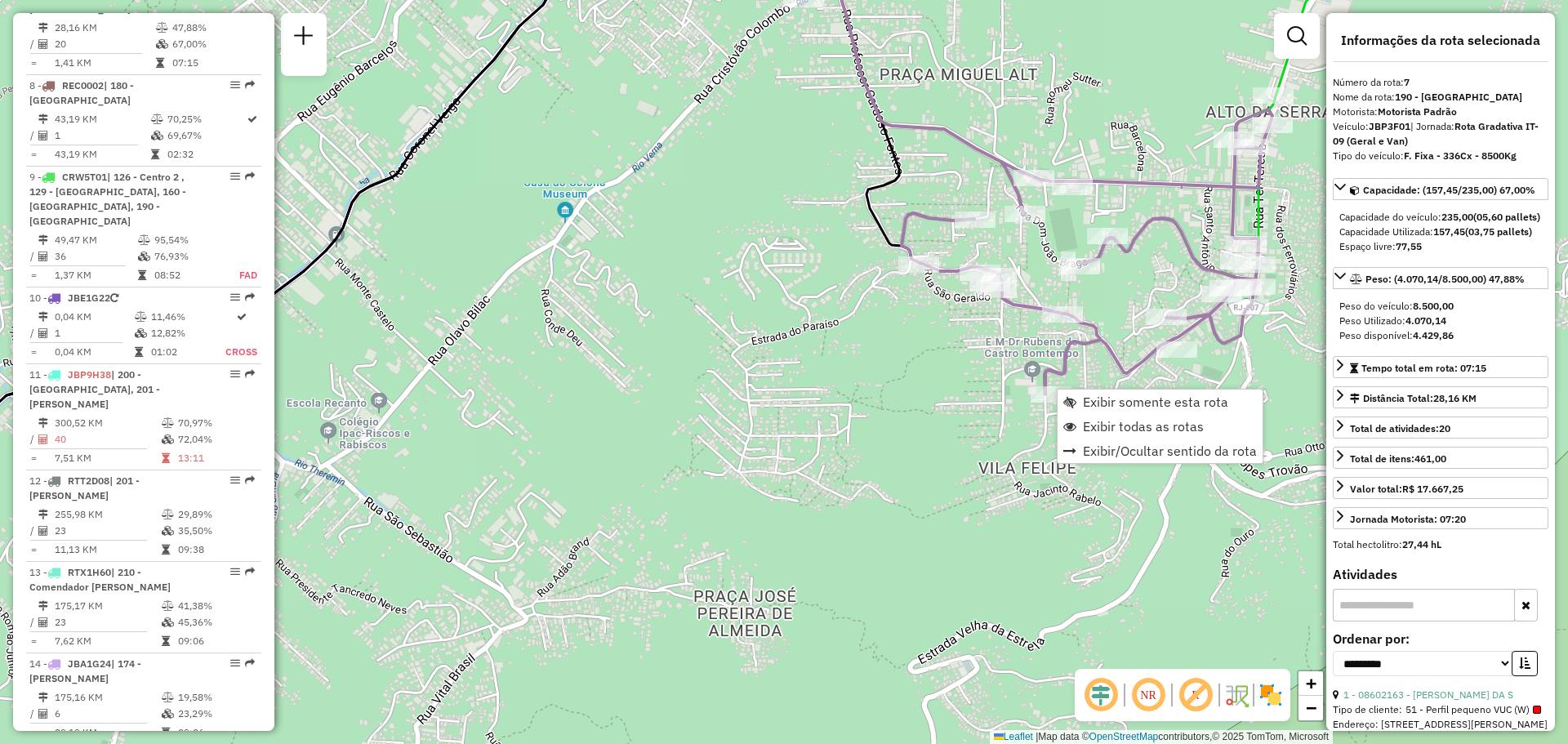
click at [964, 417] on div "Janela de atendimento Grade de atendimento Capacidade Transportadoras Veículos …" at bounding box center [784, 372] width 1568 height 744
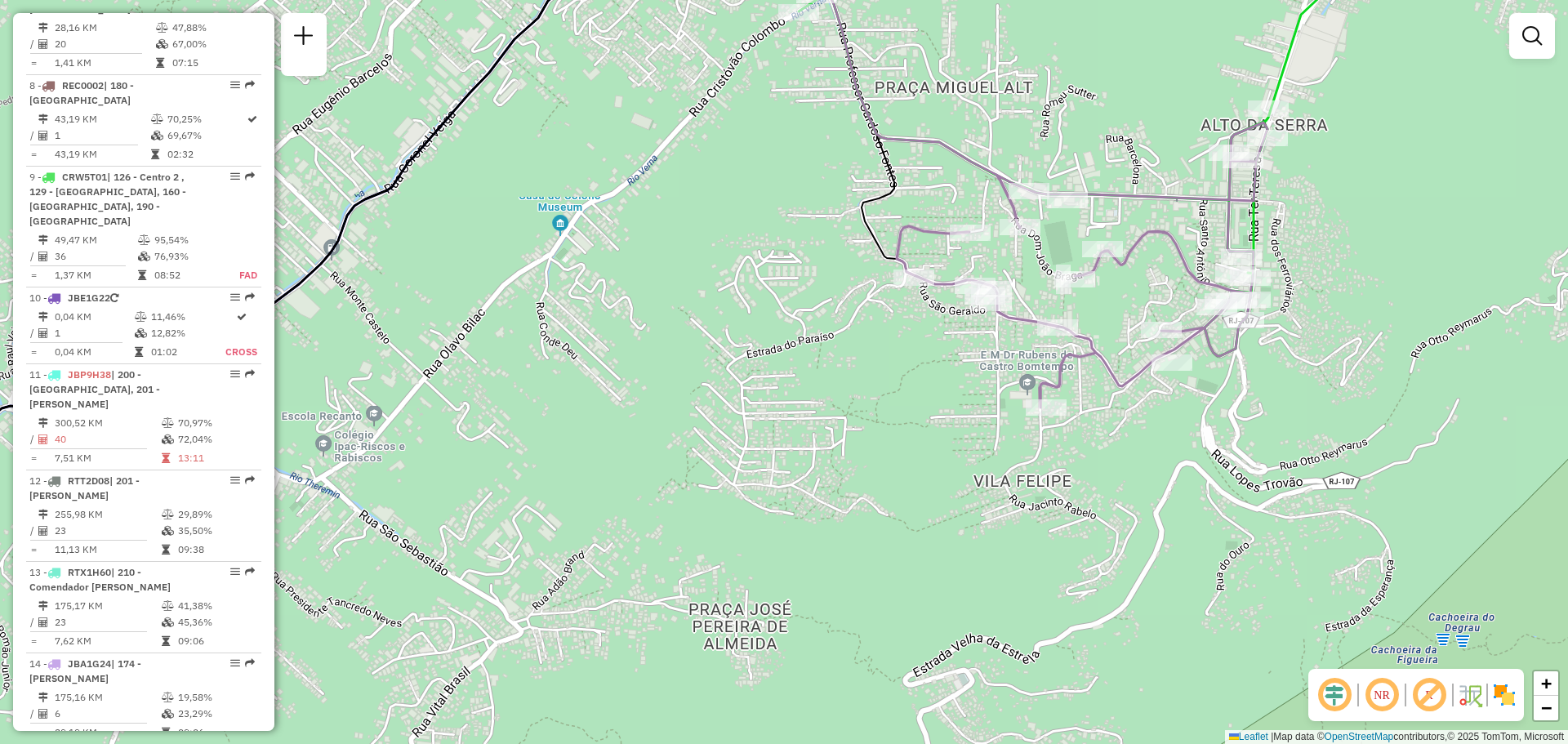
drag, startPoint x: 1186, startPoint y: 88, endPoint x: 960, endPoint y: 403, distance: 387.7
click at [962, 400] on div "Janela de atendimento Grade de atendimento Capacidade Transportadoras Veículos …" at bounding box center [784, 372] width 1568 height 744
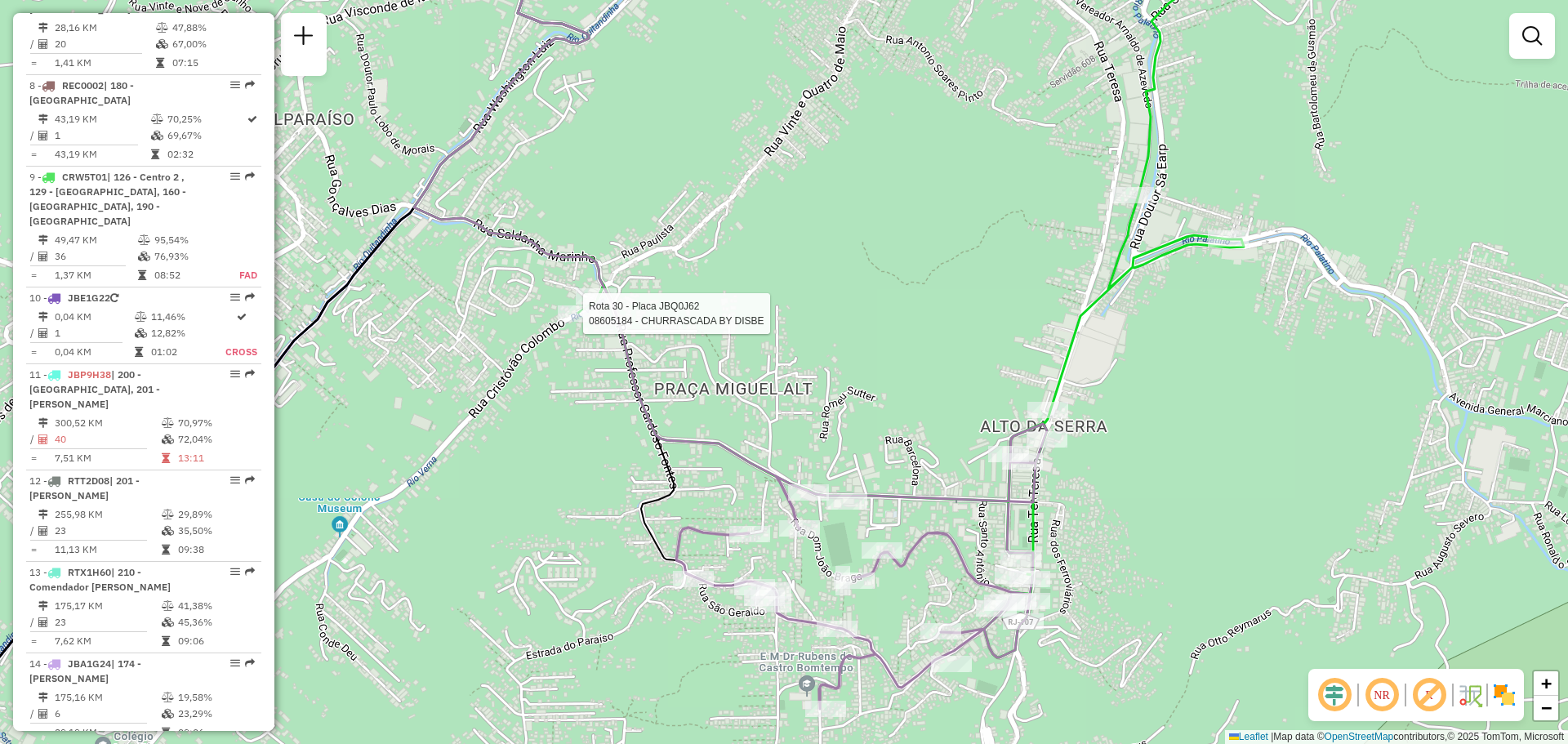
select select "**********"
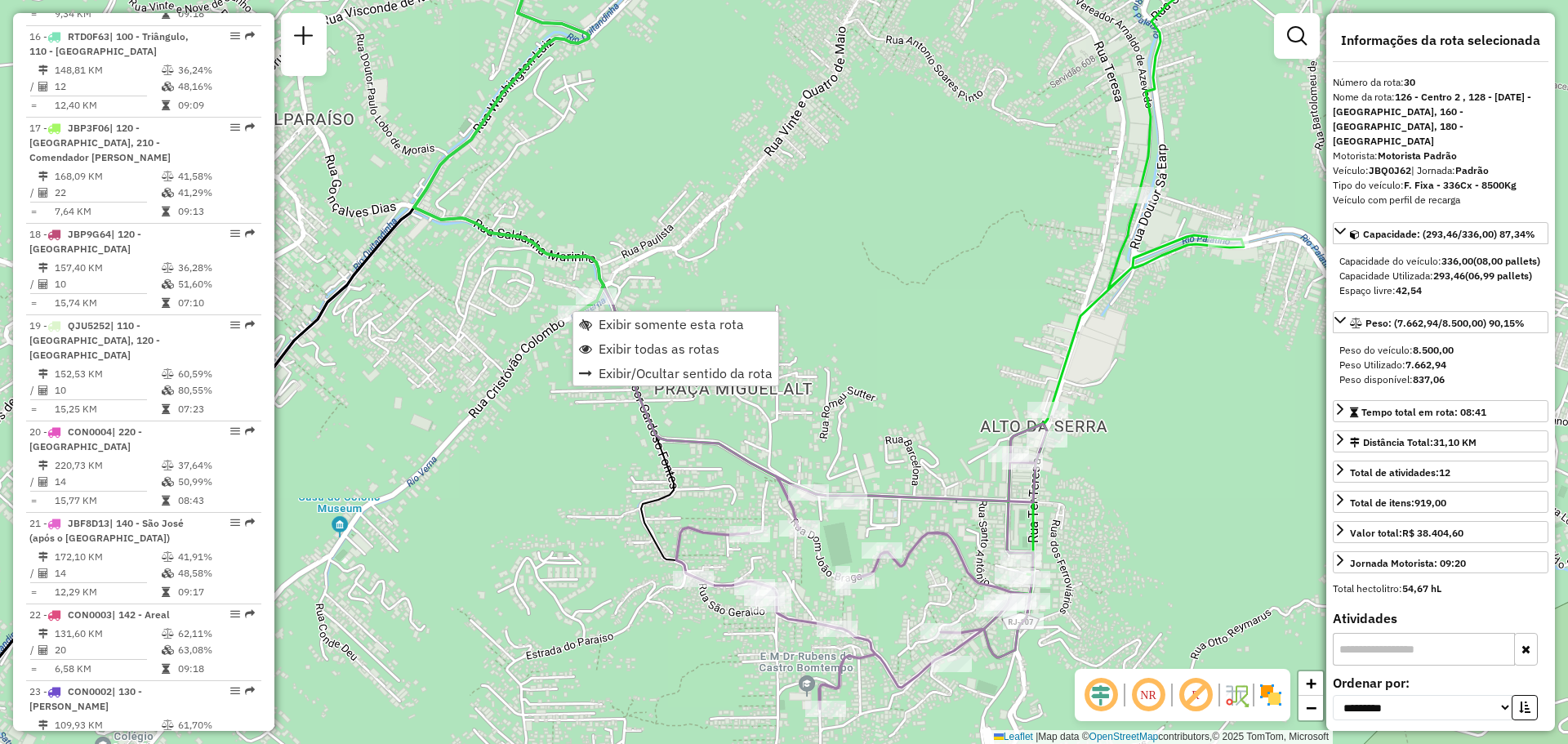
scroll to position [3297, 0]
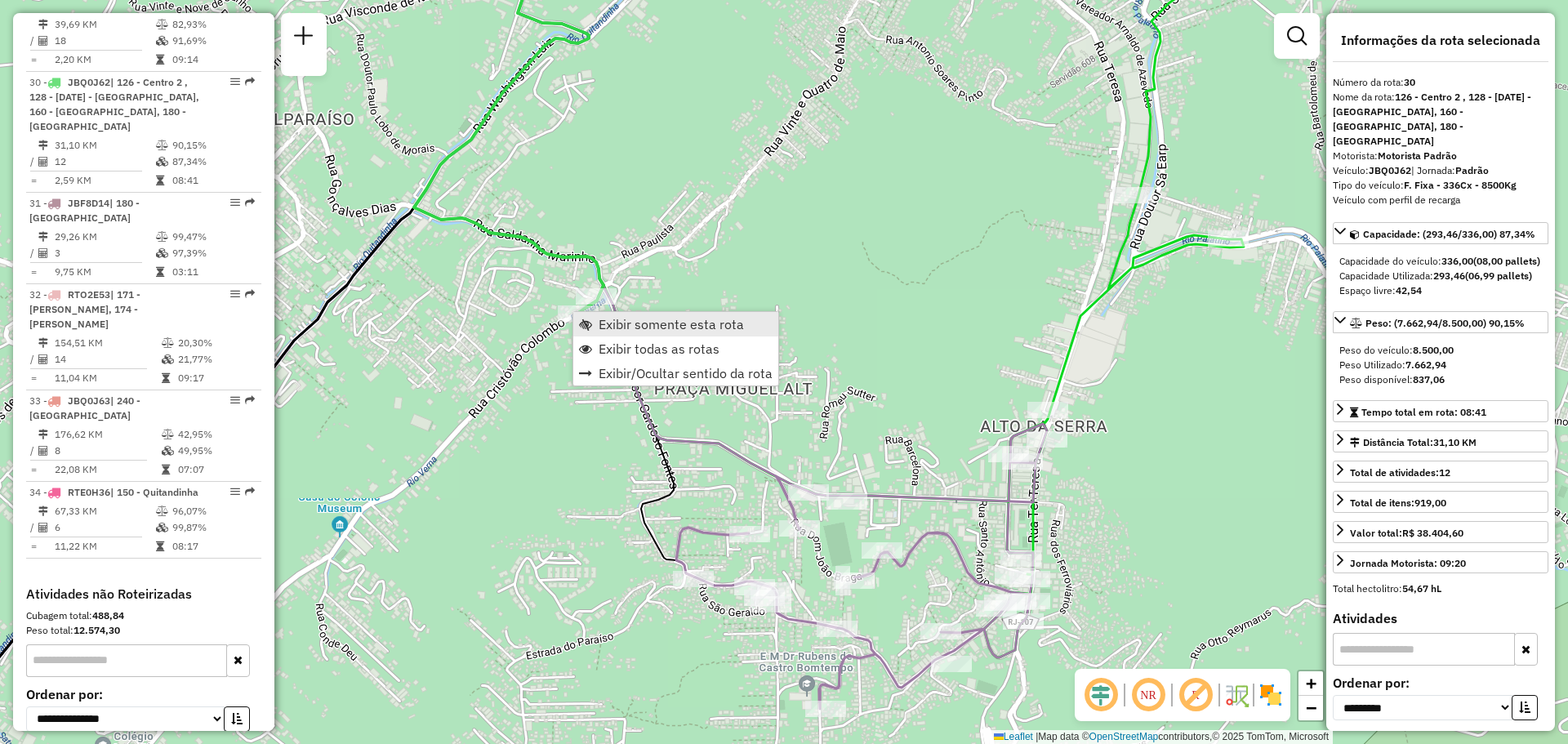
click at [592, 321] on link "Exibir somente esta rota" at bounding box center [675, 324] width 205 height 24
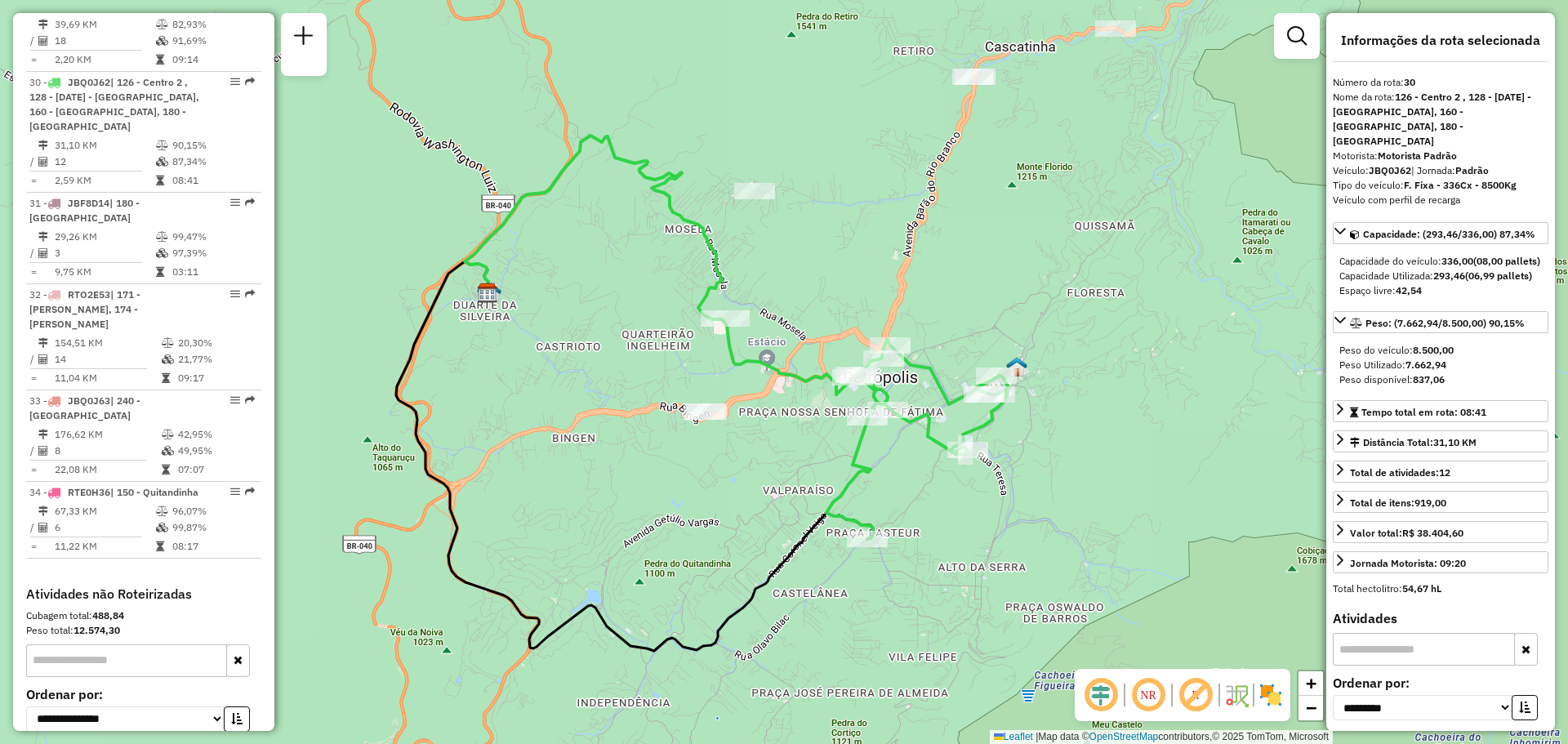
drag, startPoint x: 986, startPoint y: 489, endPoint x: 906, endPoint y: 509, distance: 82.5
click at [906, 509] on div "Janela de atendimento Grade de atendimento Capacidade Transportadoras Veículos …" at bounding box center [784, 372] width 1568 height 744
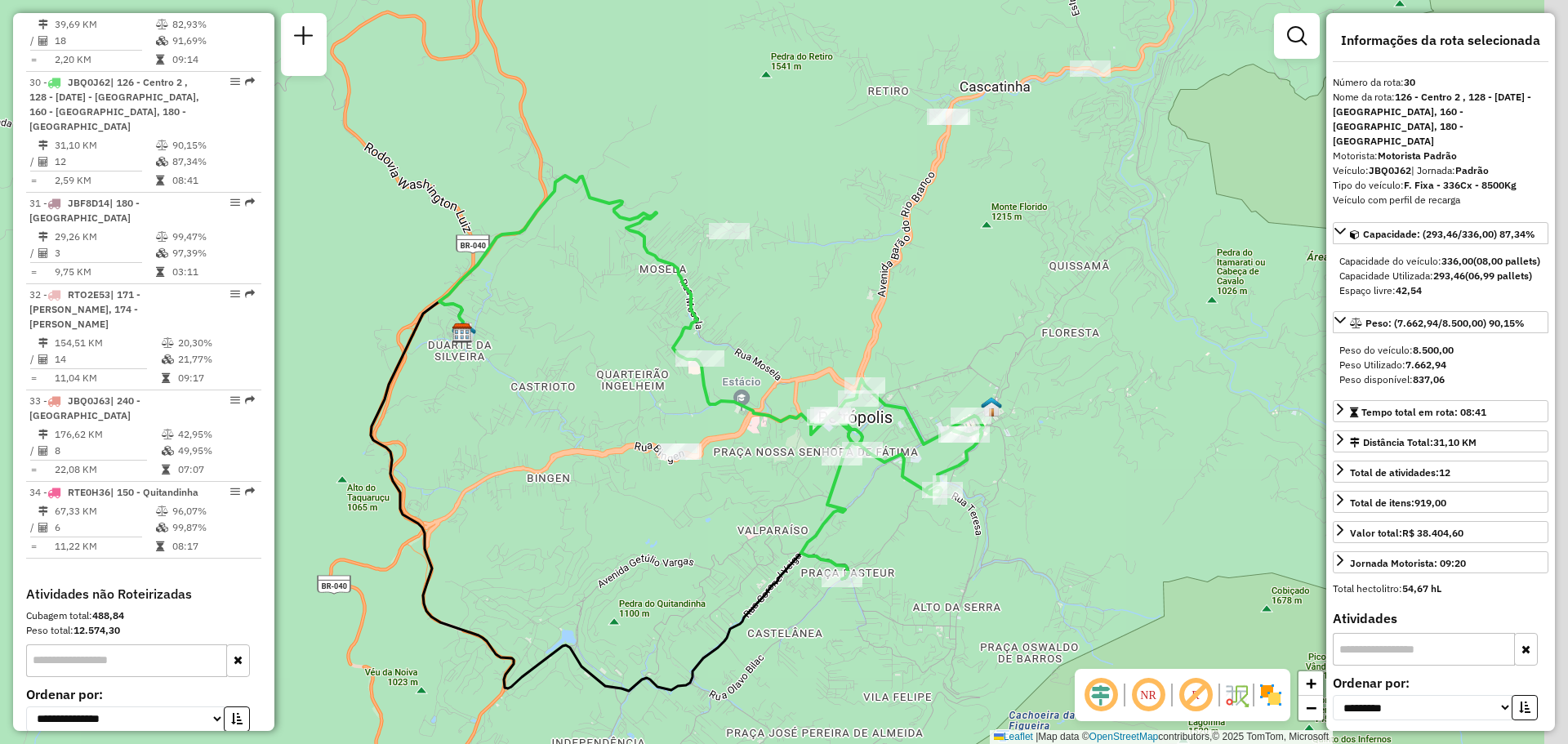
drag, startPoint x: 995, startPoint y: 460, endPoint x: 889, endPoint y: 441, distance: 107.7
click at [889, 441] on div "Janela de atendimento Grade de atendimento Capacidade Transportadoras Veículos …" at bounding box center [784, 372] width 1568 height 744
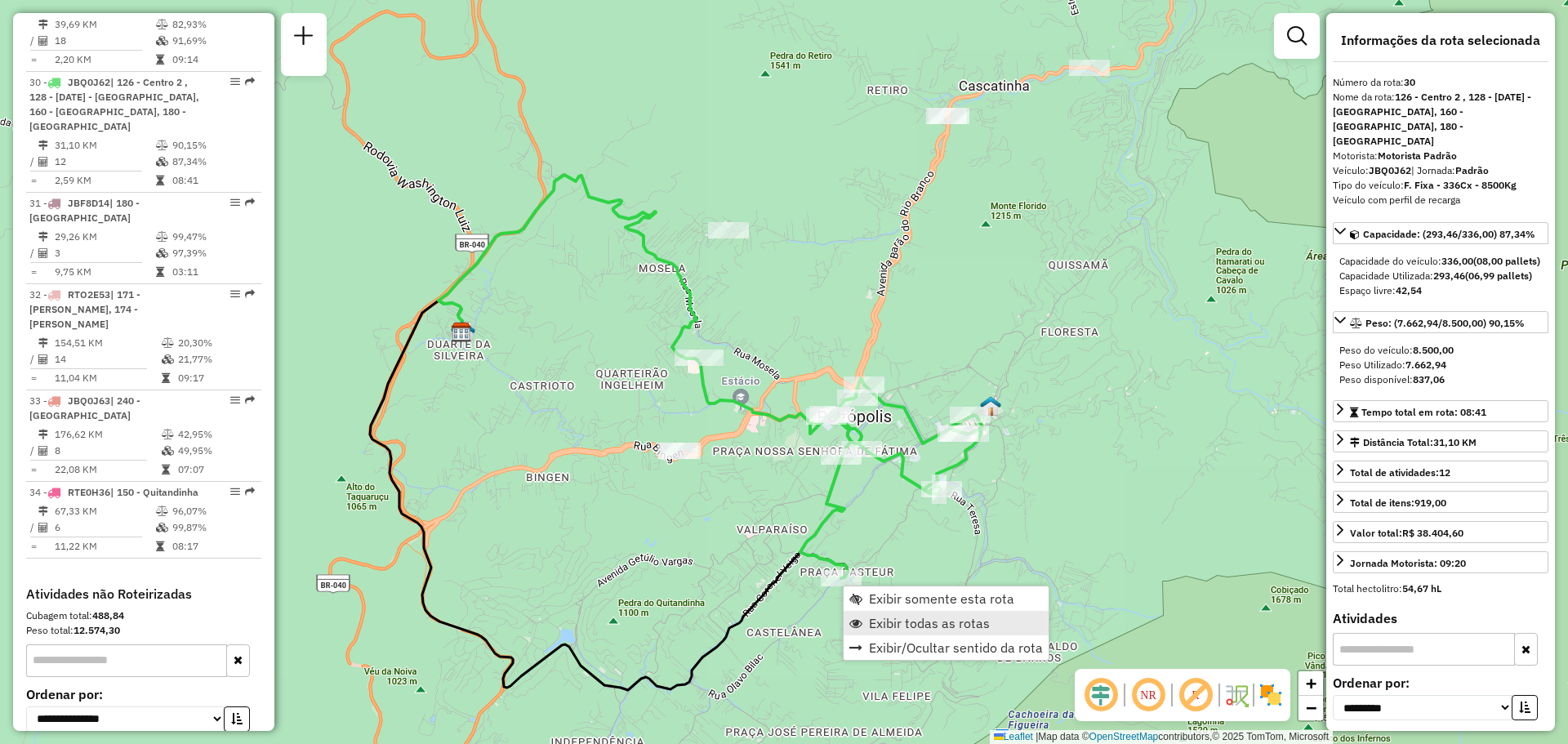
click at [911, 618] on span "Exibir todas as rotas" at bounding box center [929, 622] width 121 height 13
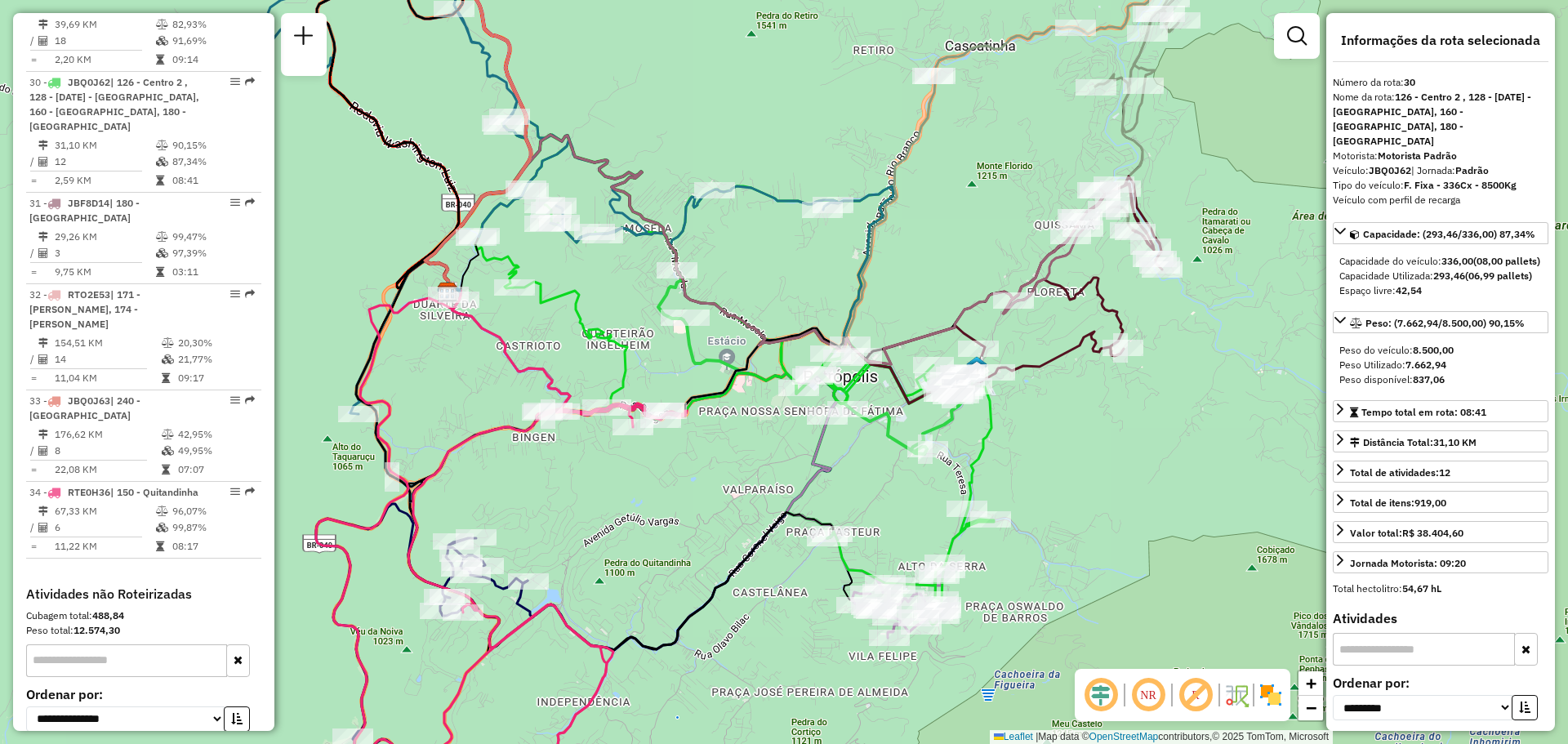
drag, startPoint x: 1054, startPoint y: 627, endPoint x: 1007, endPoint y: 534, distance: 104.2
click at [1009, 535] on div "Janela de atendimento Grade de atendimento Capacidade Transportadoras Veículos …" at bounding box center [784, 372] width 1568 height 744
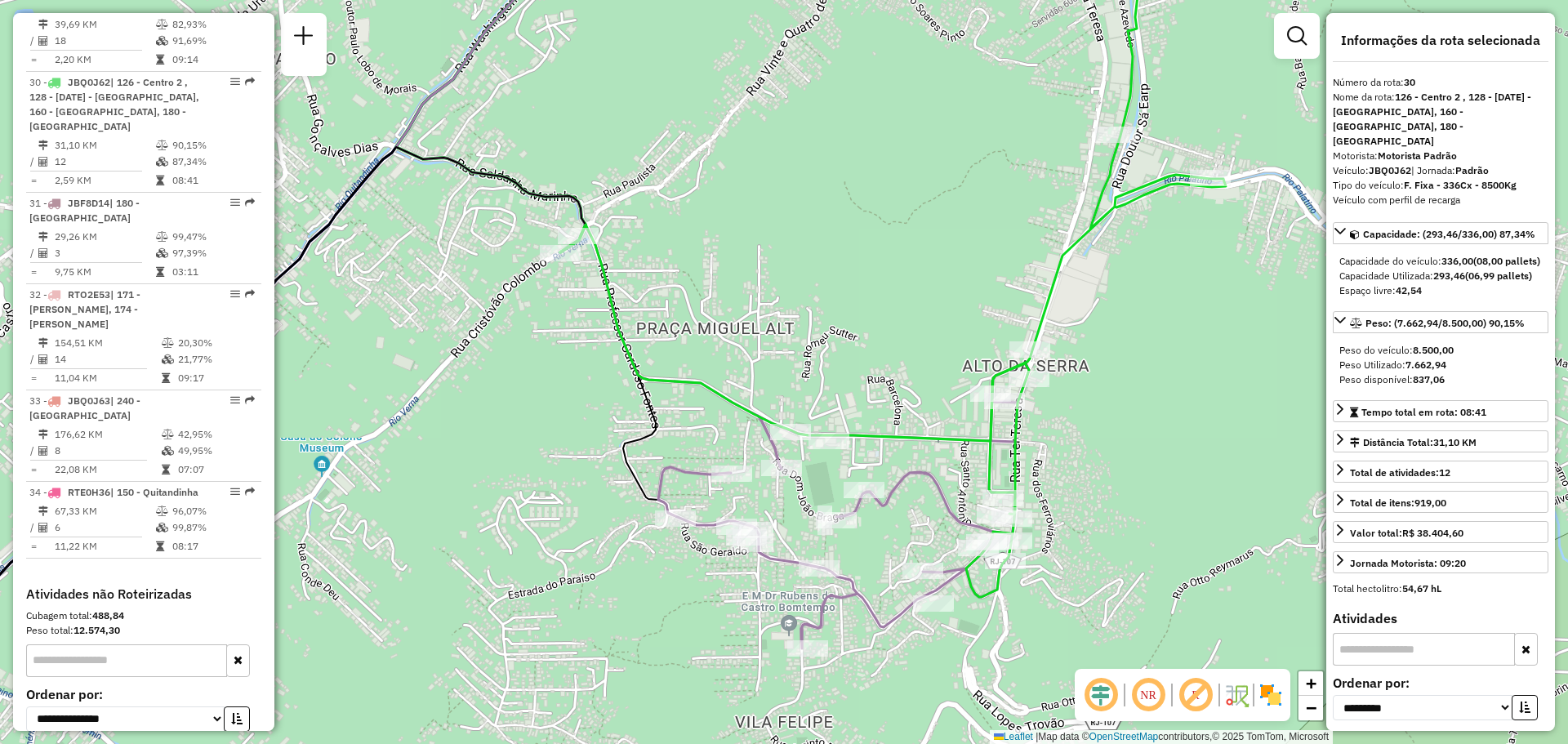
click at [1280, 697] on img at bounding box center [1270, 695] width 26 height 26
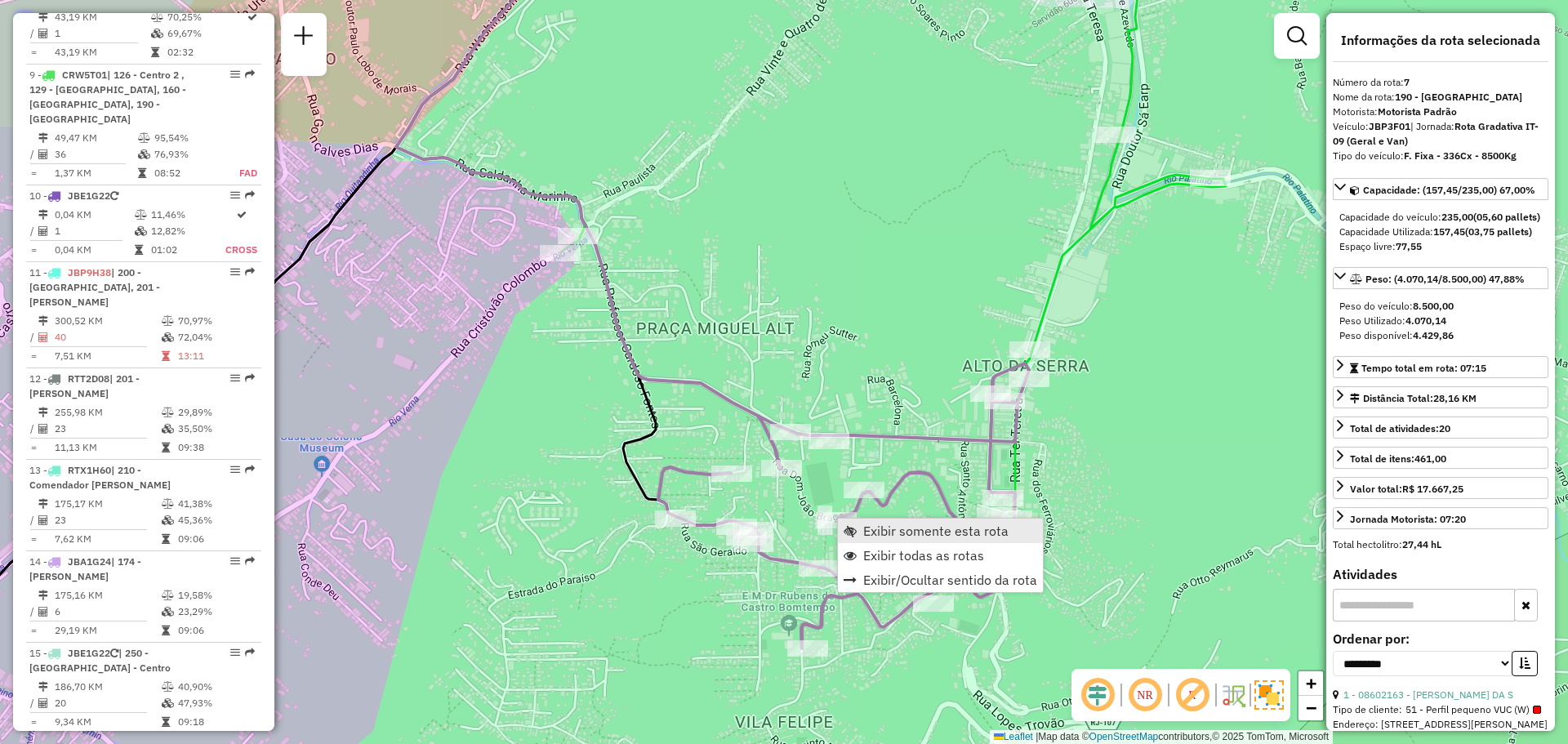
scroll to position [1268, 0]
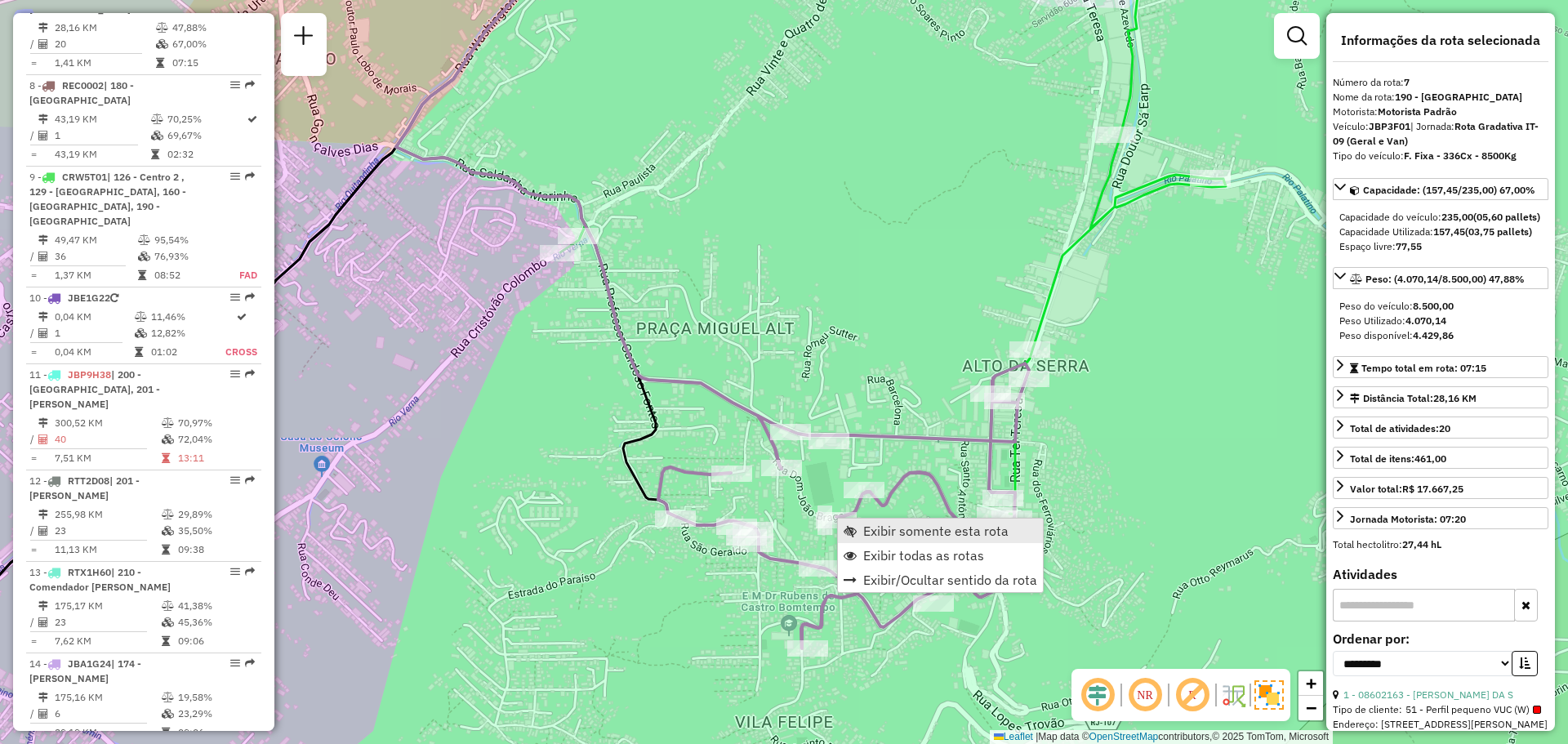
click at [877, 519] on link "Exibir somente esta rota" at bounding box center [939, 531] width 205 height 24
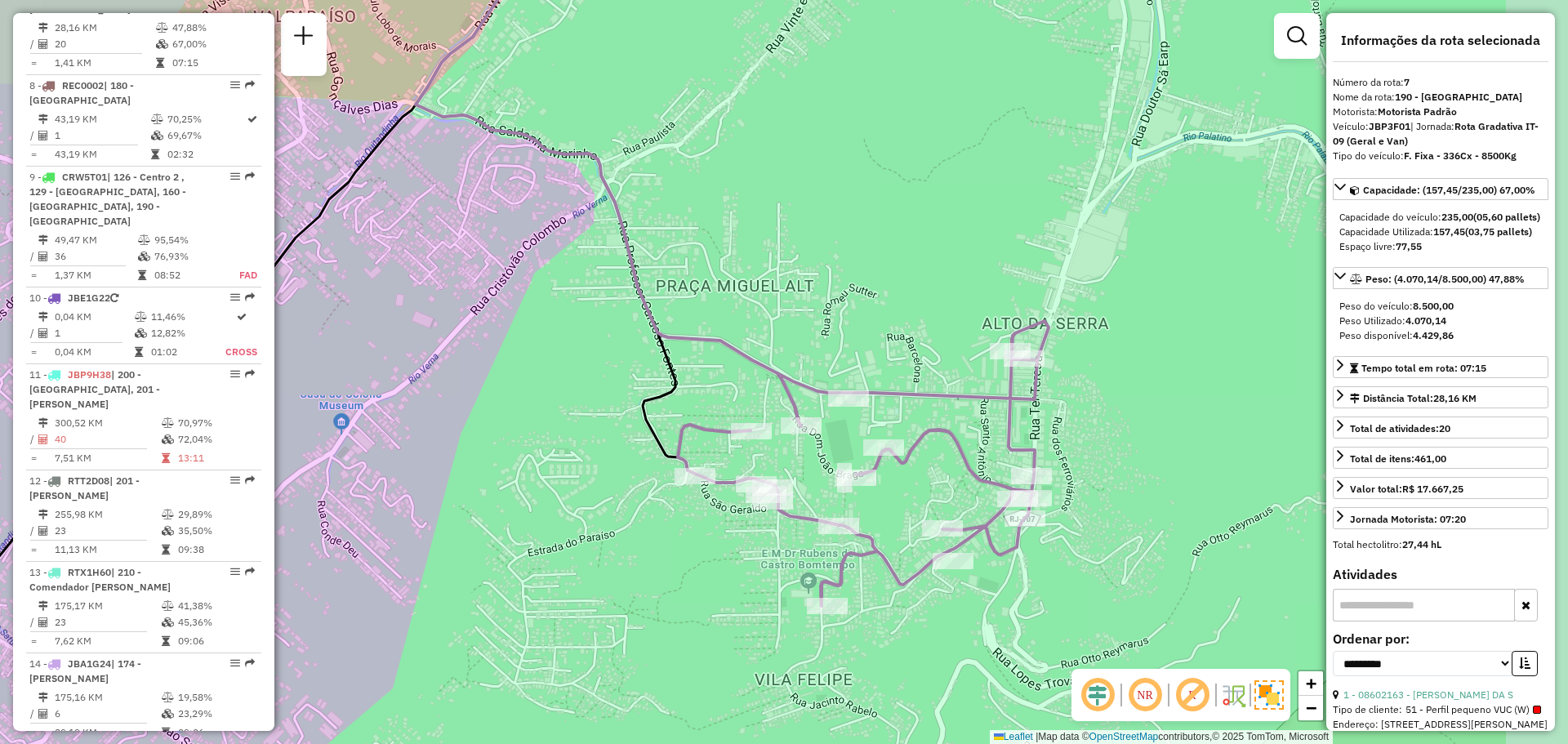
drag, startPoint x: 985, startPoint y: 500, endPoint x: 897, endPoint y: 511, distance: 88.7
click at [897, 511] on div "Janela de atendimento Grade de atendimento Capacidade Transportadoras Veículos …" at bounding box center [784, 372] width 1568 height 744
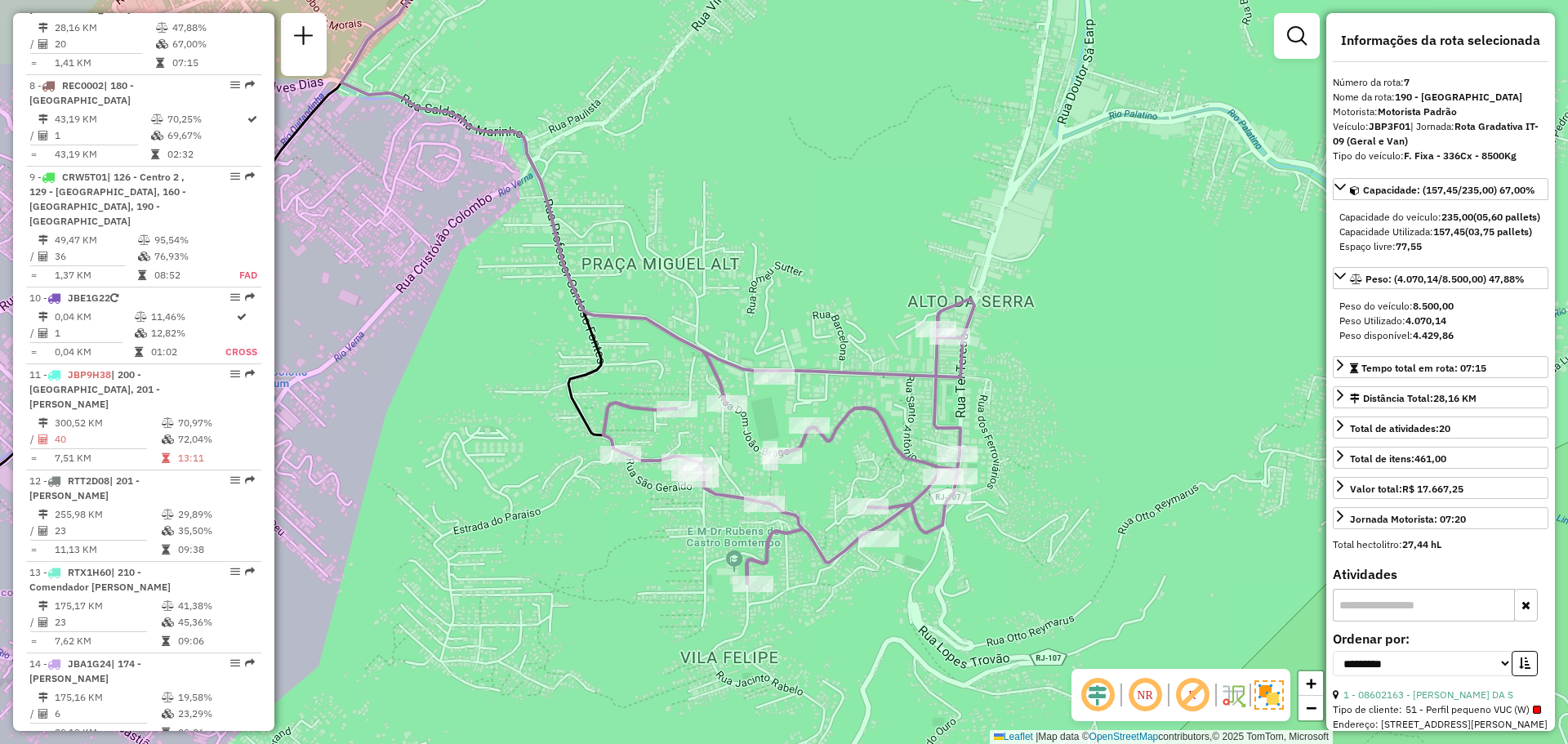
drag, startPoint x: 1072, startPoint y: 454, endPoint x: 998, endPoint y: 432, distance: 77.2
click at [998, 432] on div "Janela de atendimento Grade de atendimento Capacidade Transportadoras Veículos …" at bounding box center [784, 372] width 1568 height 744
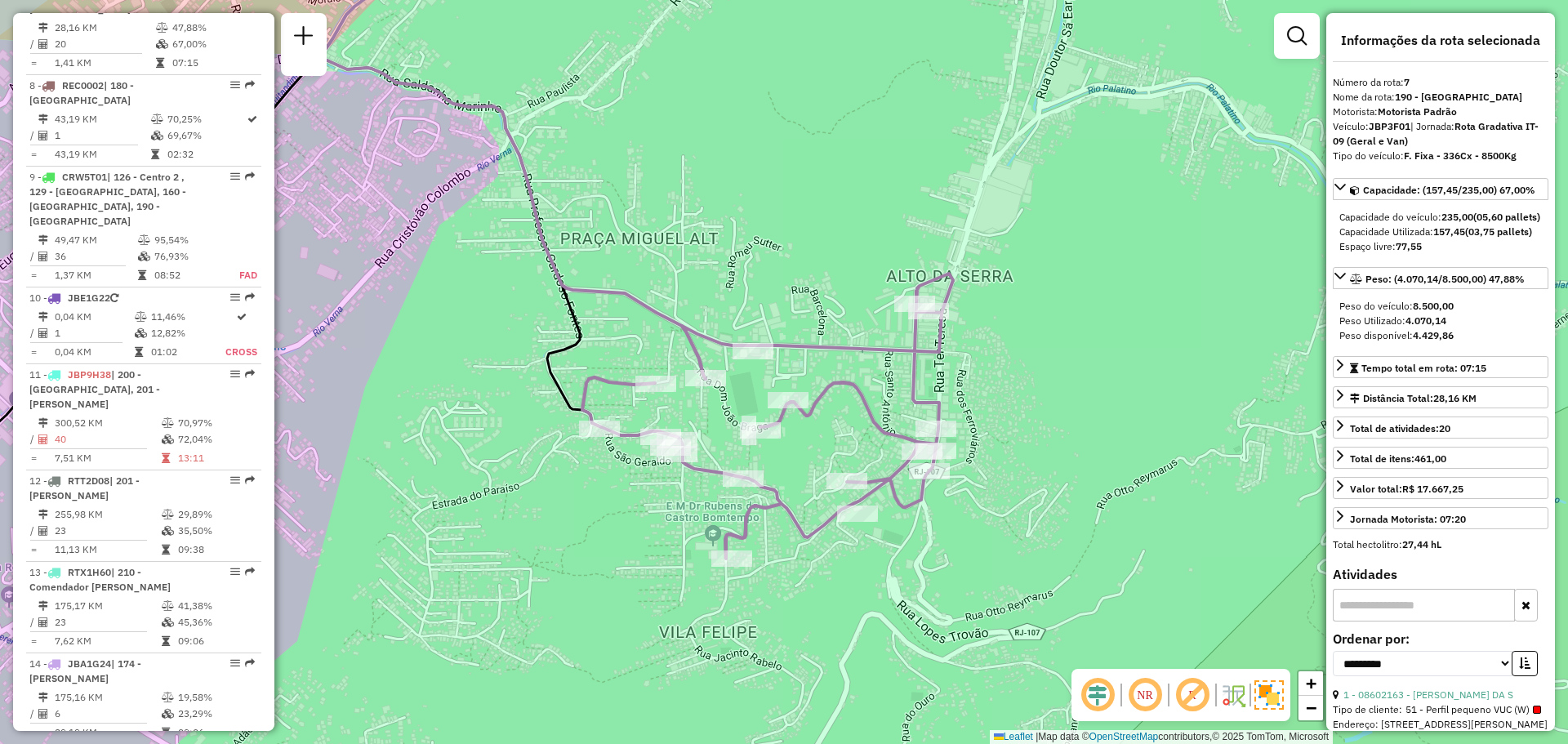
drag, startPoint x: 990, startPoint y: 566, endPoint x: 970, endPoint y: 541, distance: 32.0
click at [970, 541] on div "Janela de atendimento Grade de atendimento Capacidade Transportadoras Veículos …" at bounding box center [784, 372] width 1568 height 744
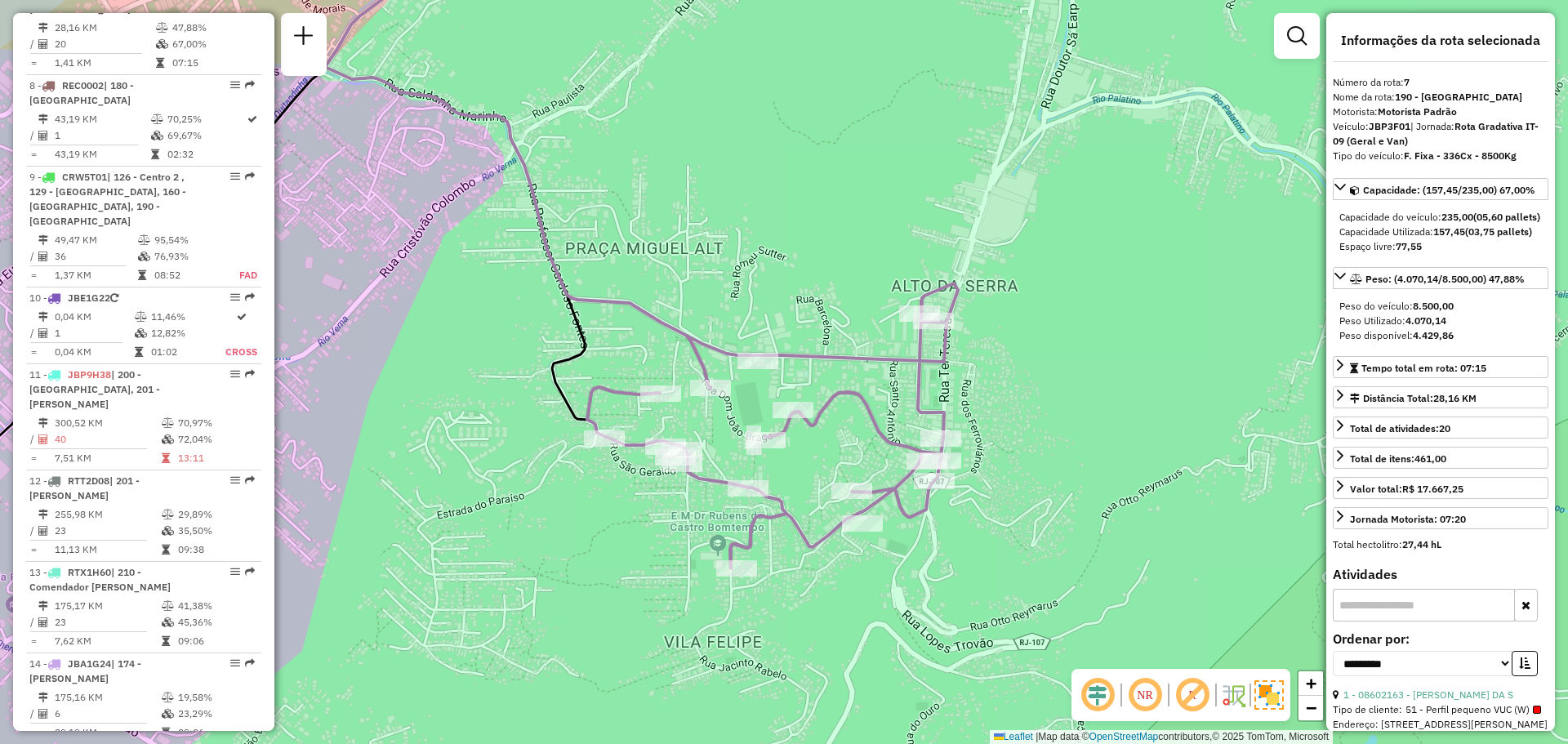
drag, startPoint x: 969, startPoint y: 564, endPoint x: 973, endPoint y: 574, distance: 10.8
click at [973, 574] on div "Janela de atendimento Grade de atendimento Capacidade Transportadoras Veículos …" at bounding box center [784, 372] width 1568 height 744
click at [1002, 249] on div "Janela de atendimento Grade de atendimento Capacidade Transportadoras Veículos …" at bounding box center [784, 372] width 1568 height 744
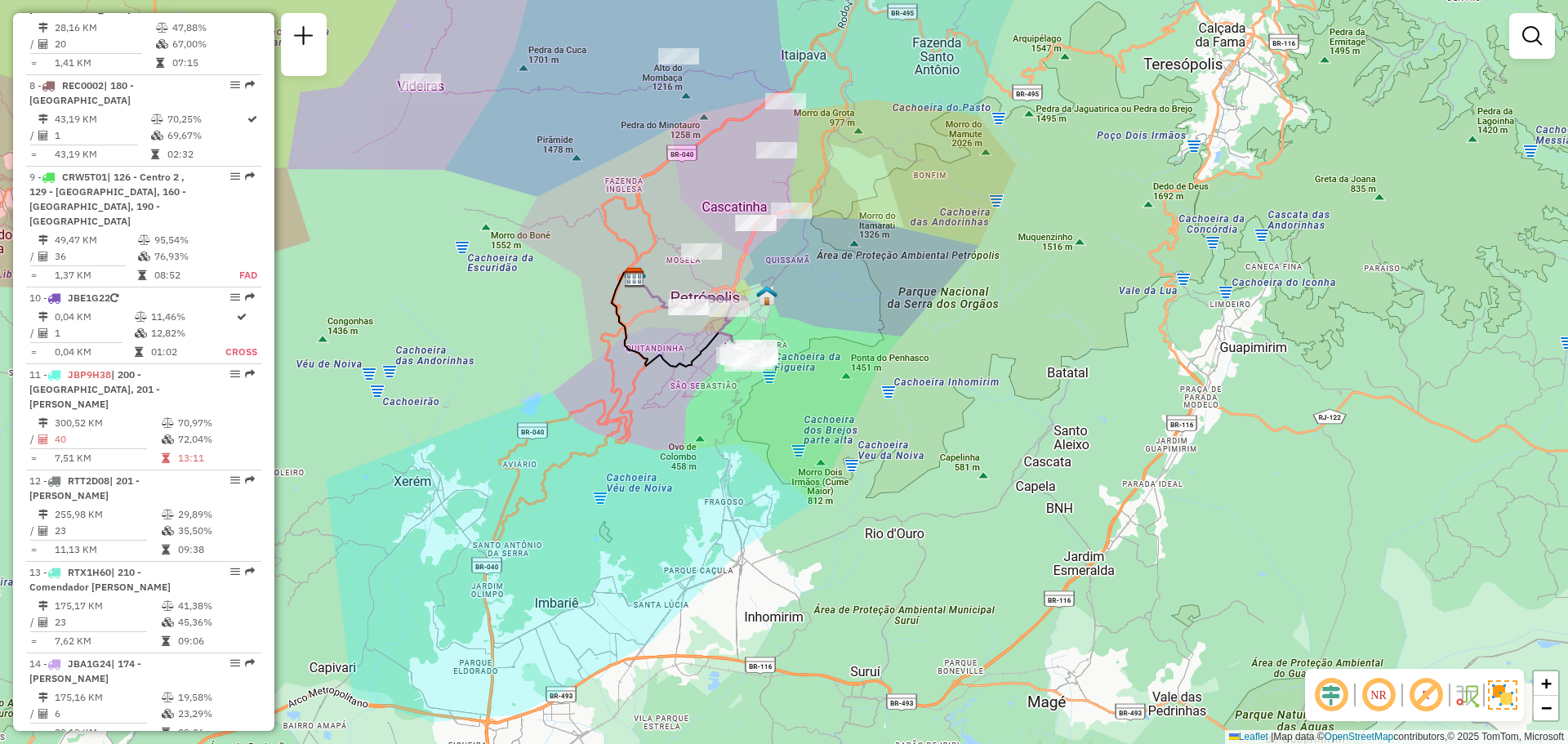
click at [809, 419] on div "Janela de atendimento Grade de atendimento Capacidade Transportadoras Veículos …" at bounding box center [784, 372] width 1568 height 744
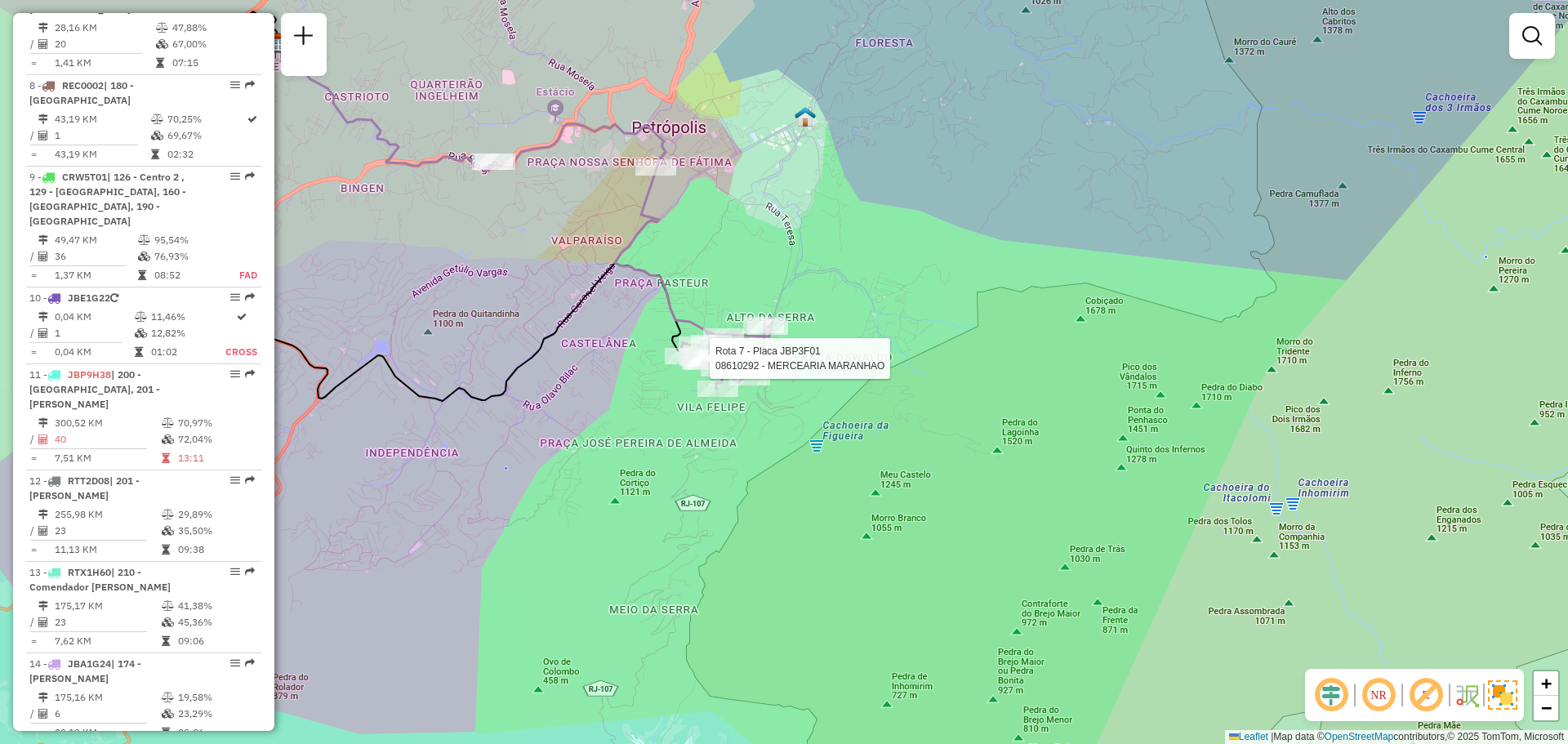
select select "**********"
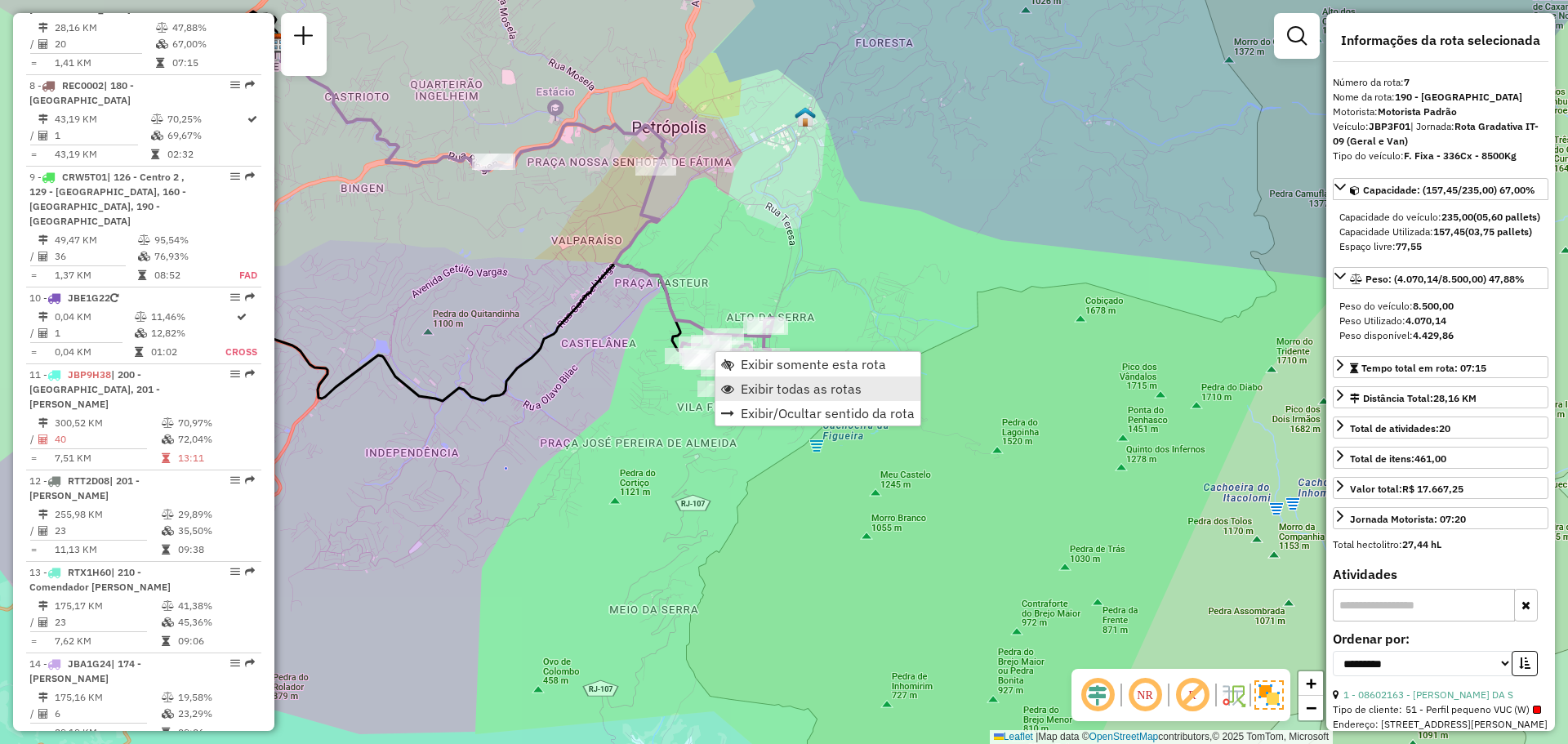
click at [762, 384] on span "Exibir todas as rotas" at bounding box center [801, 388] width 121 height 13
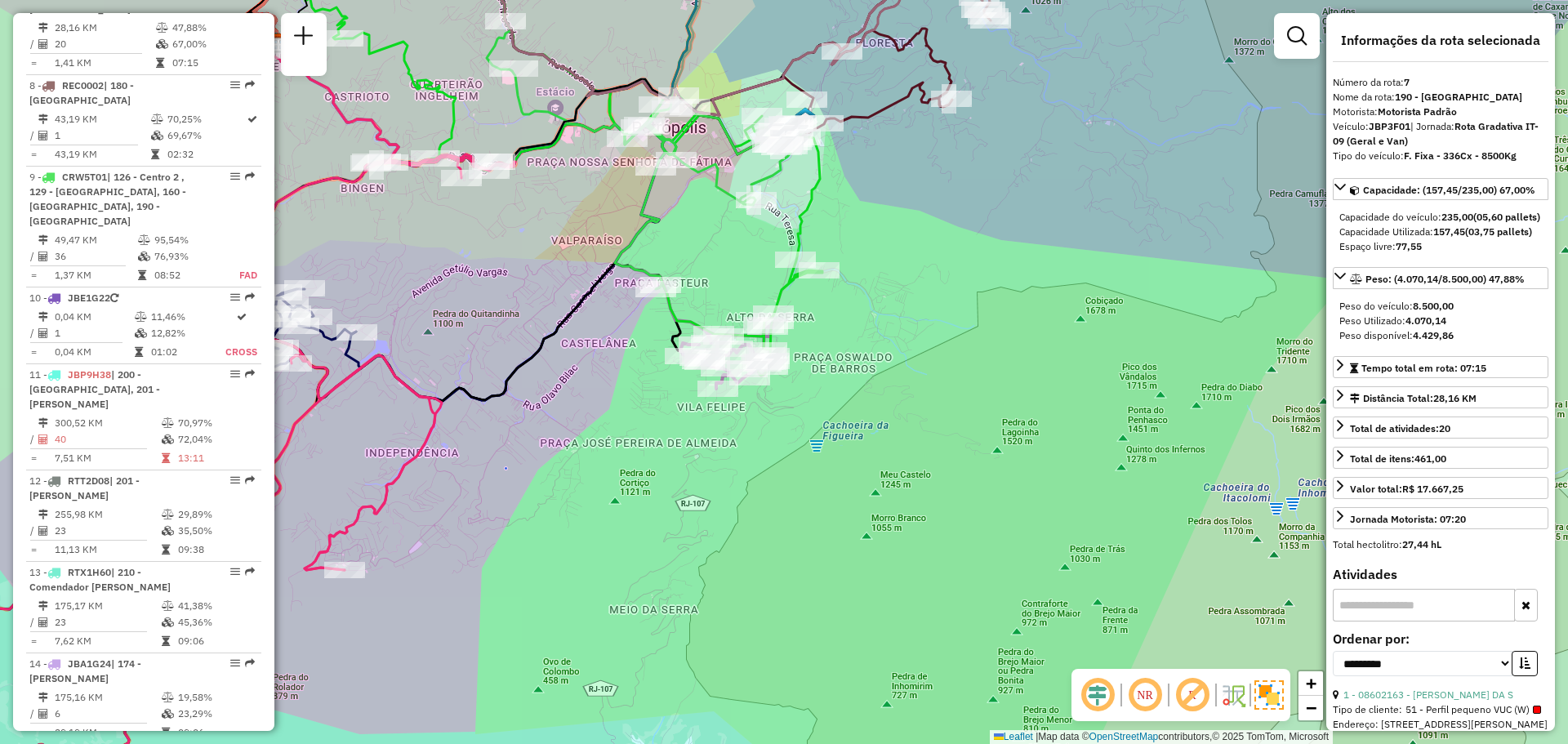
drag, startPoint x: 863, startPoint y: 209, endPoint x: 833, endPoint y: 312, distance: 107.3
click at [833, 312] on div "Janela de atendimento Grade de atendimento Capacidade Transportadoras Veículos …" at bounding box center [784, 372] width 1568 height 744
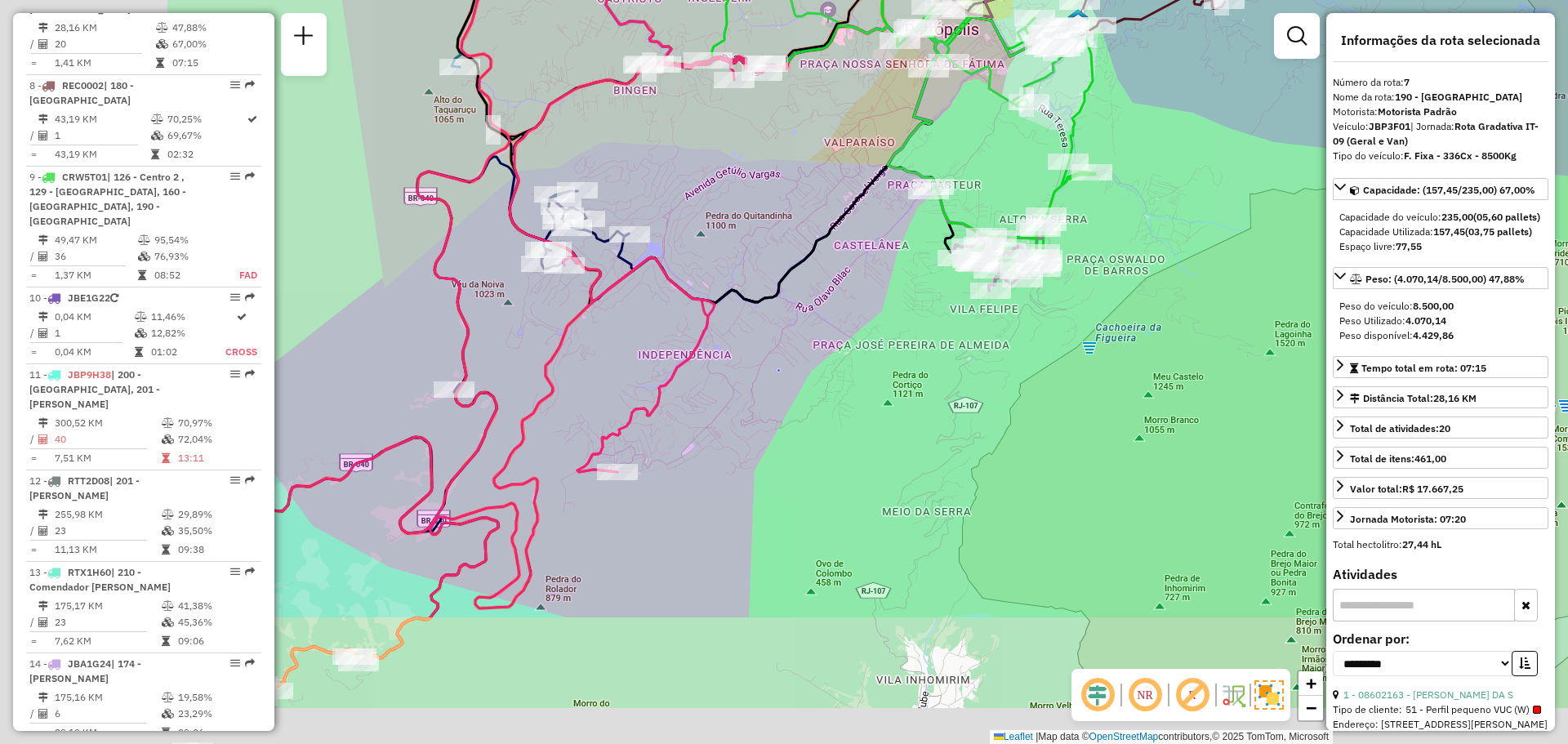
drag, startPoint x: 537, startPoint y: 391, endPoint x: 730, endPoint y: 252, distance: 237.8
click at [840, 190] on div "Janela de atendimento Grade de atendimento Capacidade Transportadoras Veículos …" at bounding box center [784, 372] width 1568 height 744
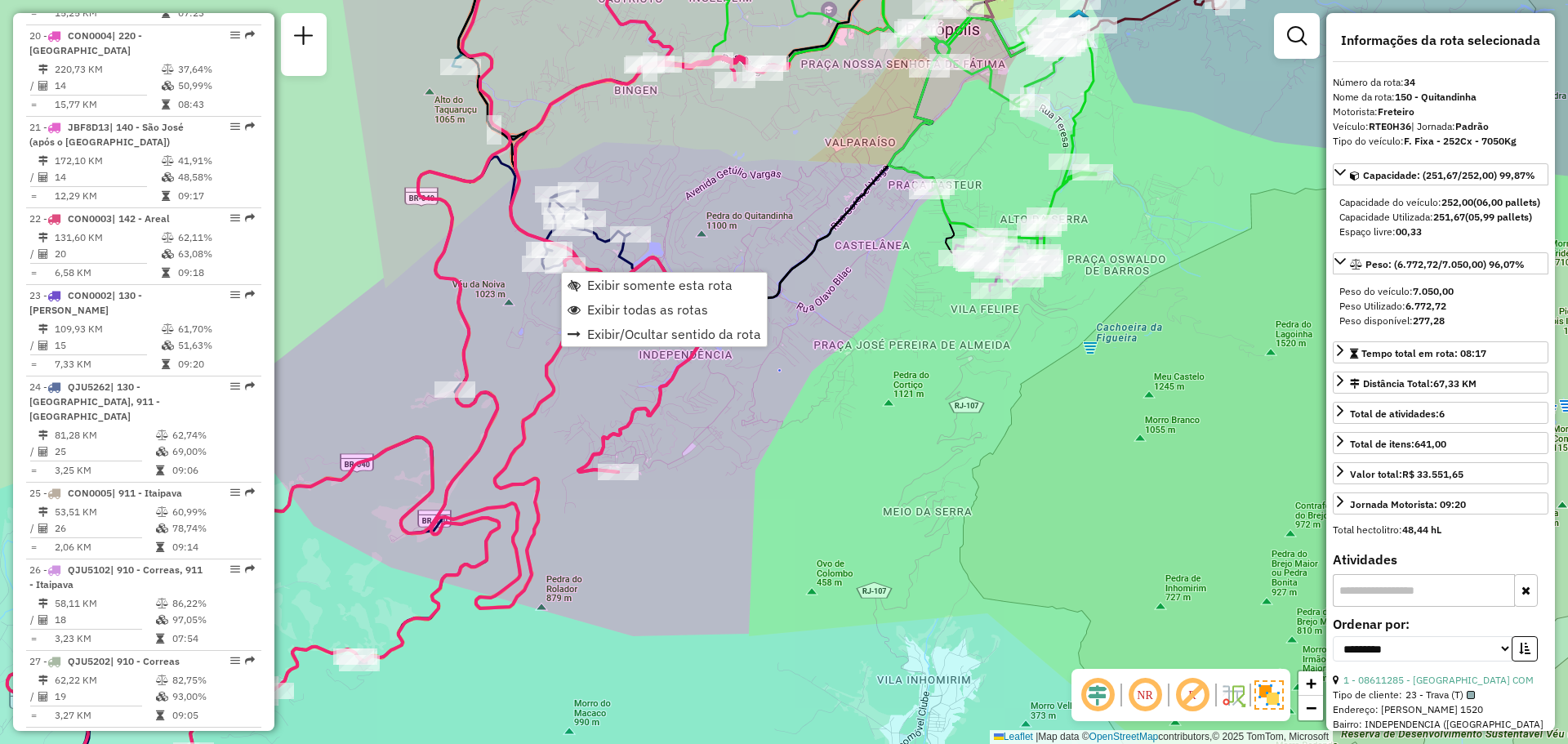
scroll to position [3482, 0]
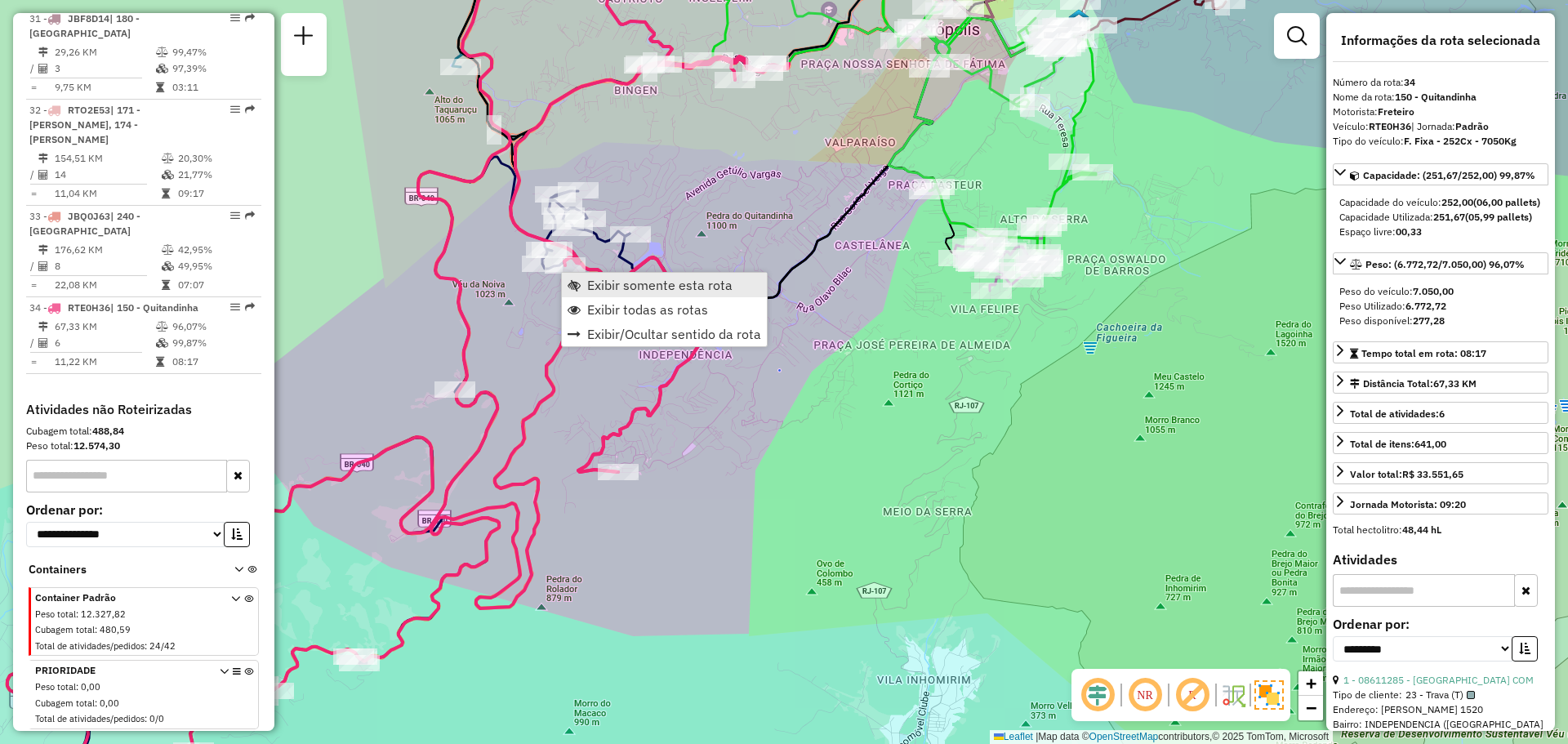
click at [592, 280] on span "Exibir somente esta rota" at bounding box center [660, 285] width 145 height 13
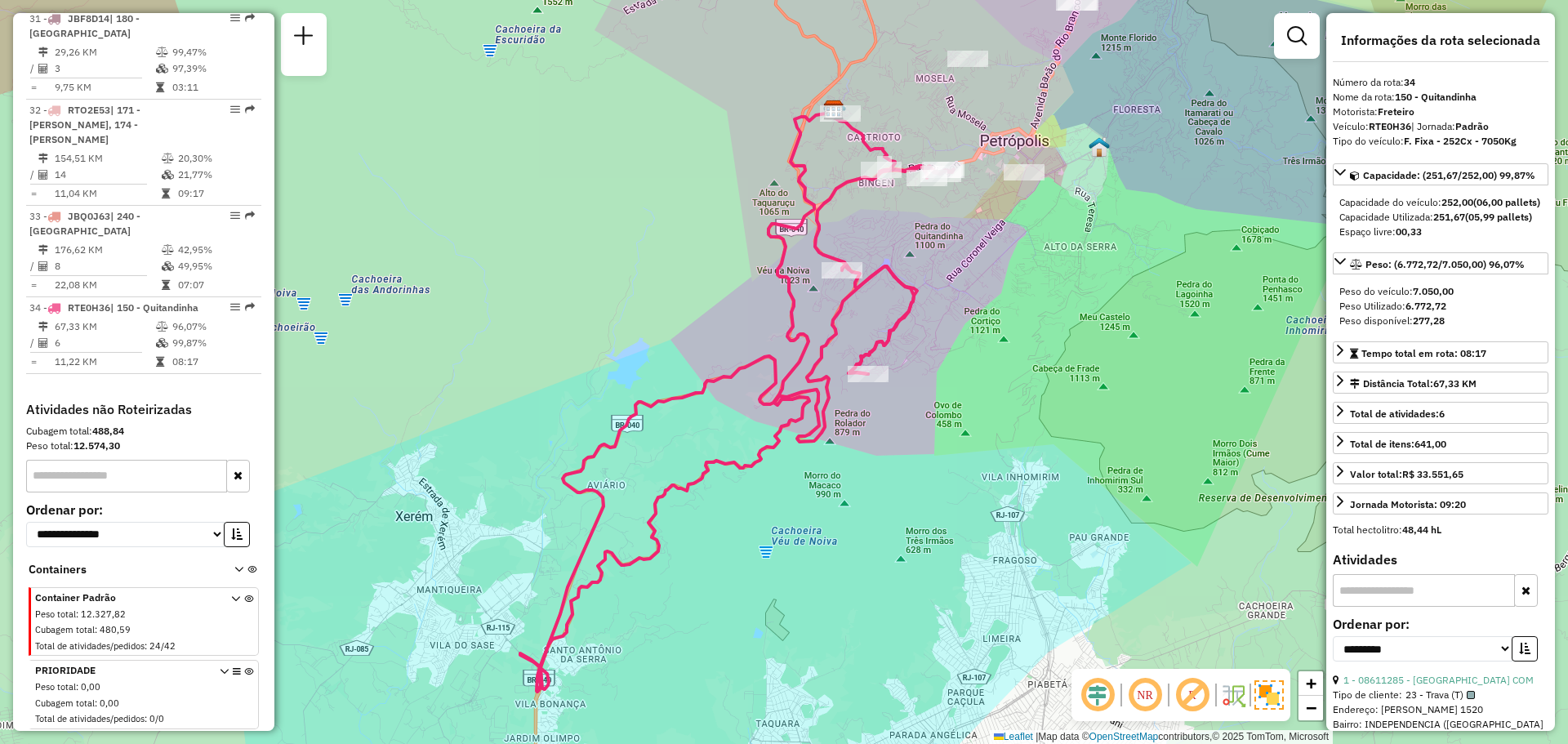
drag, startPoint x: 1024, startPoint y: 275, endPoint x: 880, endPoint y: 317, distance: 150.0
click at [949, 313] on div "Janela de atendimento Grade de atendimento Capacidade Transportadoras Veículos …" at bounding box center [784, 372] width 1568 height 744
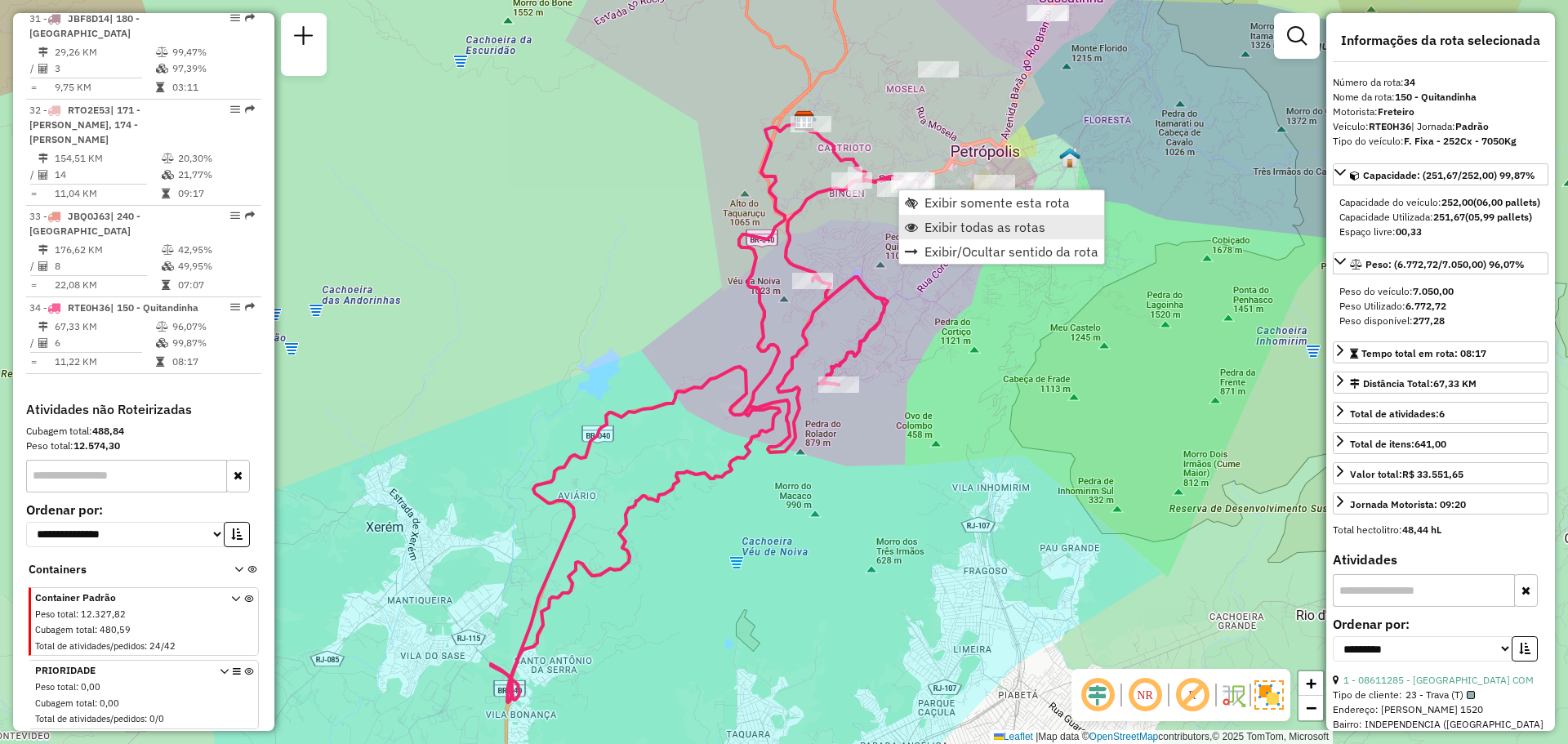
click at [939, 222] on span "Exibir todas as rotas" at bounding box center [985, 226] width 121 height 13
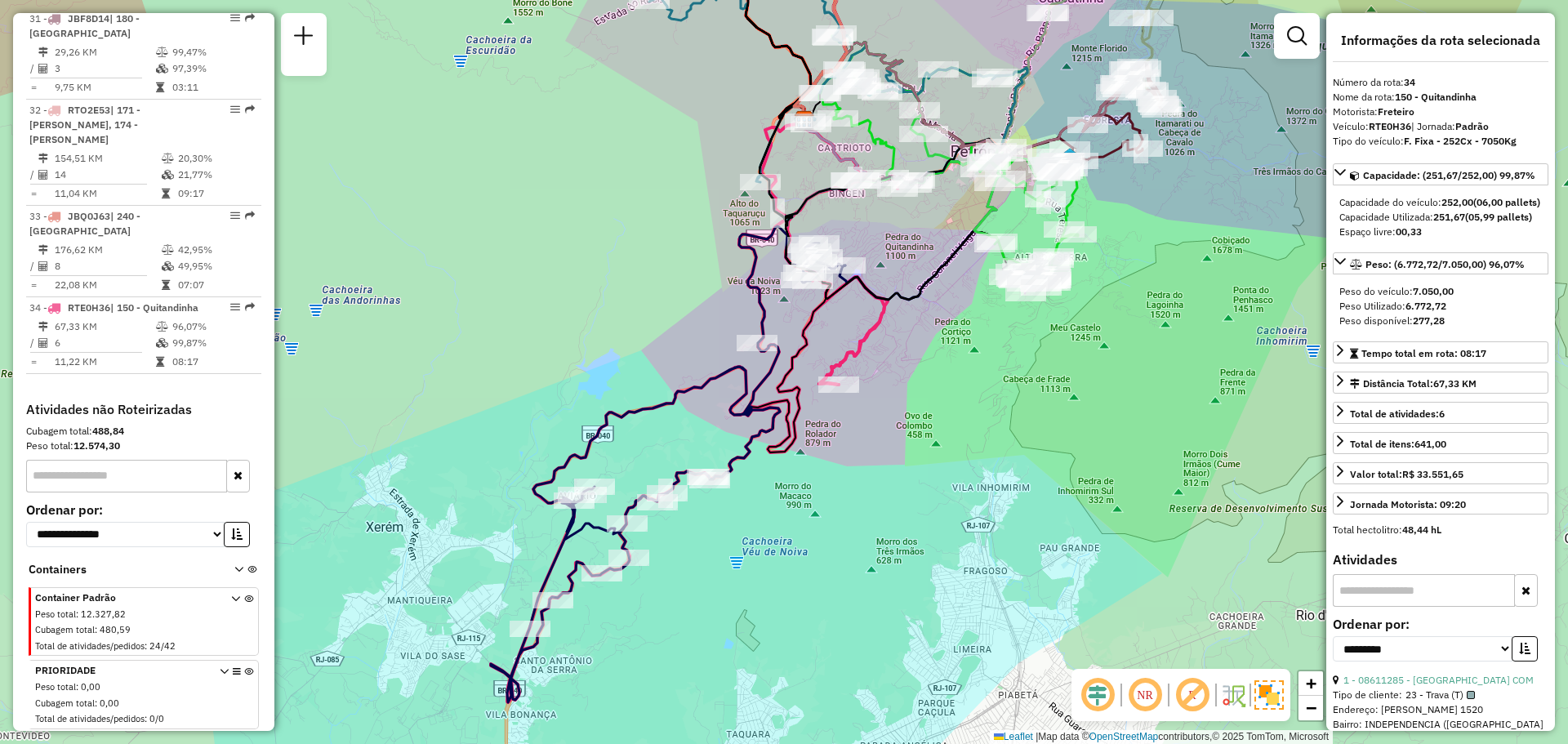
drag, startPoint x: 884, startPoint y: 413, endPoint x: 738, endPoint y: 489, distance: 164.6
click at [750, 484] on div "Janela de atendimento Grade de atendimento Capacidade Transportadoras Veículos …" at bounding box center [784, 372] width 1568 height 744
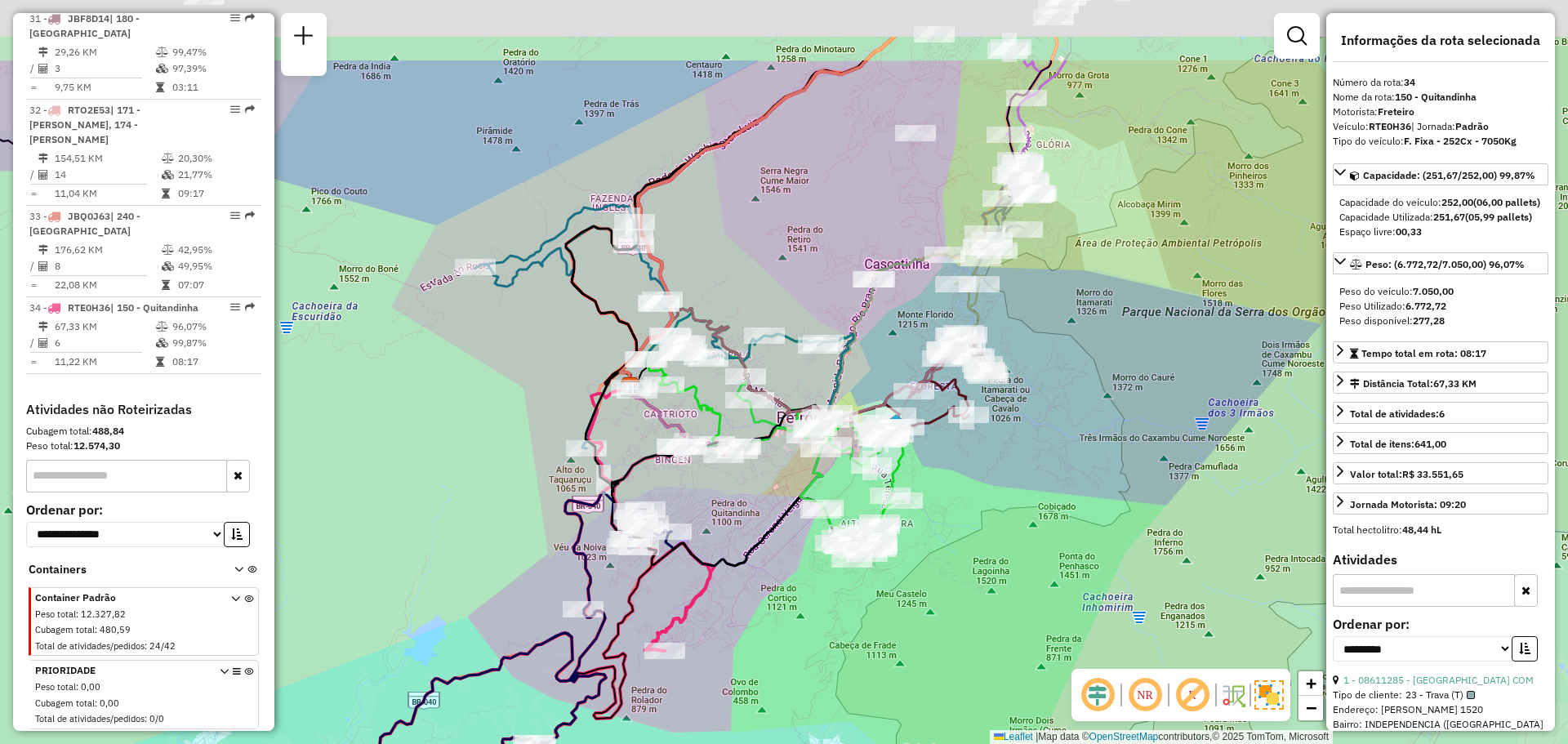
drag, startPoint x: 686, startPoint y: 118, endPoint x: 737, endPoint y: 260, distance: 150.9
click at [738, 256] on div "Janela de atendimento Grade de atendimento Capacidade Transportadoras Veículos …" at bounding box center [784, 372] width 1568 height 744
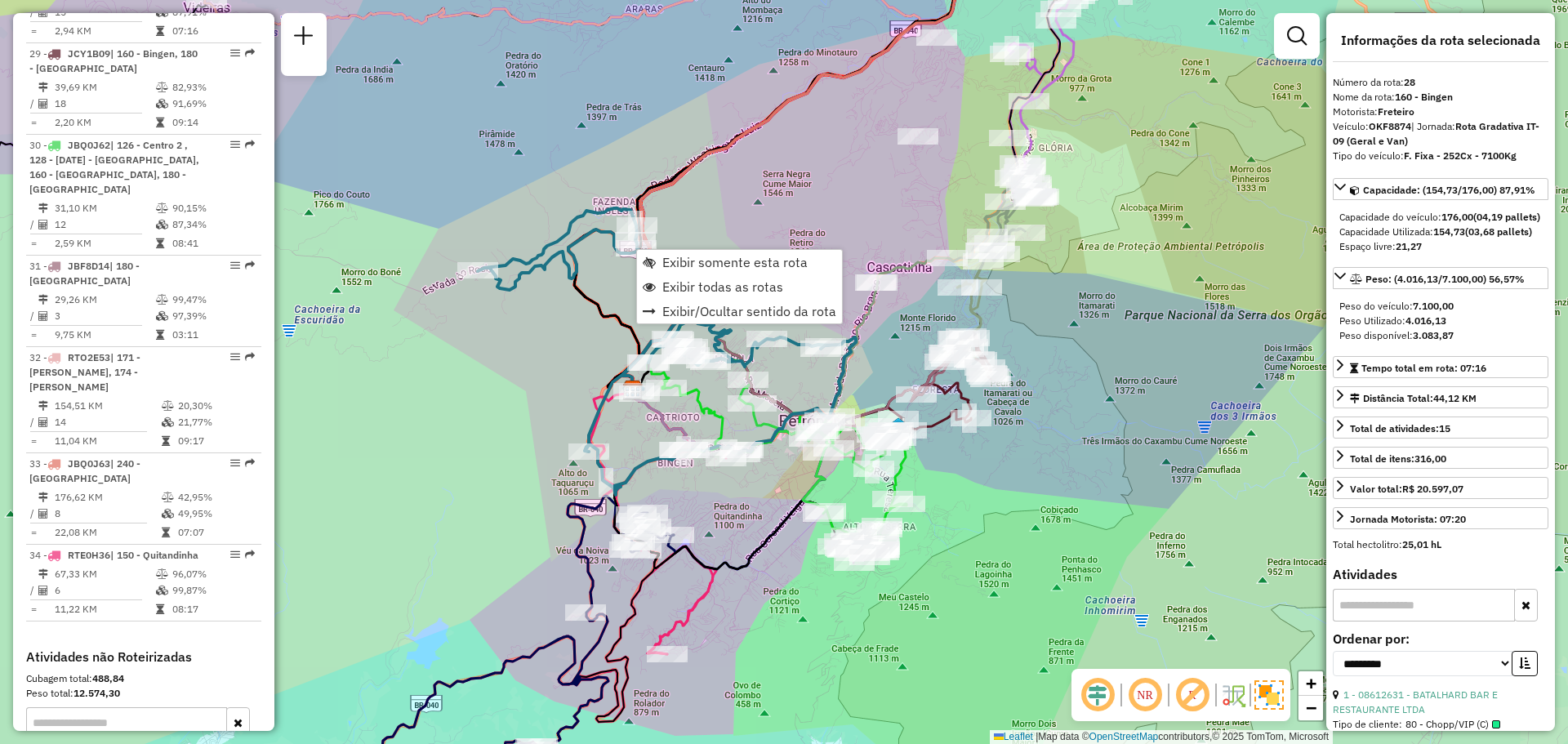
scroll to position [3129, 0]
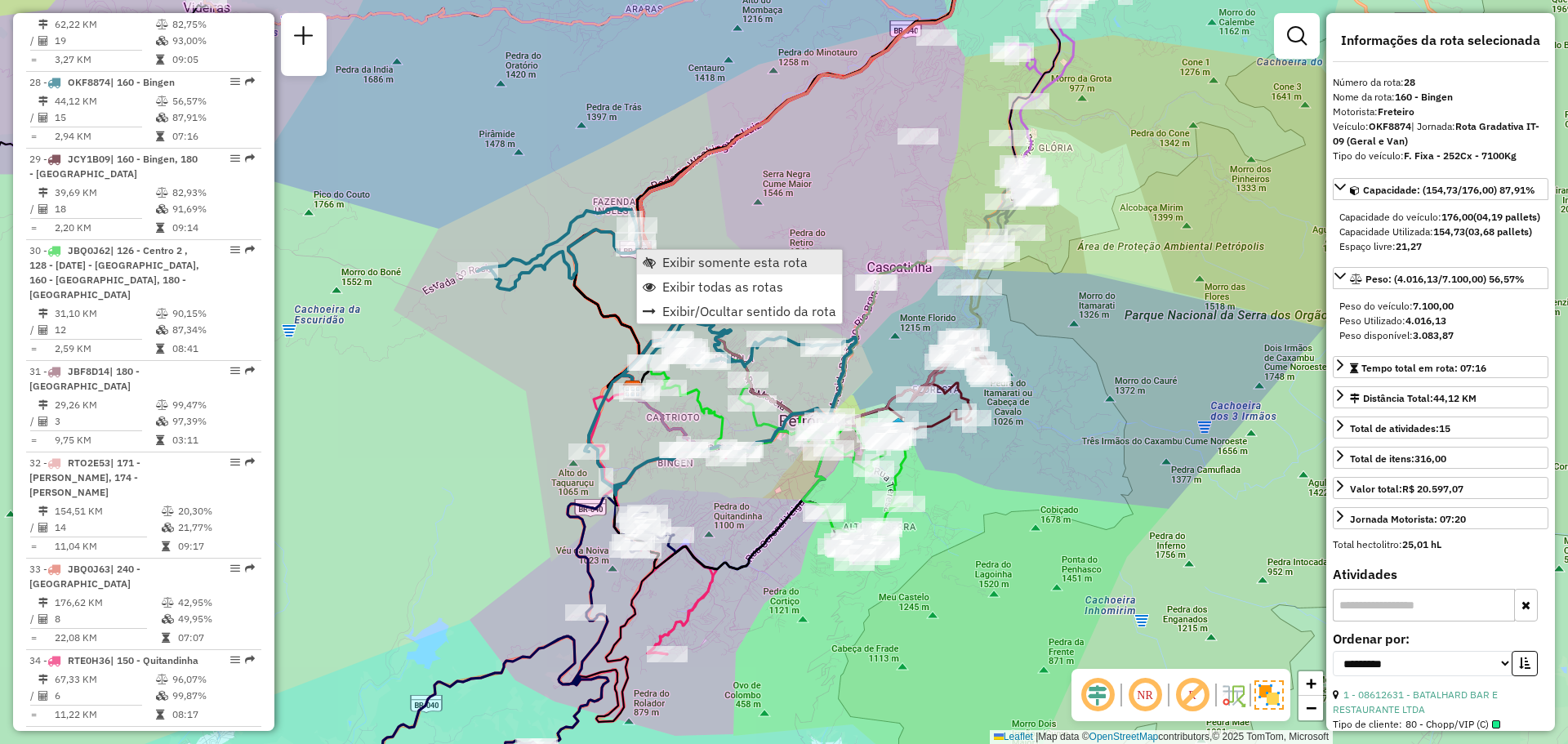
click at [694, 267] on span "Exibir somente esta rota" at bounding box center [735, 262] width 145 height 13
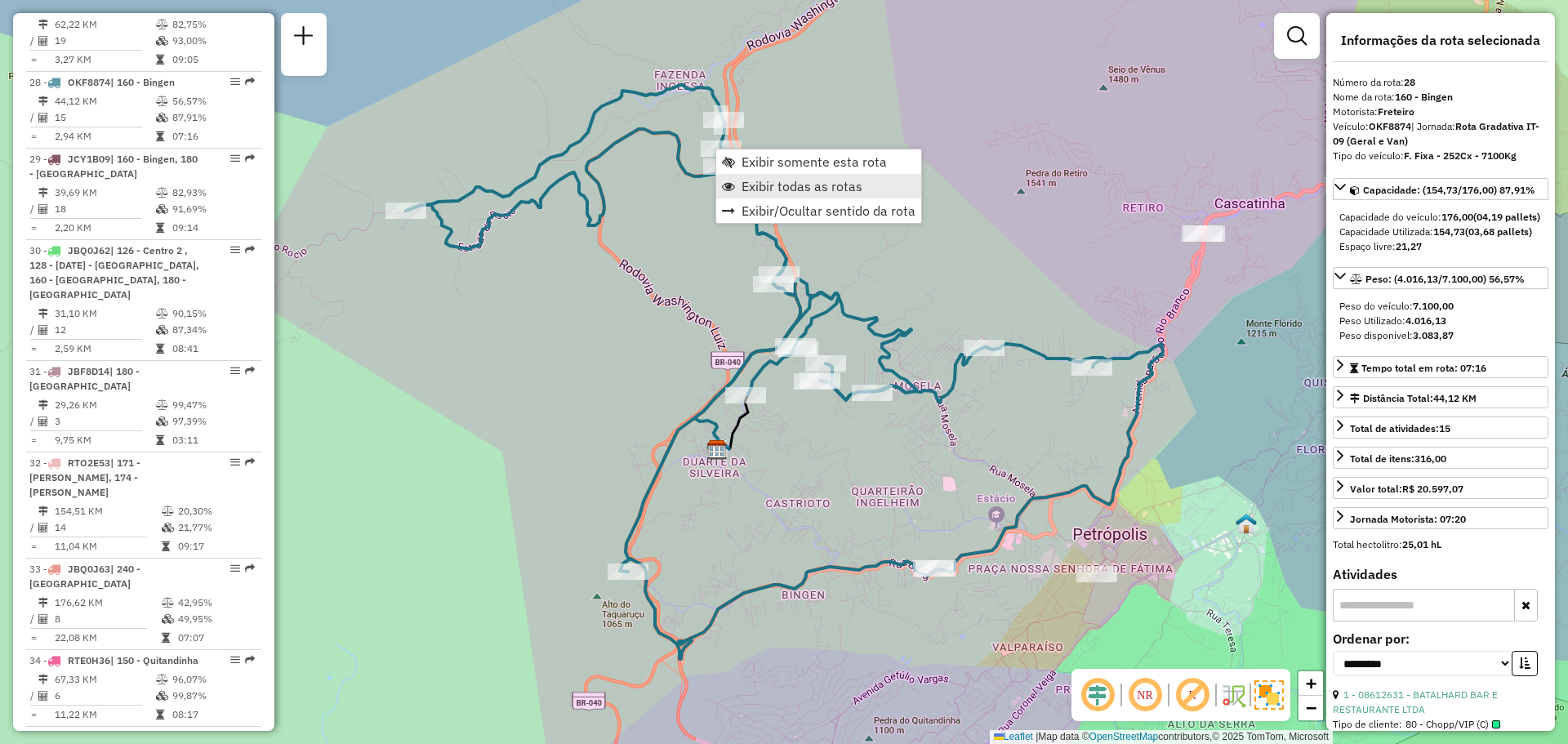
click at [757, 182] on span "Exibir todas as rotas" at bounding box center [802, 186] width 121 height 13
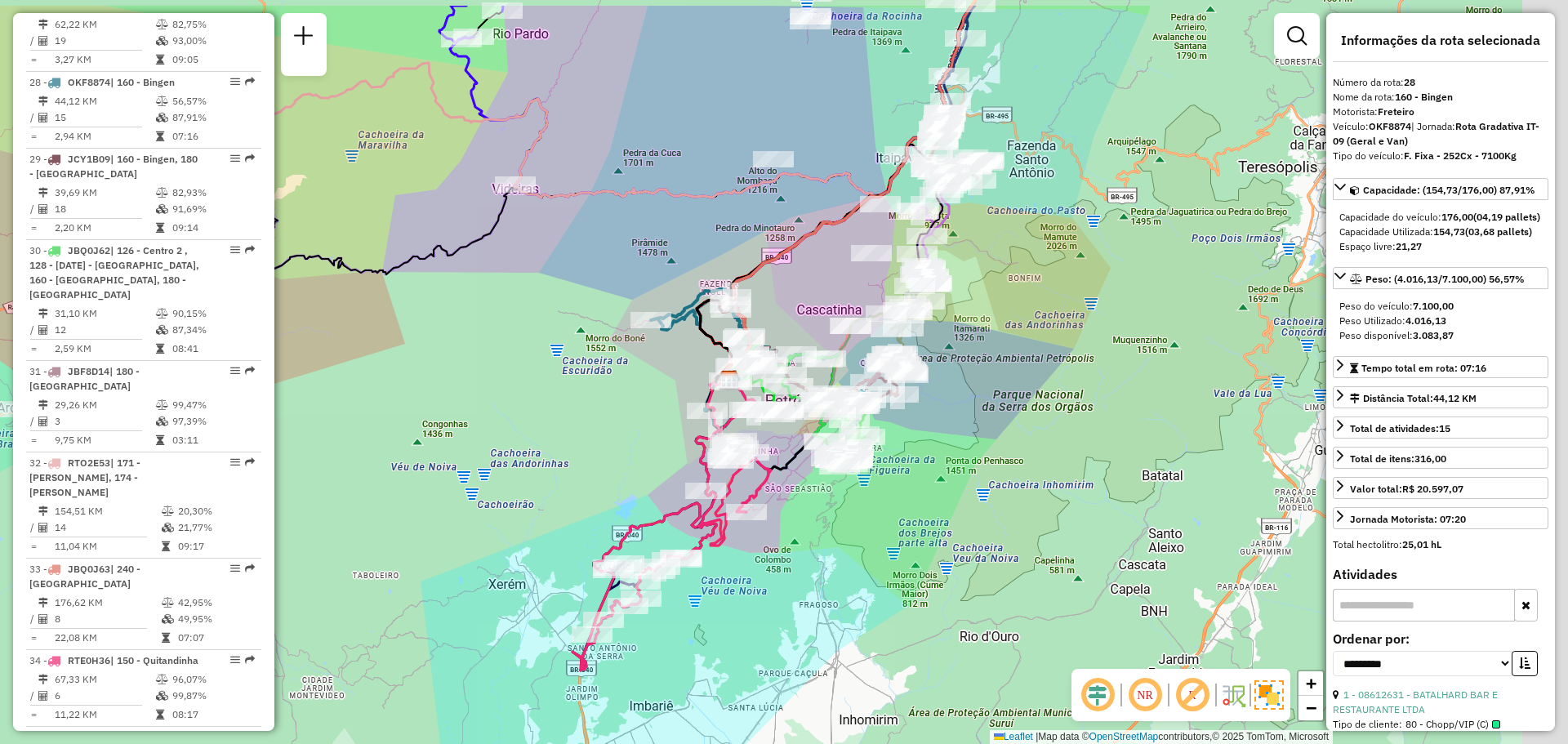
drag, startPoint x: 1172, startPoint y: 363, endPoint x: 1021, endPoint y: 451, distance: 174.8
click at [1023, 451] on div "Janela de atendimento Grade de atendimento Capacidade Transportadoras Veículos …" at bounding box center [784, 372] width 1568 height 744
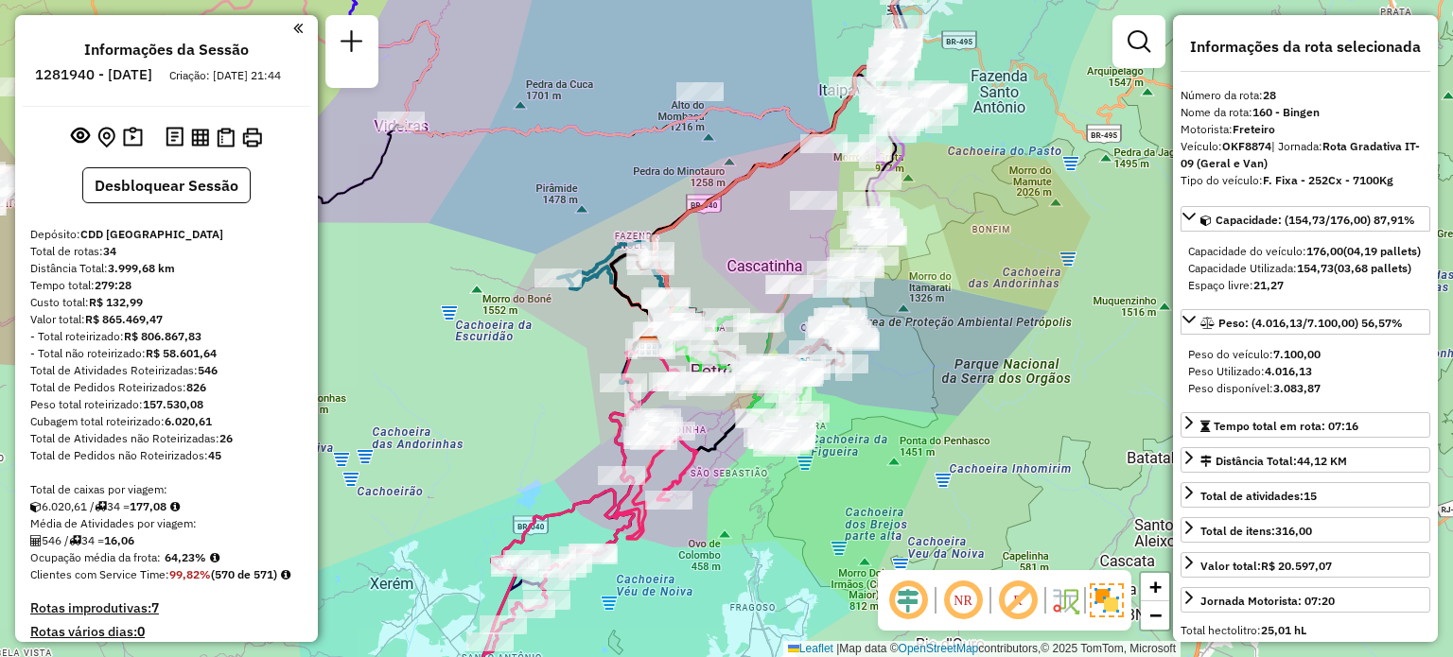
select select "**********"
